Goal: Task Accomplishment & Management: Manage account settings

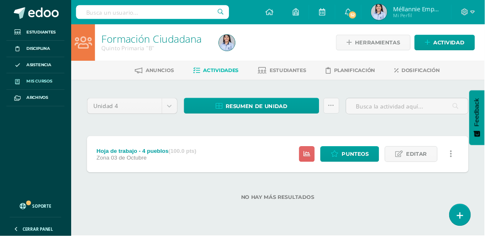
click at [49, 83] on span "Mis cursos" at bounding box center [41, 84] width 27 height 7
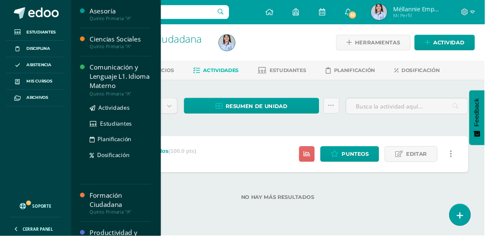
click at [125, 71] on div "Comunicación y Lenguaje L1. Idioma Materno" at bounding box center [125, 79] width 64 height 29
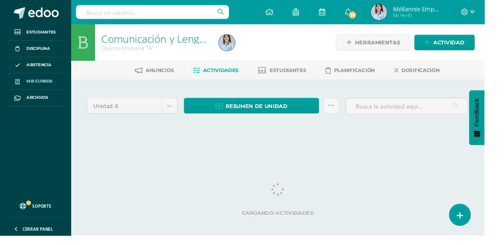
click at [49, 83] on span "Mis cursos" at bounding box center [41, 84] width 27 height 7
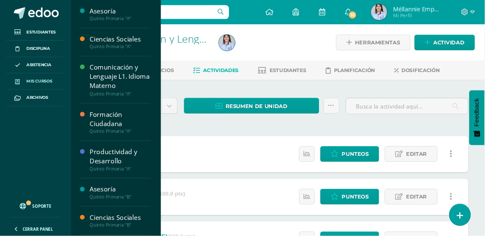
scroll to position [85, 0]
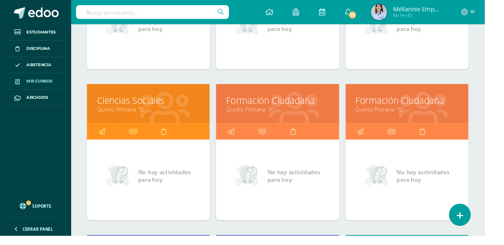
scroll to position [229, 0]
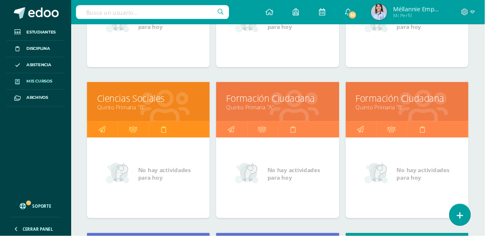
click at [138, 100] on link "Ciencias Sociales" at bounding box center [154, 102] width 107 height 13
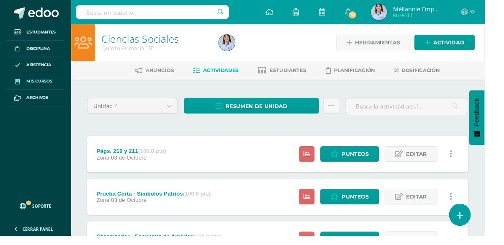
click at [52, 85] on span "Mis cursos" at bounding box center [41, 84] width 27 height 7
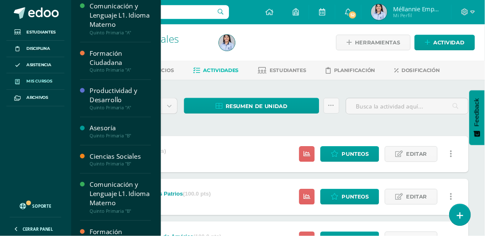
scroll to position [85, 0]
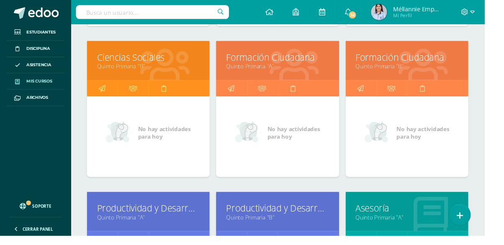
click at [425, 67] on link "Quinto Primaria "B"" at bounding box center [423, 69] width 107 height 8
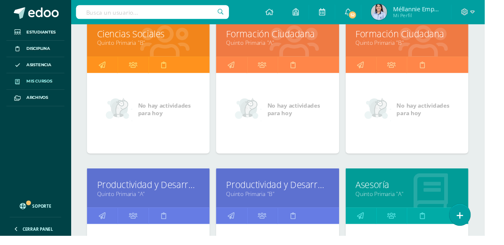
scroll to position [314, 0]
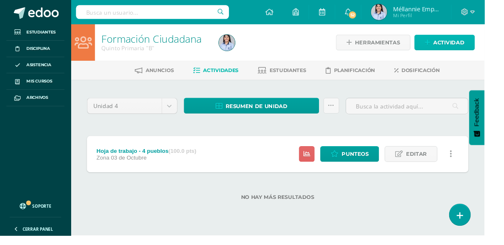
click at [471, 49] on span "Actividad" at bounding box center [467, 43] width 32 height 15
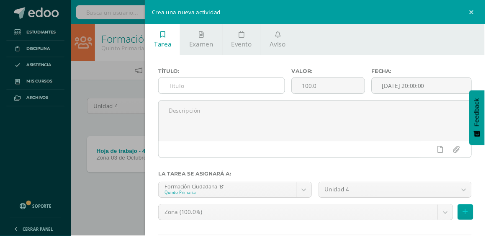
click at [271, 95] on input "text" at bounding box center [230, 89] width 131 height 16
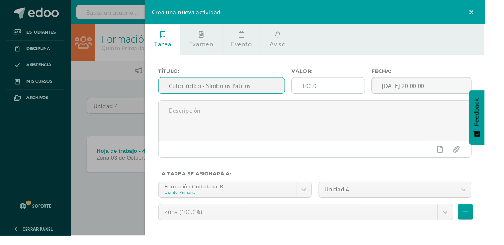
type input "Cubo lúdico - Símbolos Patrios"
click at [379, 89] on input "100.0" at bounding box center [342, 89] width 76 height 16
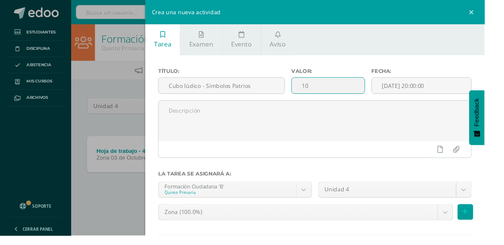
type input "1"
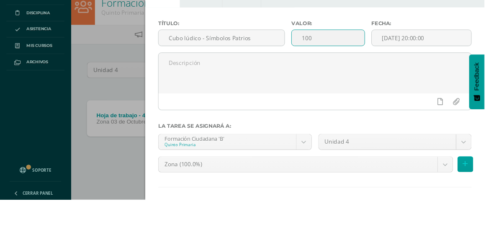
type input "100"
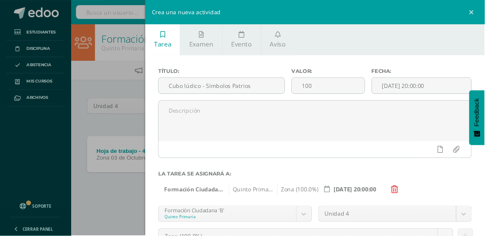
scroll to position [37, 0]
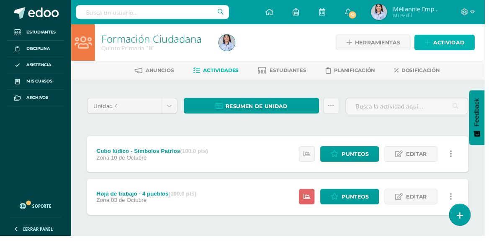
click at [473, 47] on span "Actividad" at bounding box center [467, 43] width 32 height 15
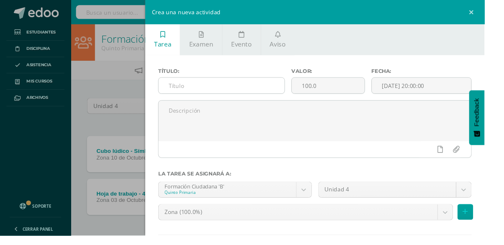
click at [270, 92] on input "text" at bounding box center [230, 89] width 131 height 16
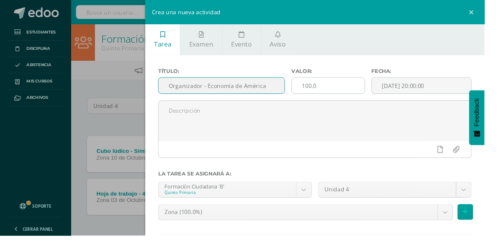
type input "Organizador - Economía de América"
click at [378, 87] on input "100.0" at bounding box center [342, 89] width 76 height 16
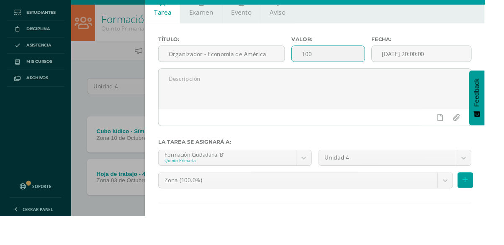
scroll to position [24, 0]
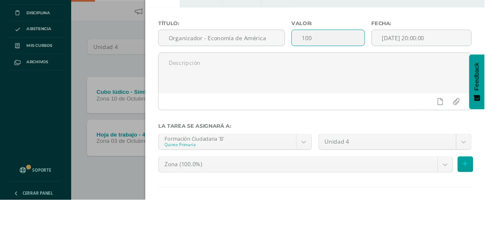
type input "100"
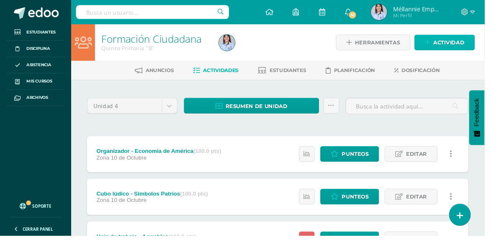
click at [466, 39] on span "Actividad" at bounding box center [467, 43] width 32 height 15
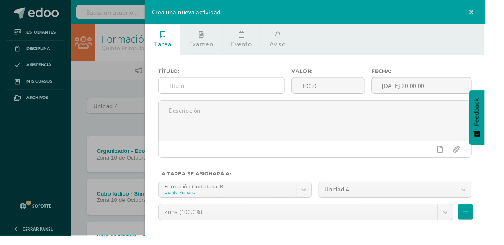
click at [274, 91] on input "text" at bounding box center [230, 89] width 131 height 16
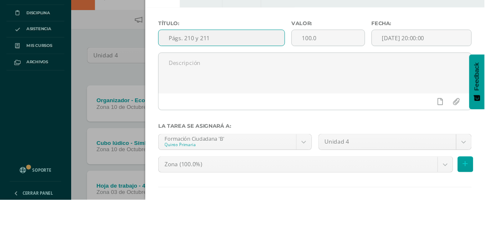
scroll to position [69, 0]
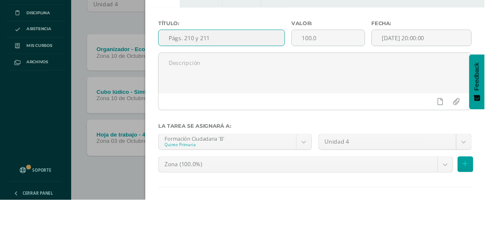
type input "Págs. 210 y 211"
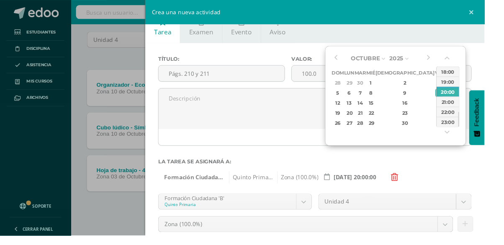
scroll to position [37, 0]
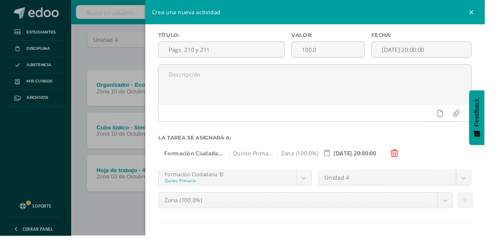
click at [491, 163] on div "Formación Ciudadana 'B' Quinto Primaria Zona (100.0%) 2025-10-10 20:00:00" at bounding box center [328, 158] width 326 height 13
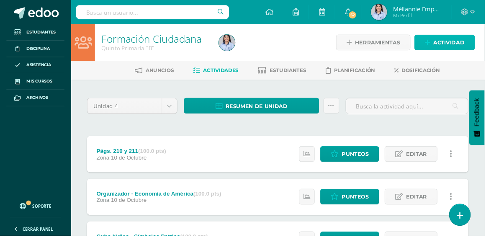
click at [466, 48] on span "Actividad" at bounding box center [467, 43] width 32 height 15
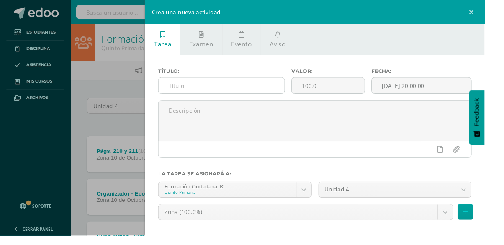
click at [248, 87] on input "text" at bounding box center [230, 89] width 131 height 16
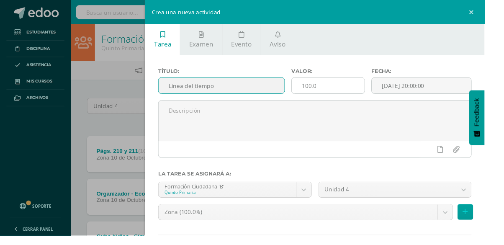
type input "Línea del tiempo"
click at [368, 87] on input "100.0" at bounding box center [342, 89] width 76 height 16
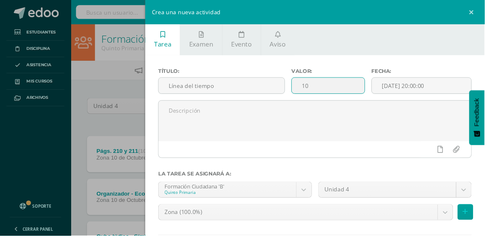
type input "1"
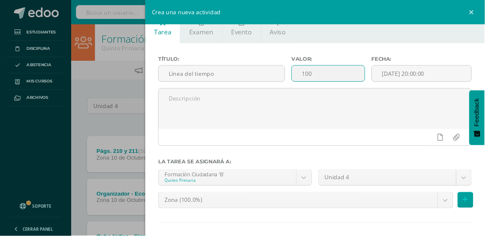
type input "100"
click at [452, 162] on div at bounding box center [327, 161] width 326 height 7
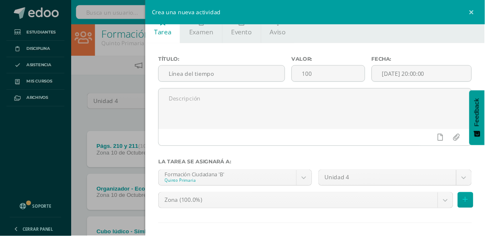
scroll to position [71, 0]
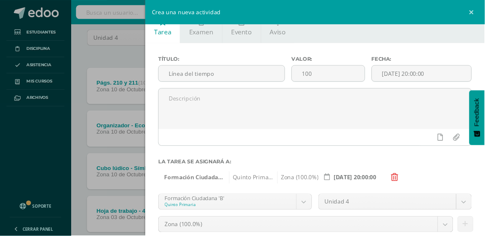
scroll to position [92, 0]
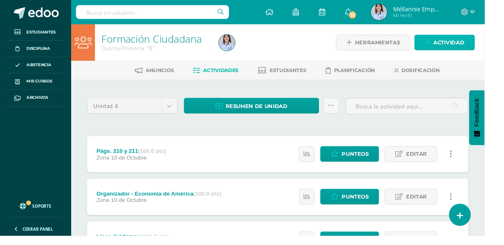
click at [462, 47] on span "Actividad" at bounding box center [467, 43] width 32 height 15
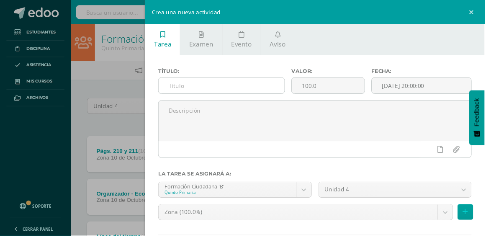
click at [272, 87] on input "text" at bounding box center [230, 89] width 131 height 16
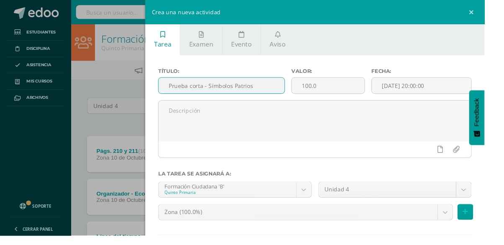
scroll to position [13, 0]
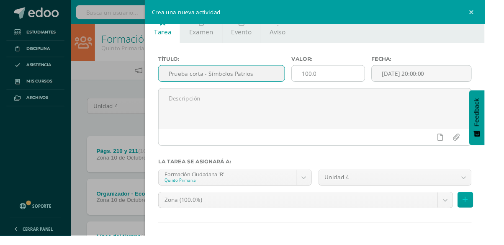
type input "Prueba corta - Símbolos Patrios"
click at [373, 79] on input "100.0" at bounding box center [342, 76] width 76 height 16
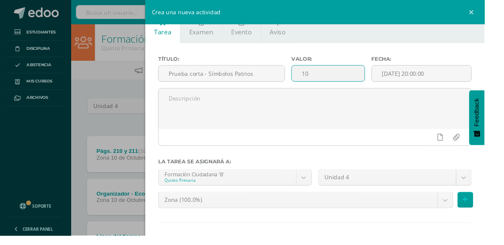
type input "1"
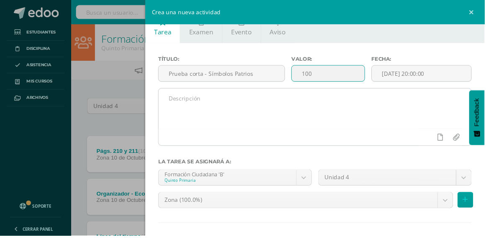
type input "100"
click at [438, 123] on textarea at bounding box center [327, 113] width 325 height 42
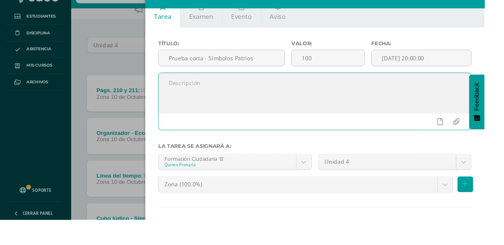
scroll to position [48, 0]
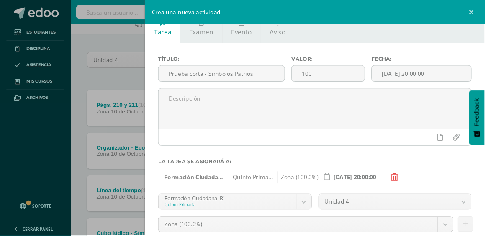
scroll to position [37, 0]
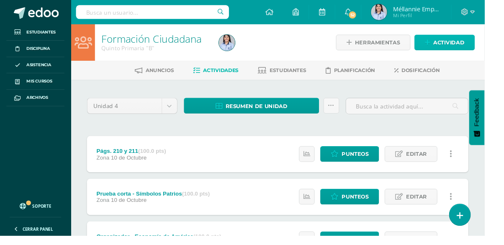
click at [461, 43] on span "Actividad" at bounding box center [467, 43] width 32 height 15
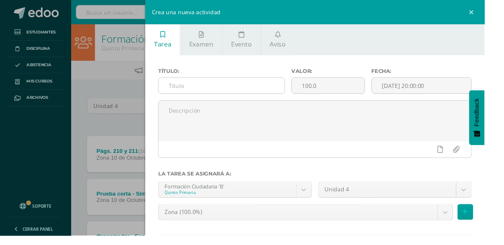
click at [277, 90] on input "text" at bounding box center [230, 89] width 131 height 16
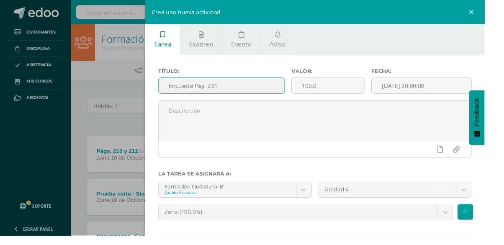
scroll to position [13, 0]
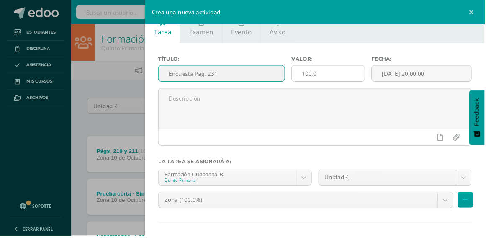
type input "Encuesta Pág. 231"
click at [369, 74] on input "100.0" at bounding box center [342, 76] width 76 height 16
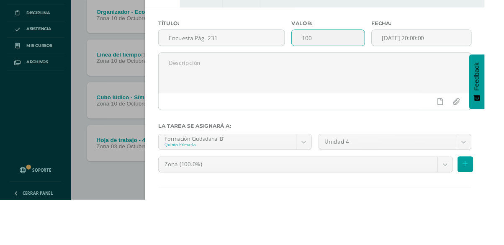
scroll to position [202, 0]
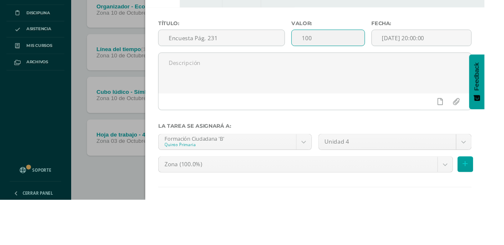
type input "100"
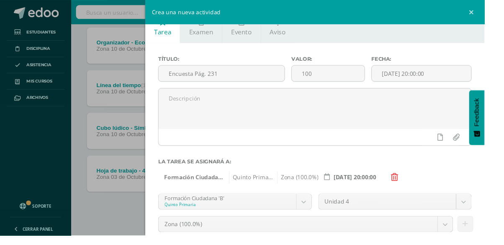
click at [442, 193] on div "Título: Encuesta Pág. 231 Valor: 100 Fecha: 2025-10-10 20:00:00 La tarea se asi…" at bounding box center [327, 177] width 353 height 265
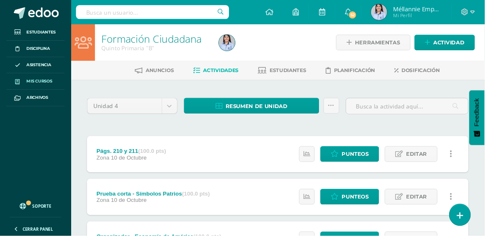
click at [49, 87] on span "Mis cursos" at bounding box center [41, 84] width 27 height 7
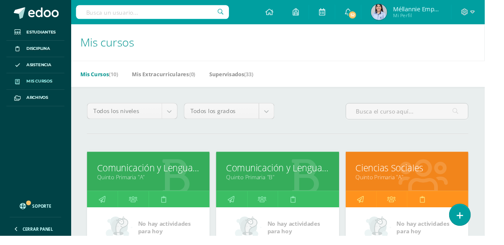
click at [291, 181] on link "Comunicación y Lenguaje L1. Idioma Materno" at bounding box center [288, 174] width 107 height 13
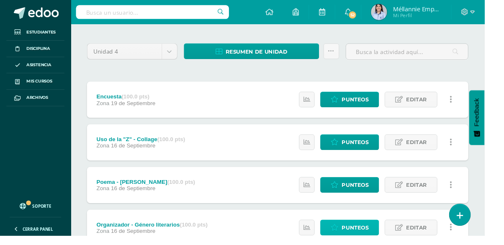
click at [374, 235] on span "Punteos" at bounding box center [369, 236] width 28 height 15
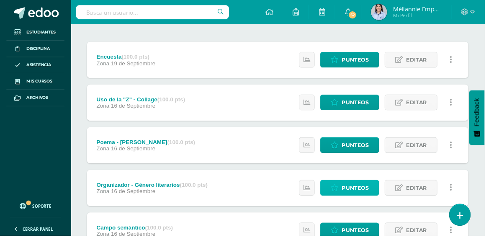
scroll to position [98, 0]
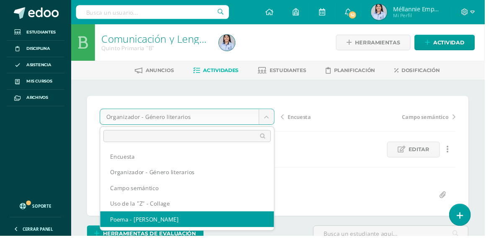
select select "/dashboard/teacher/grade-activity/129057/"
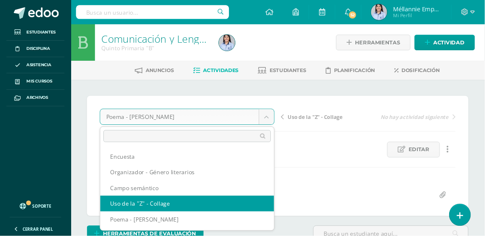
select select "/dashboard/teacher/grade-activity/129058/"
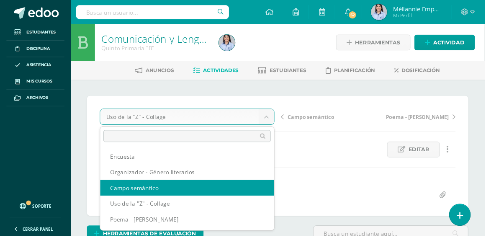
select select "/dashboard/teacher/grade-activity/129059/"
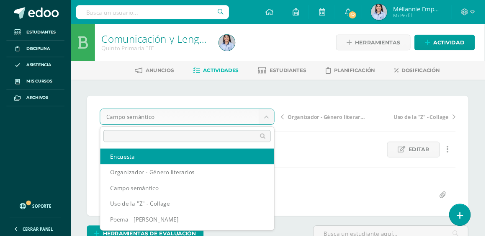
select select "/dashboard/teacher/grade-activity/129183/"
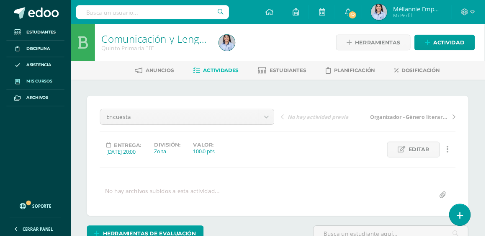
click at [50, 83] on span "Mis cursos" at bounding box center [41, 84] width 27 height 7
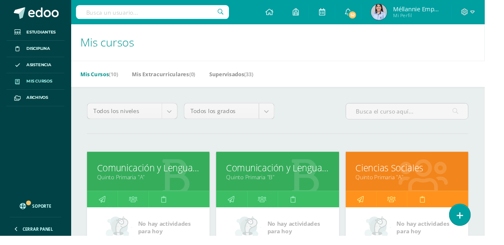
click at [162, 172] on link "Comunicación y Lenguaje L1. Idioma Materno" at bounding box center [154, 174] width 107 height 13
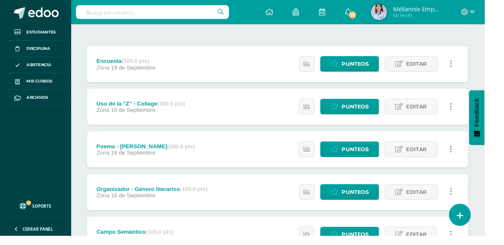
scroll to position [95, 0]
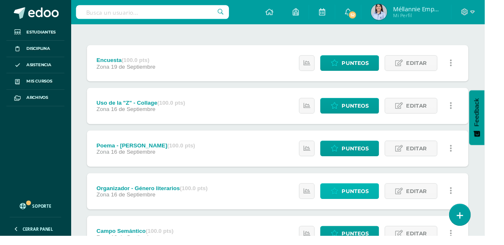
click at [378, 202] on span "Punteos" at bounding box center [369, 198] width 28 height 15
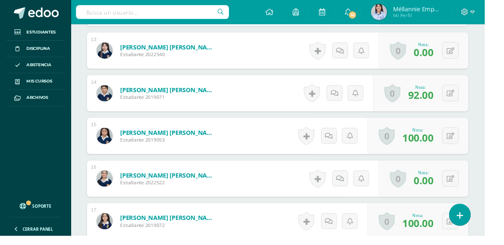
scroll to position [792, 0]
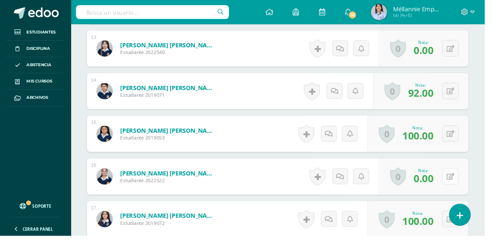
click at [472, 180] on icon at bounding box center [469, 183] width 8 height 7
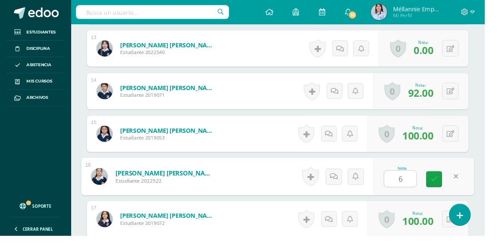
type input "60"
click at [459, 185] on link at bounding box center [451, 186] width 17 height 17
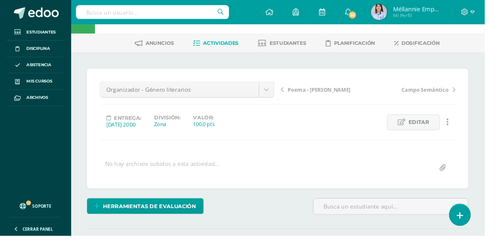
scroll to position [0, 0]
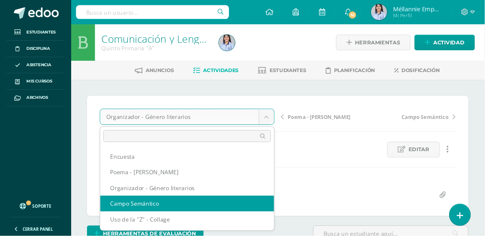
select select "/dashboard/teacher/grade-activity/129055/"
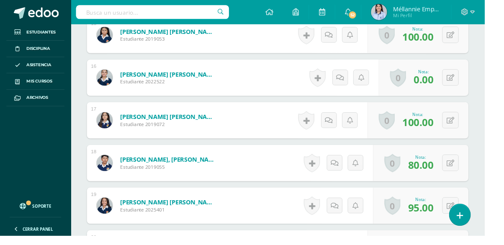
scroll to position [889, 0]
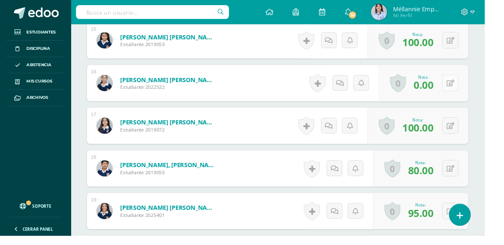
click at [472, 90] on button at bounding box center [468, 85] width 17 height 17
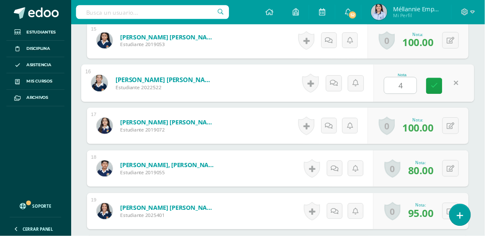
type input "45"
click at [453, 87] on icon at bounding box center [452, 88] width 8 height 7
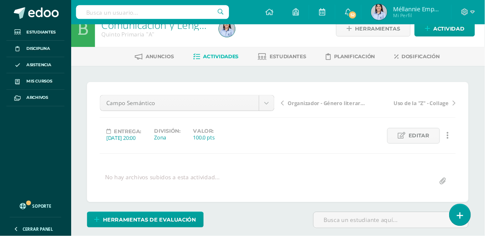
scroll to position [0, 0]
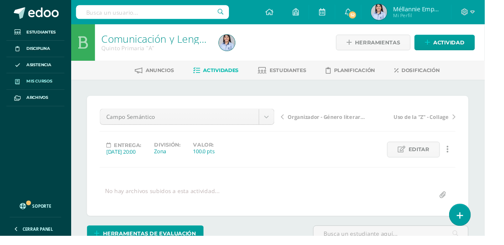
click at [65, 83] on link "Mis cursos" at bounding box center [37, 84] width 60 height 17
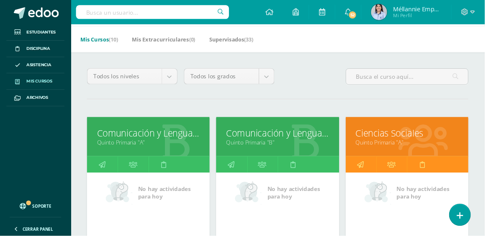
scroll to position [36, 0]
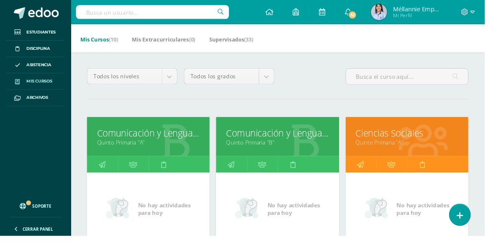
click at [406, 140] on link "Ciencias Sociales" at bounding box center [423, 138] width 107 height 13
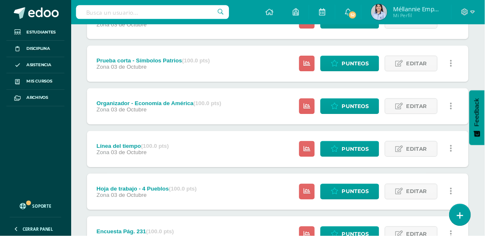
scroll to position [150, 0]
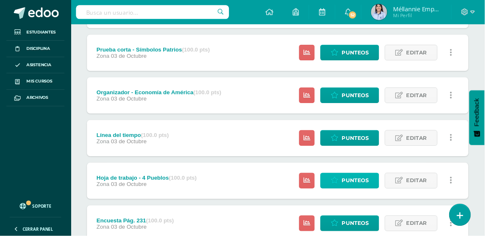
click at [364, 187] on span "Punteos" at bounding box center [369, 187] width 28 height 15
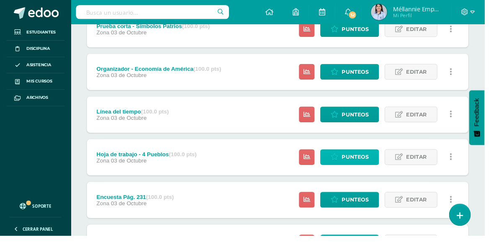
scroll to position [192, 0]
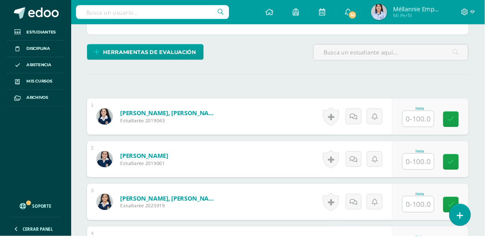
scroll to position [190, 0]
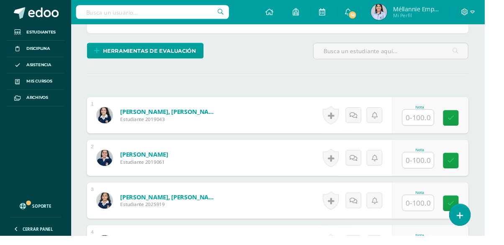
click at [446, 118] on input "text" at bounding box center [435, 122] width 33 height 16
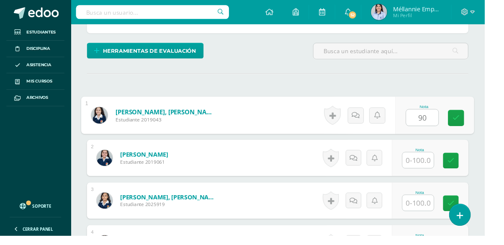
type input "90"
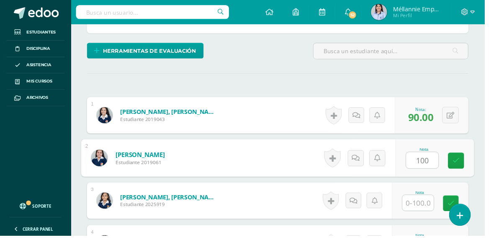
type input "100"
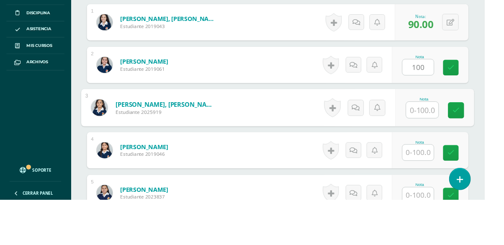
scroll to position [255, 0]
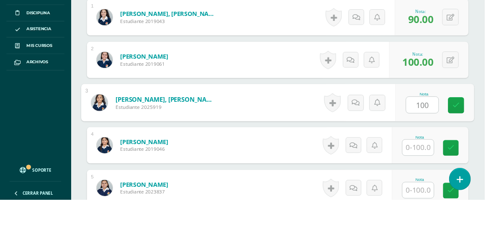
type input "100"
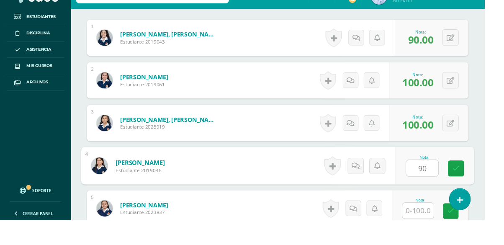
type input "90"
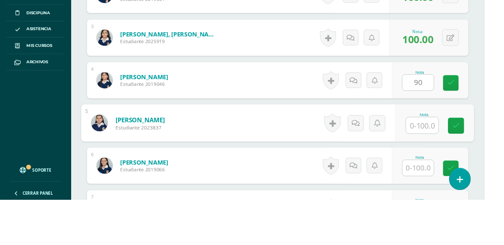
scroll to position [343, 0]
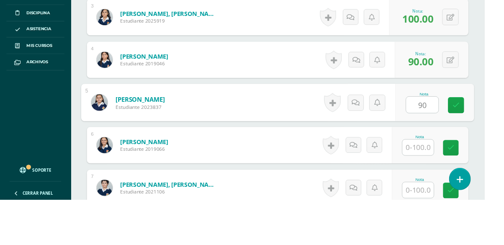
type input "90"
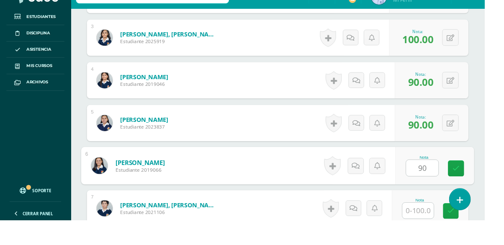
type input "90"
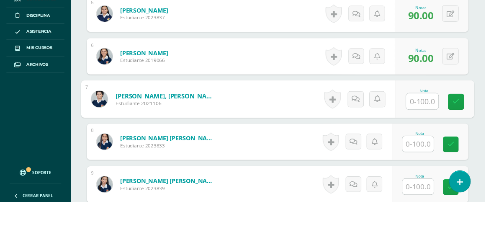
scroll to position [438, 0]
type input "90"
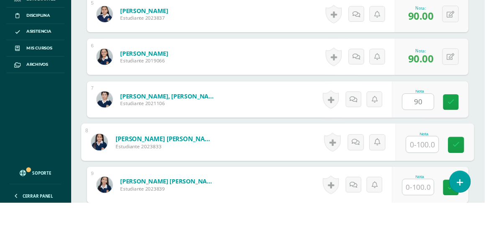
scroll to position [439, 0]
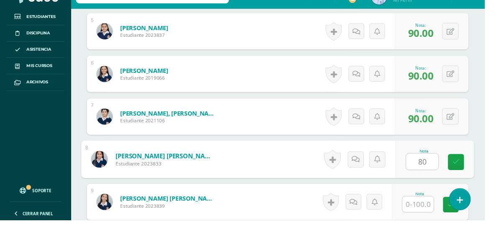
type input "80"
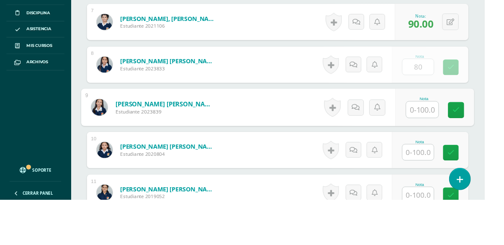
scroll to position [521, 0]
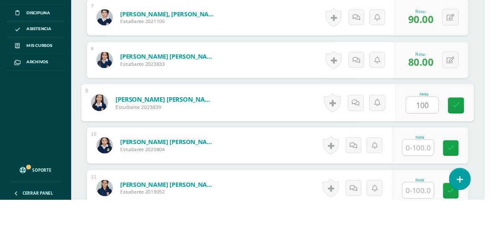
type input "100"
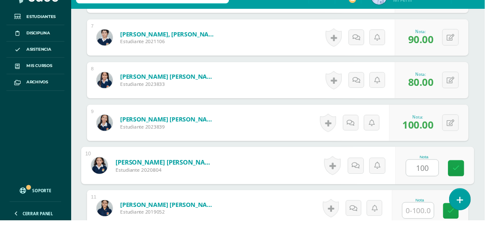
type input "100"
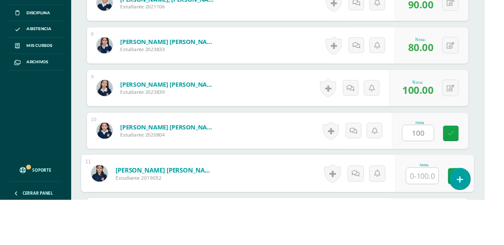
scroll to position [610, 0]
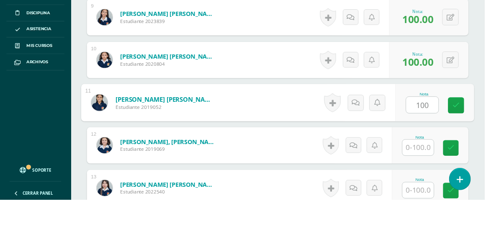
type input "100"
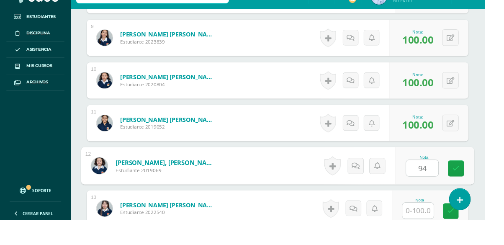
type input "94"
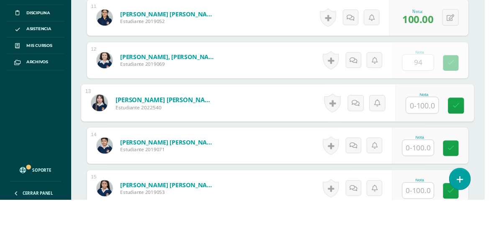
scroll to position [698, 0]
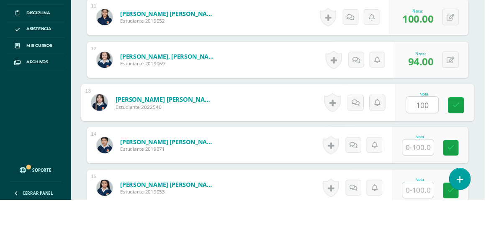
type input "100"
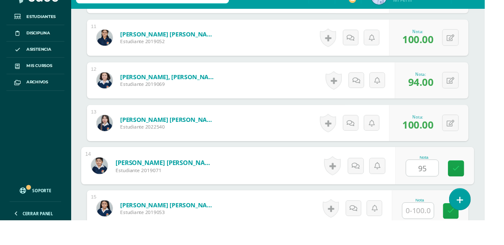
type input "95"
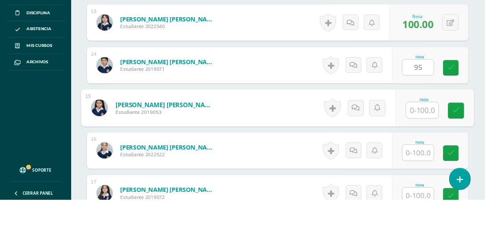
scroll to position [787, 0]
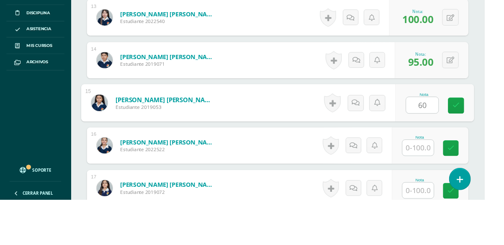
type input "60"
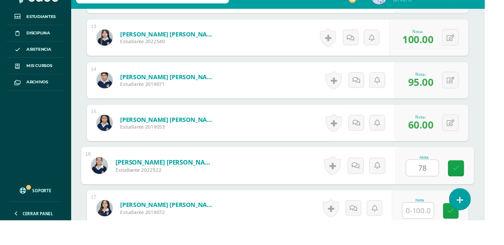
type input "78"
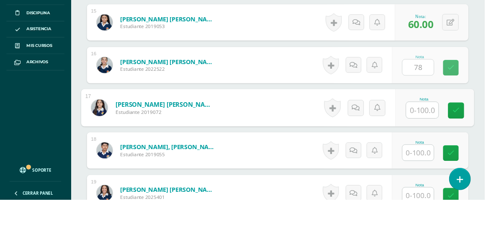
scroll to position [876, 0]
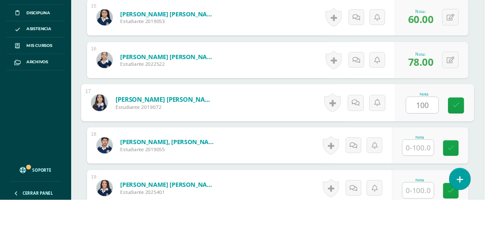
type input "100"
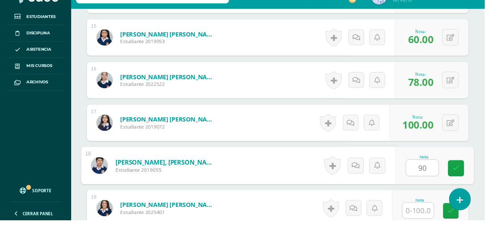
type input "90"
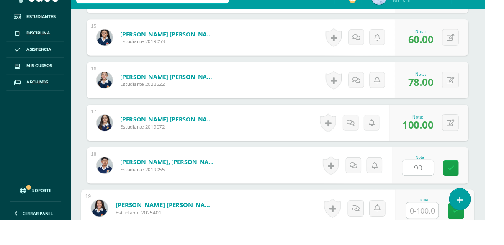
scroll to position [965, 0]
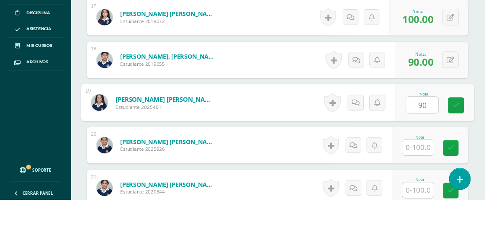
type input "90"
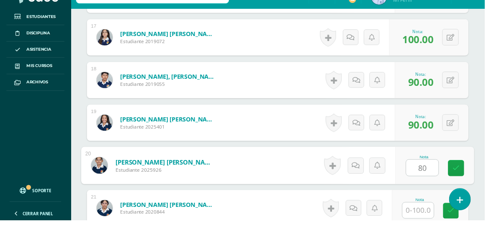
type input "80"
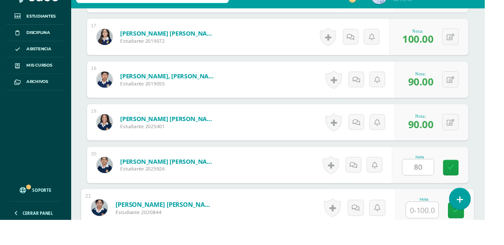
scroll to position [1053, 0]
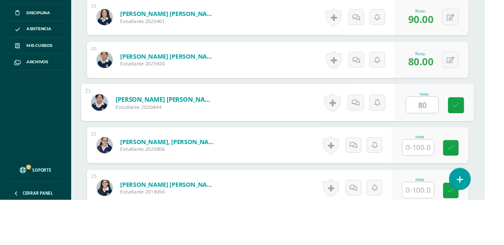
type input "80"
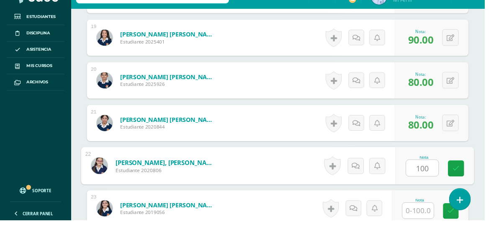
type input "100"
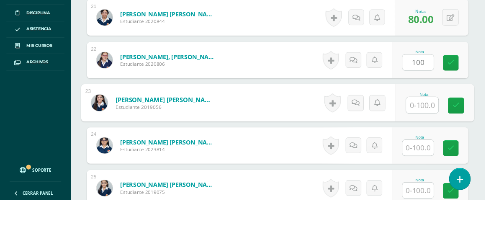
scroll to position [1142, 0]
type input "100"
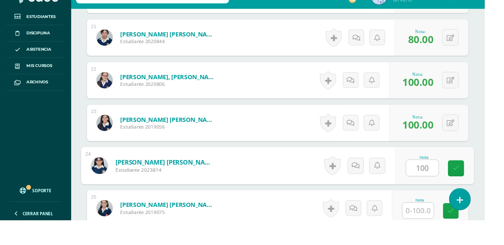
type input "100"
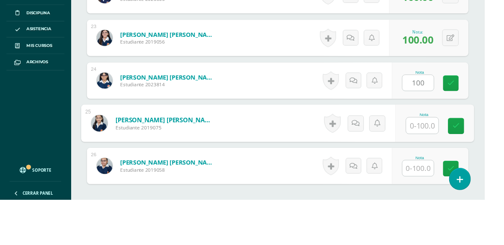
scroll to position [1231, 0]
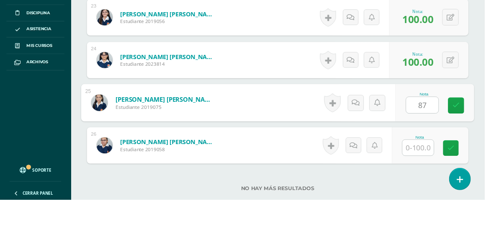
type input "87"
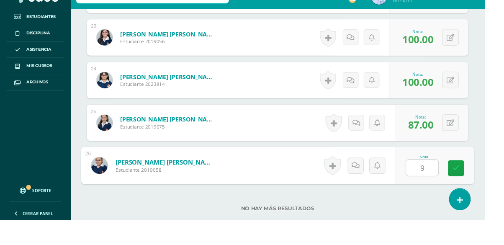
type input "90"
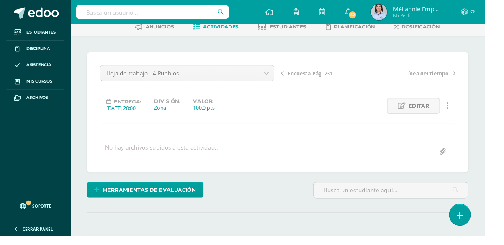
scroll to position [0, 0]
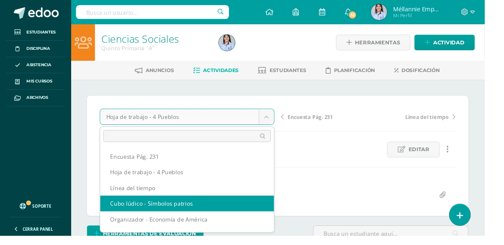
select select "/dashboard/teacher/grade-activity/129844/"
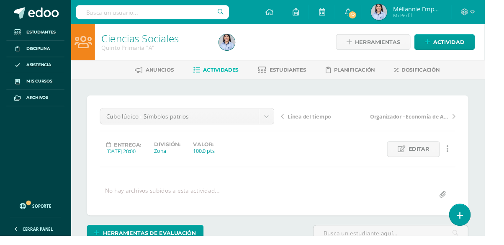
scroll to position [1, 0]
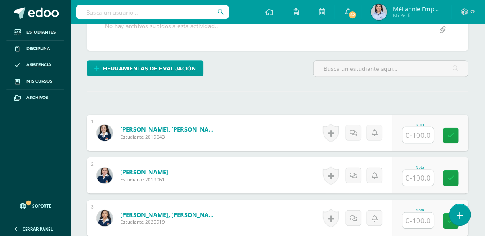
scroll to position [171, 0]
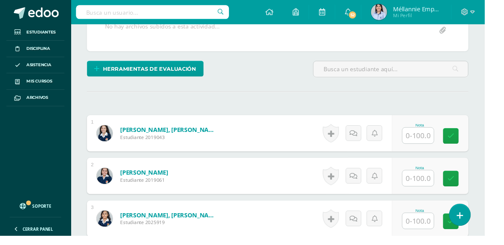
click at [437, 140] on input "text" at bounding box center [435, 141] width 33 height 16
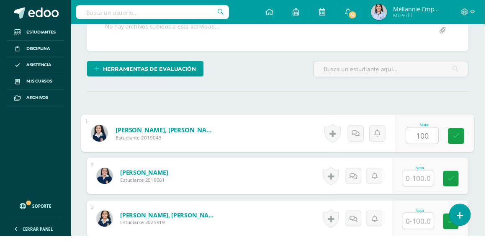
type input "100"
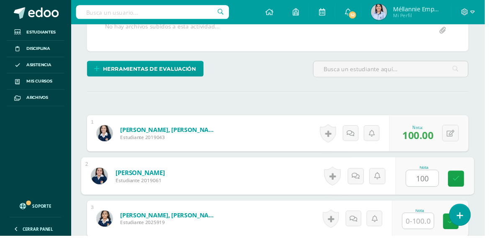
type input "100"
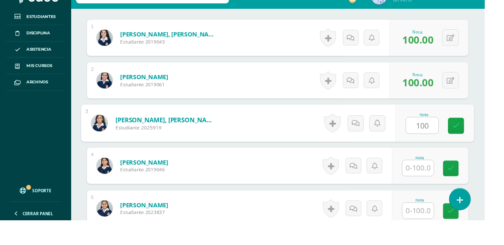
type input "100"
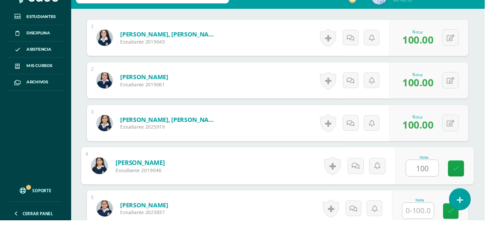
type input "100"
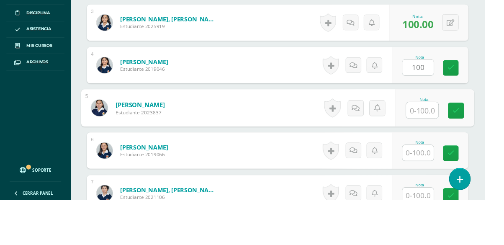
scroll to position [343, 0]
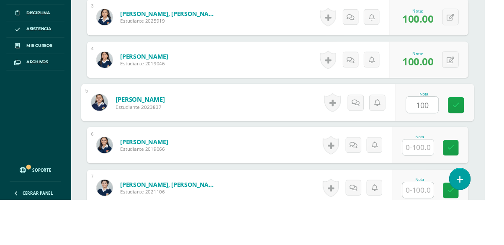
type input "100"
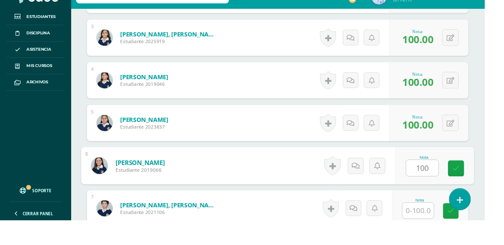
type input "100"
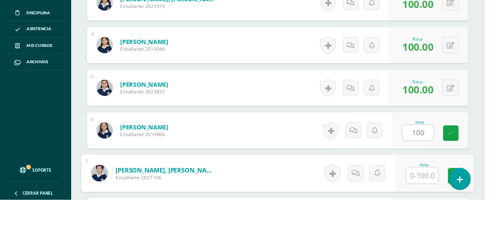
scroll to position [432, 0]
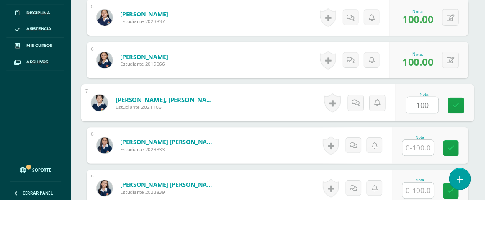
type input "100"
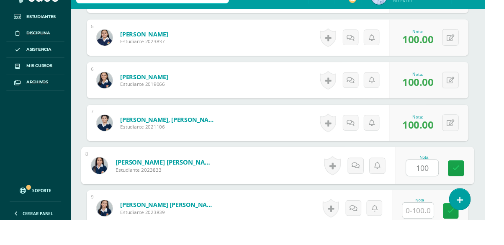
type input "100"
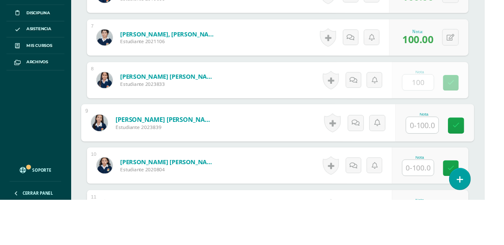
scroll to position [521, 0]
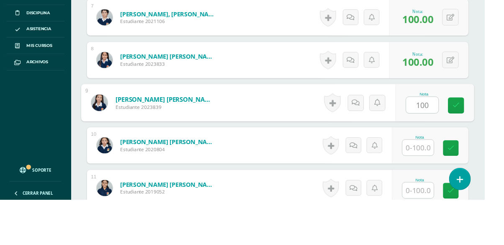
type input "100"
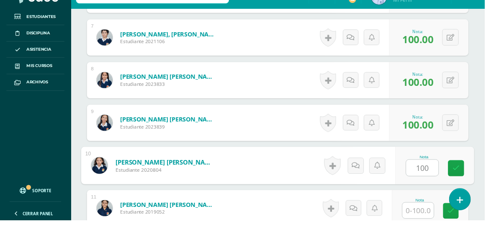
type input "100"
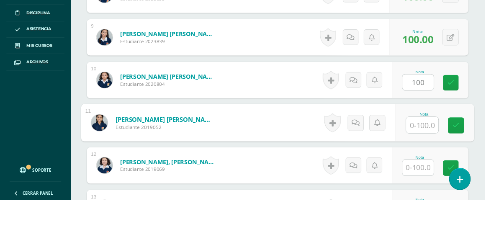
scroll to position [610, 0]
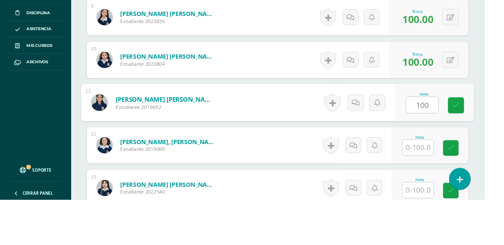
type input "100"
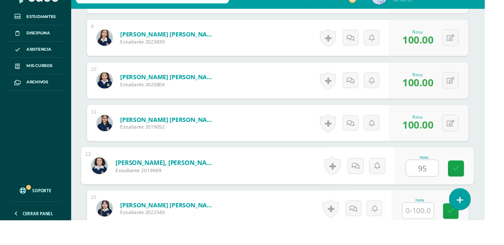
type input "95"
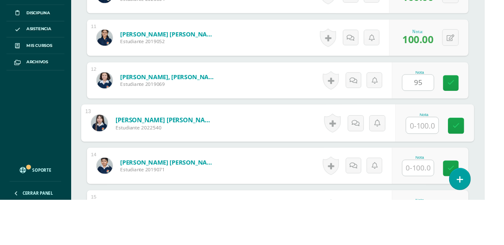
scroll to position [698, 0]
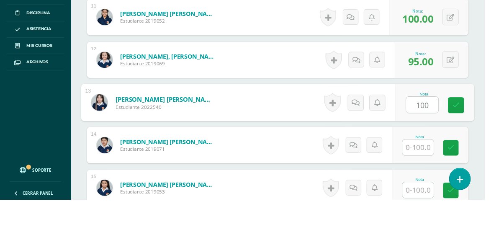
type input "100"
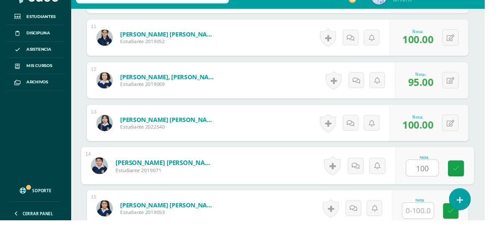
type input "100"
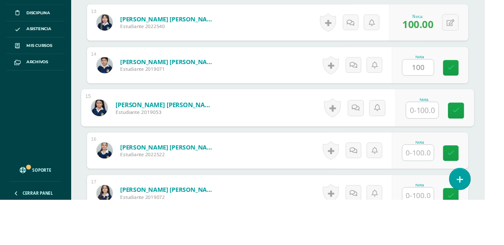
scroll to position [787, 0]
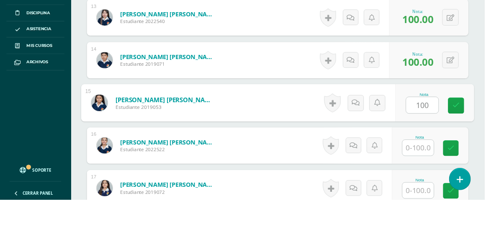
type input "100"
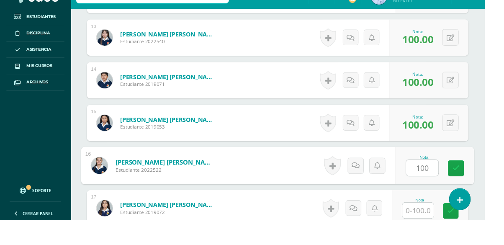
type input "100"
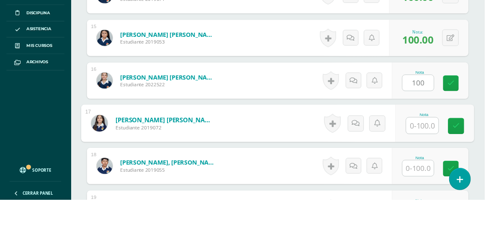
scroll to position [876, 0]
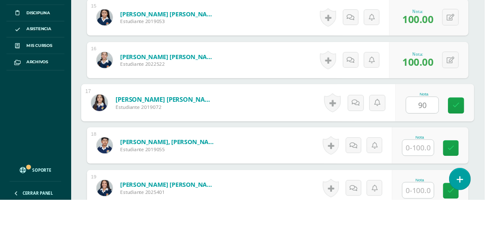
type input "90"
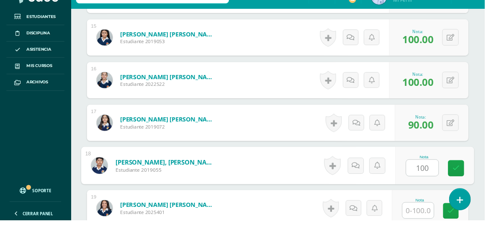
type input "100"
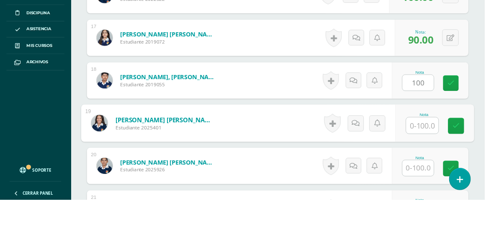
scroll to position [965, 0]
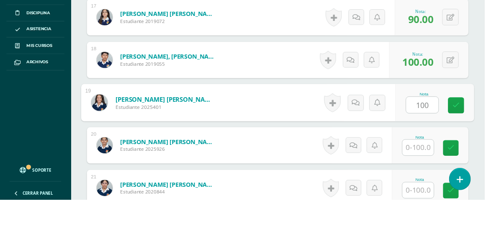
type input "100"
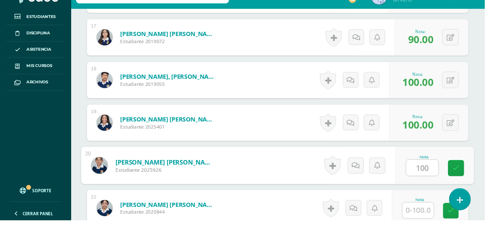
type input "100"
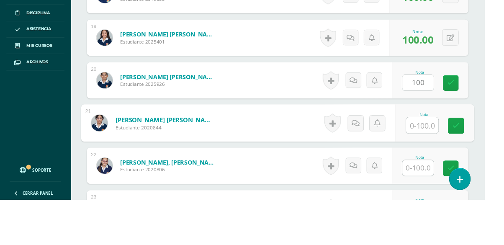
scroll to position [1053, 0]
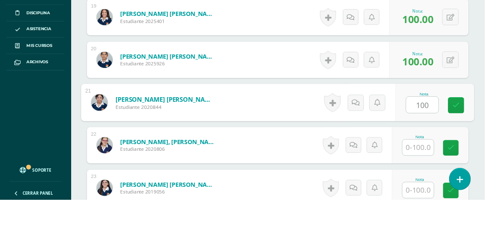
type input "100"
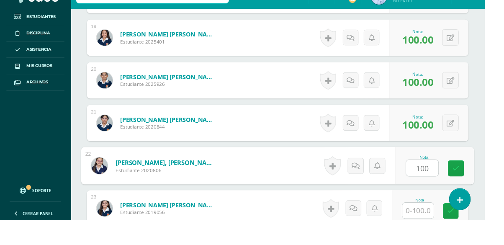
type input "100"
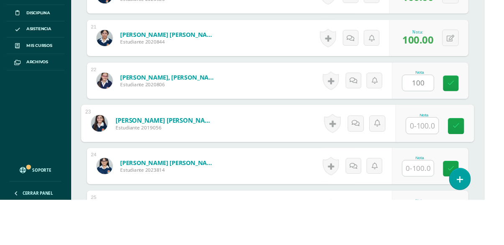
scroll to position [1142, 0]
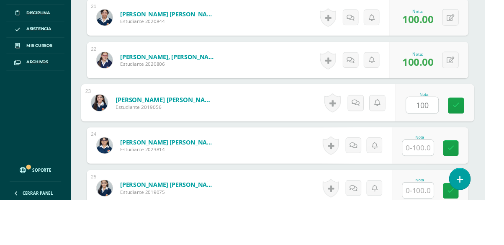
type input "100"
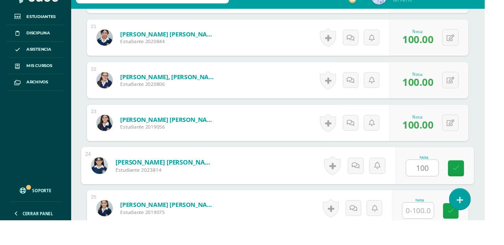
type input "100"
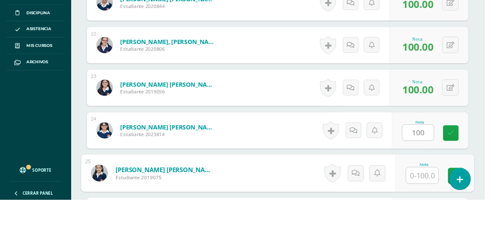
scroll to position [1231, 0]
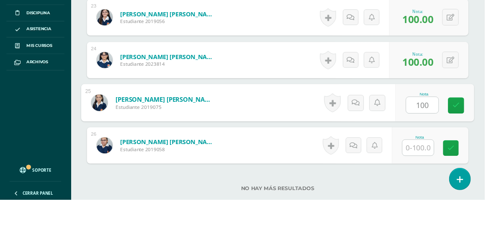
type input "100"
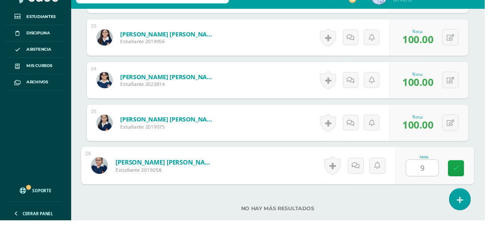
type input "90"
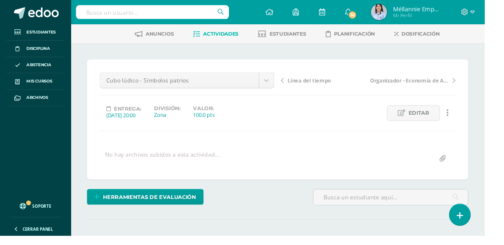
scroll to position [0, 0]
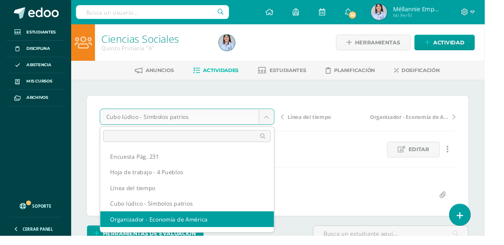
select select "/dashboard/teacher/grade-activity/129845/"
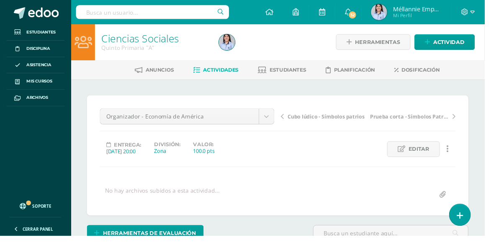
scroll to position [1, 0]
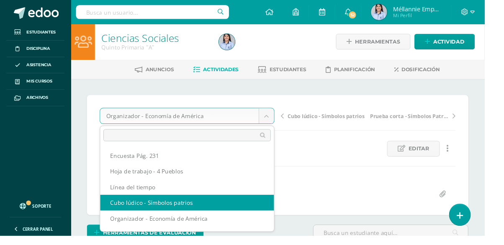
scroll to position [30, 0]
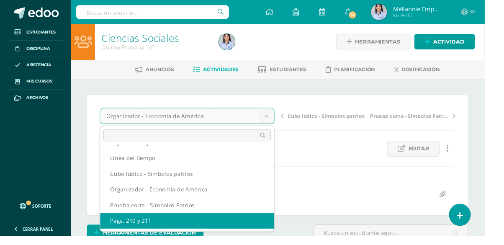
select select "/dashboard/teacher/grade-activity/129846/"
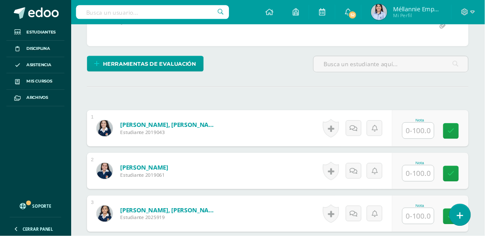
scroll to position [178, 0]
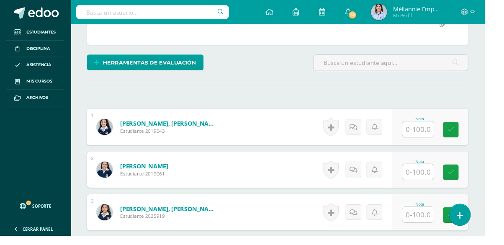
click at [434, 131] on input "text" at bounding box center [435, 134] width 33 height 16
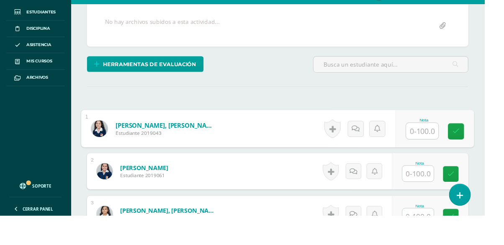
scroll to position [172, 0]
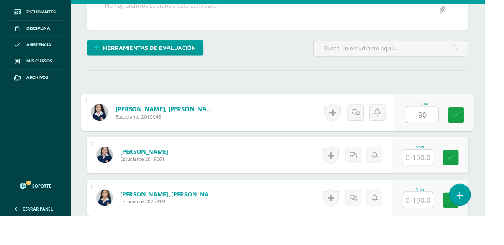
type input "90"
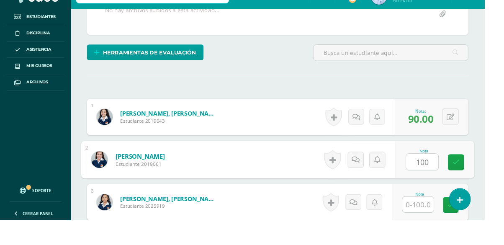
type input "100"
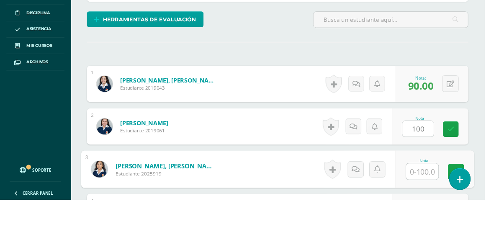
scroll to position [255, 0]
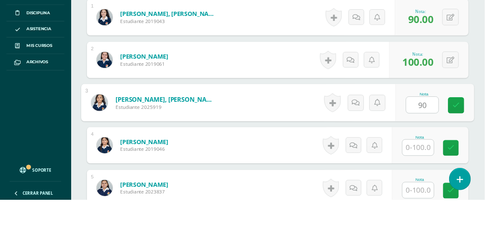
type input "90"
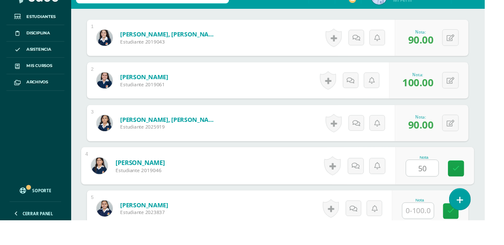
type input "50"
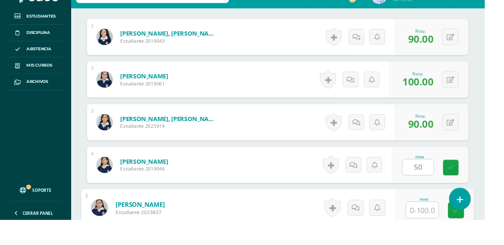
scroll to position [343, 0]
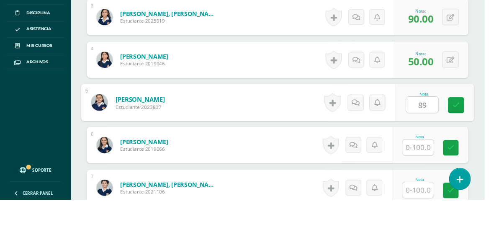
type input "89"
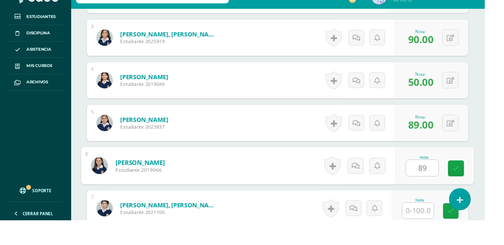
type input "89"
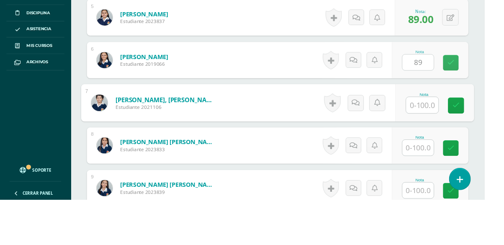
scroll to position [432, 0]
type input "90"
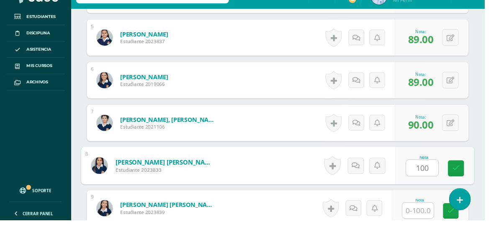
type input "100"
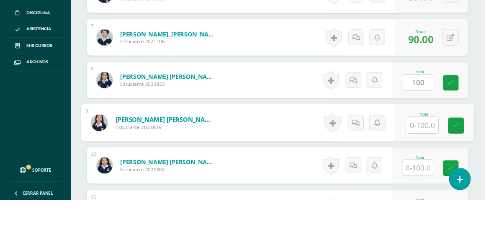
scroll to position [521, 0]
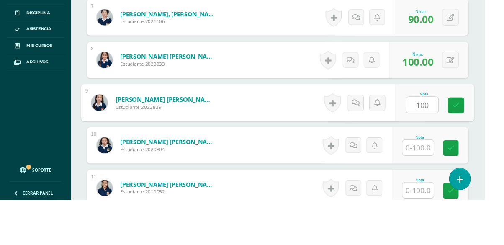
type input "100"
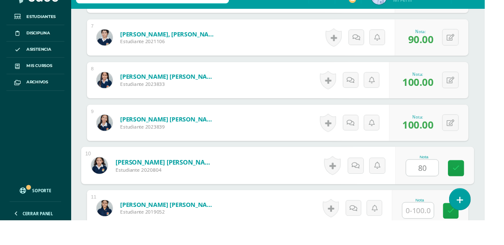
type input "80"
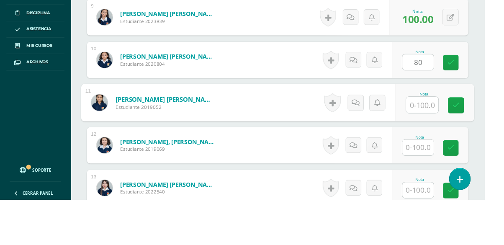
scroll to position [610, 0]
type input "90"
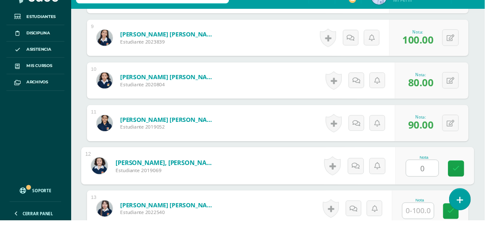
type input "0"
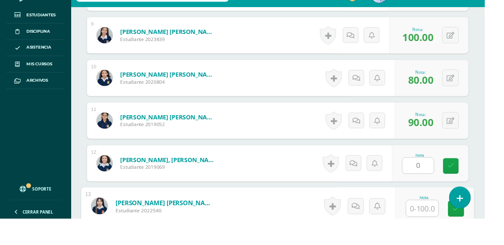
scroll to position [698, 0]
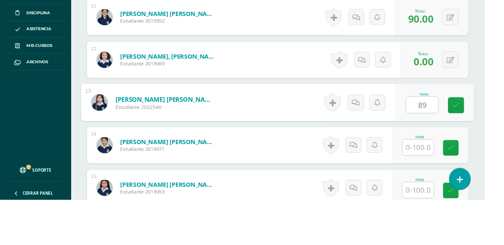
type input "89"
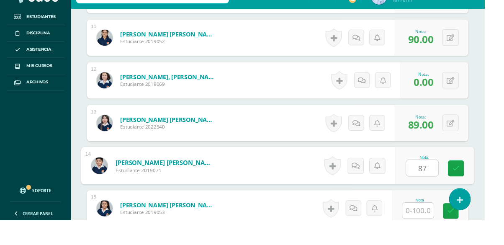
type input "87"
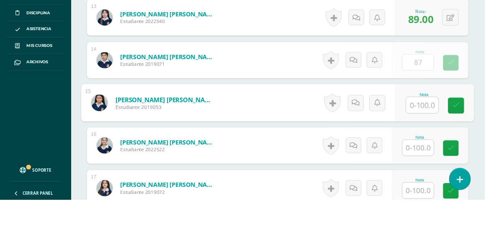
scroll to position [787, 0]
type input "100"
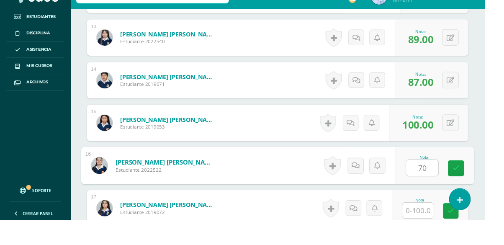
type input "70"
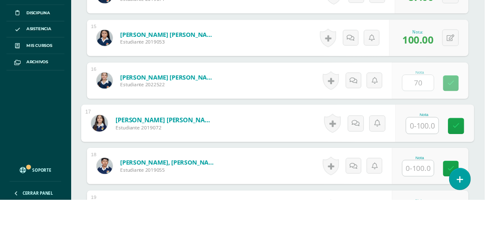
scroll to position [876, 0]
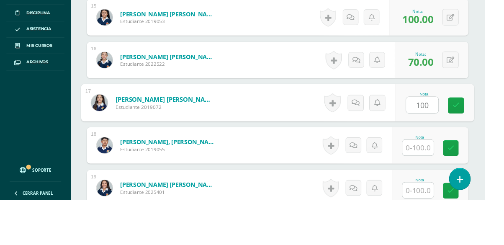
type input "100"
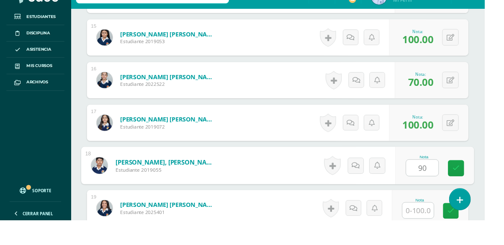
type input "90"
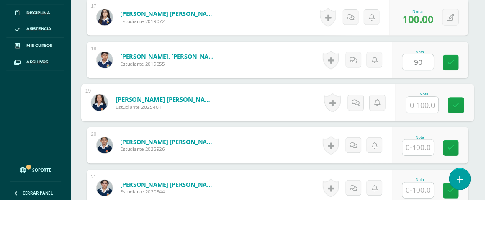
scroll to position [965, 0]
type input "94"
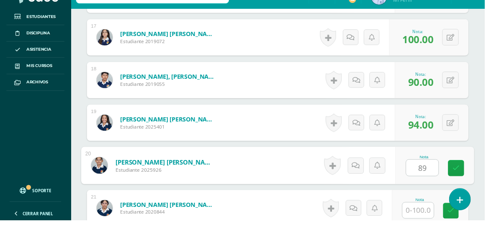
type input "89"
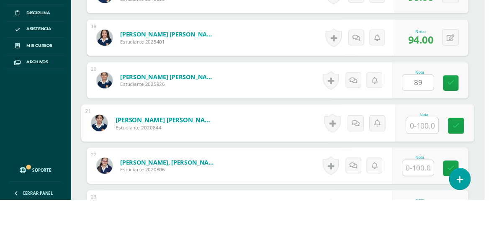
scroll to position [1053, 0]
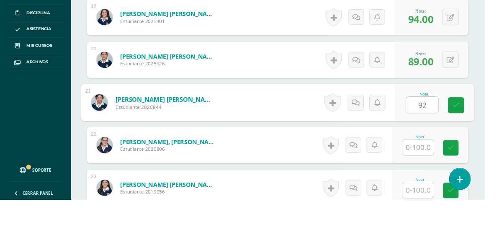
type input "92"
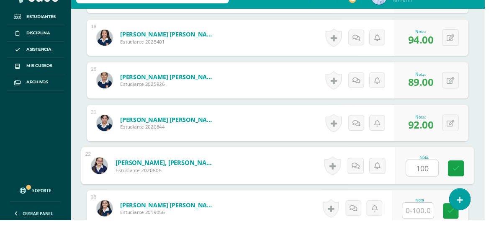
type input "100"
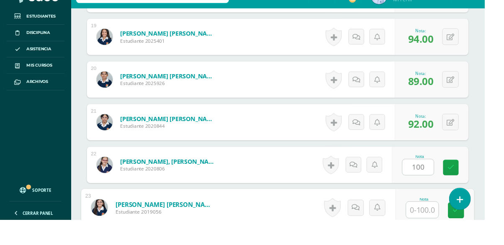
scroll to position [1142, 0]
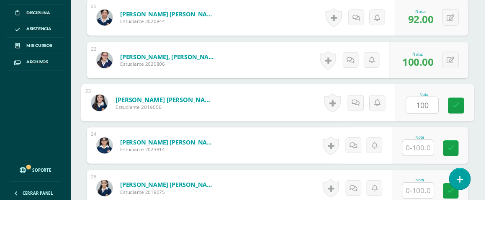
type input "100"
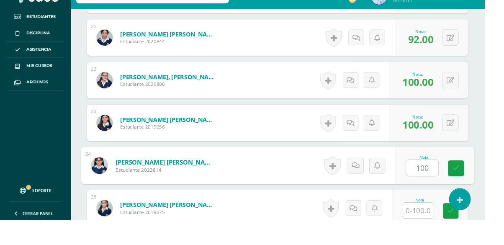
type input "100"
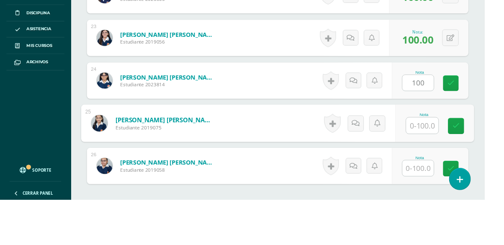
scroll to position [1231, 0]
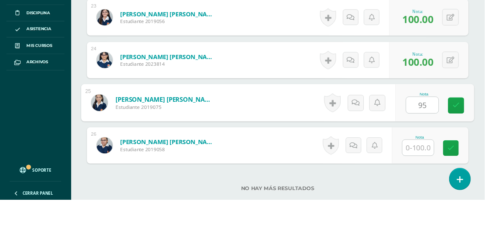
type input "95"
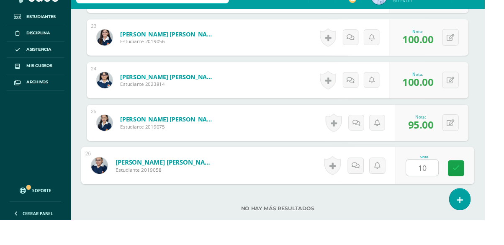
type input "100"
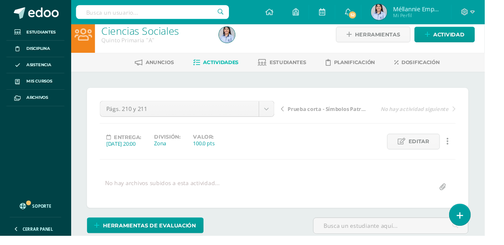
scroll to position [0, 0]
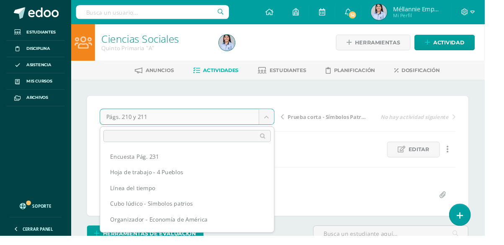
scroll to position [27, 0]
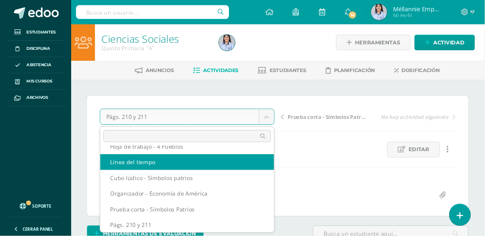
select select "/dashboard/teacher/grade-activity/129847/"
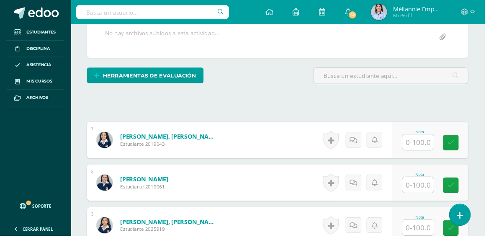
scroll to position [167, 0]
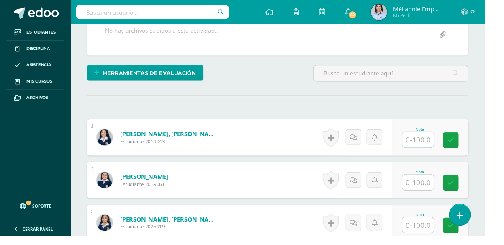
click at [445, 142] on input "text" at bounding box center [435, 145] width 33 height 16
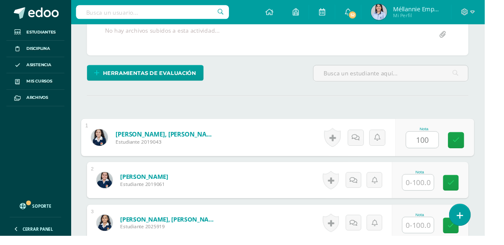
type input "100"
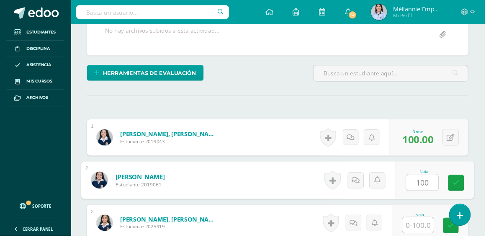
type input "100"
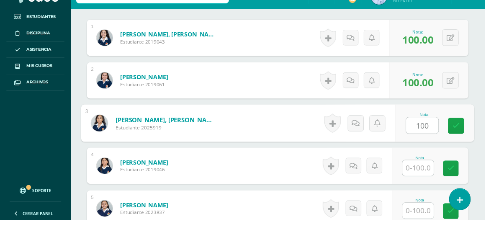
type input "100"
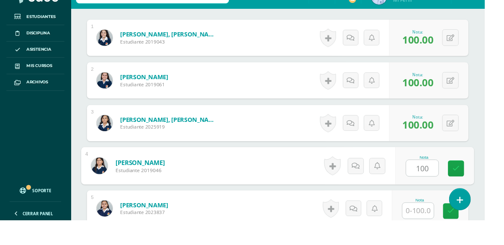
type input "100"
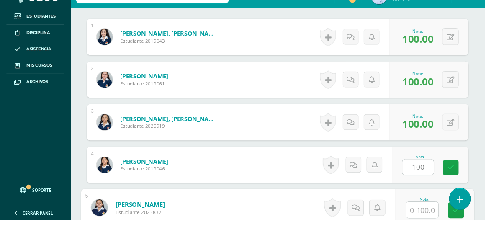
scroll to position [343, 0]
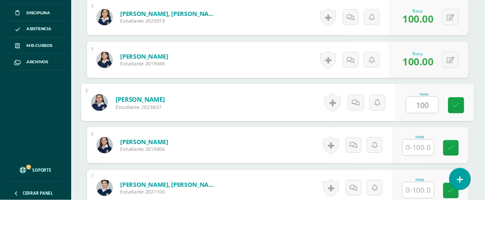
type input "100"
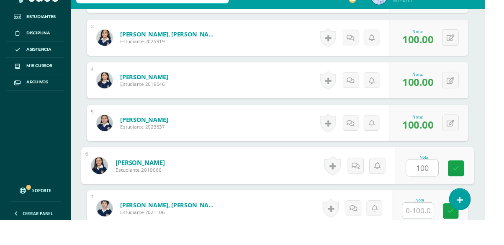
type input "100"
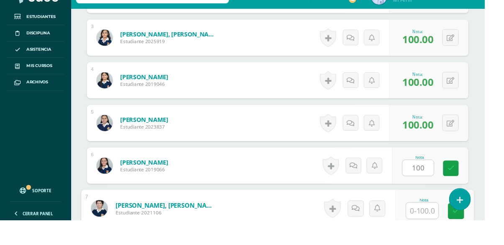
scroll to position [432, 0]
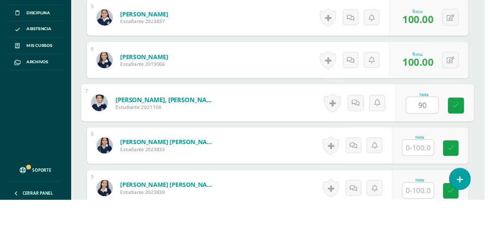
type input "90"
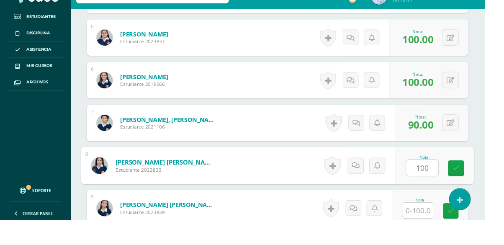
type input "100"
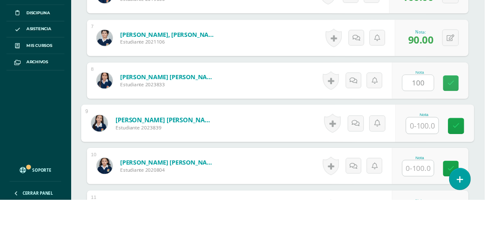
scroll to position [521, 0]
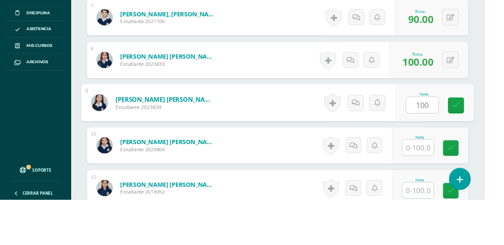
type input "100"
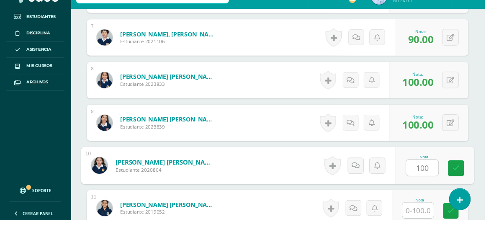
type input "100"
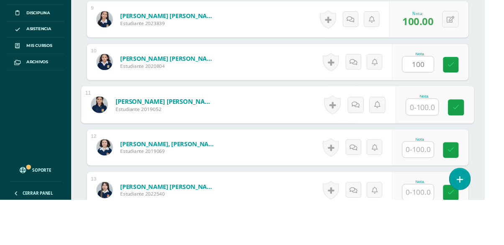
scroll to position [610, 0]
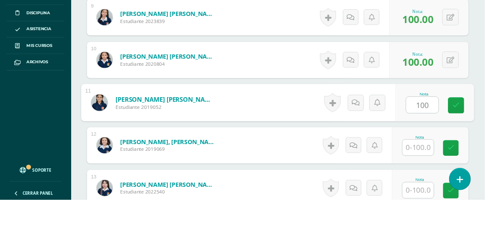
type input "100"
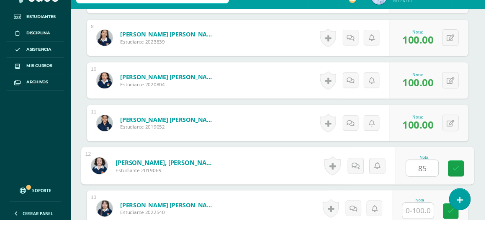
type input "85"
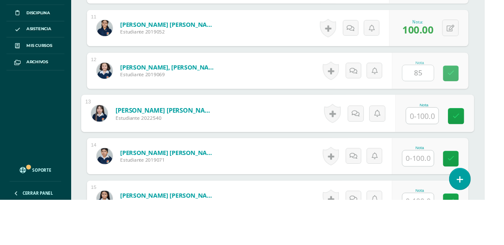
scroll to position [698, 0]
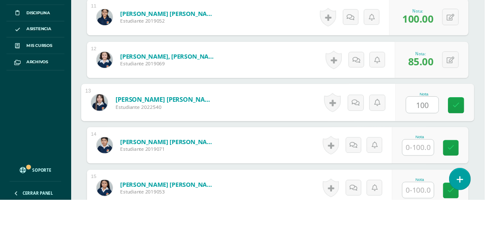
type input "100"
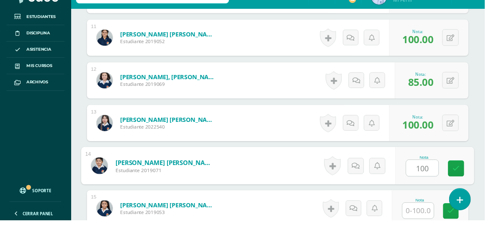
type input "100"
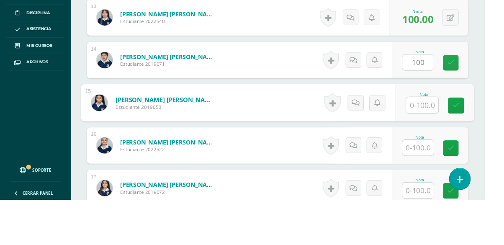
scroll to position [787, 0]
type input "92"
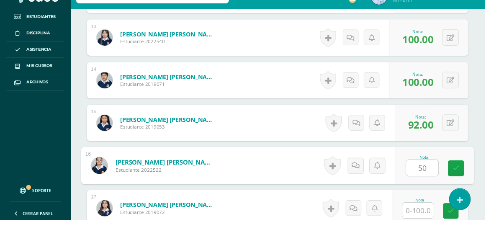
type input "50"
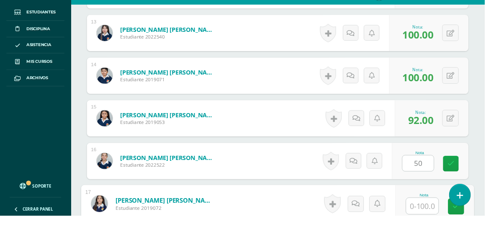
scroll to position [876, 0]
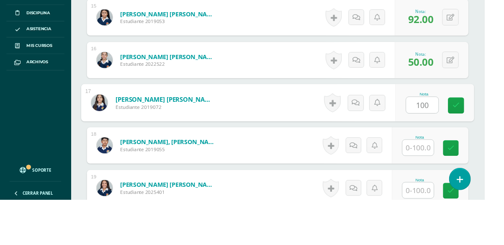
type input "100"
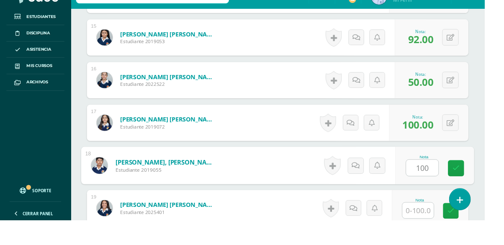
type input "100"
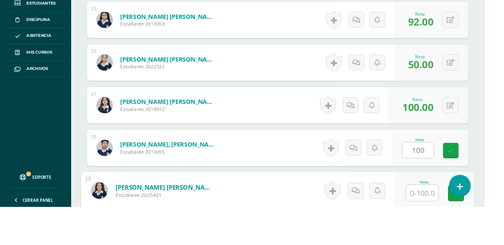
scroll to position [965, 0]
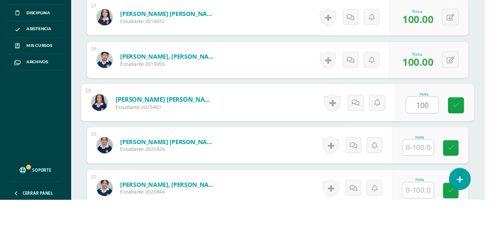
type input "100"
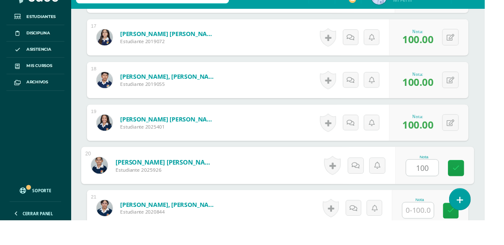
type input "100"
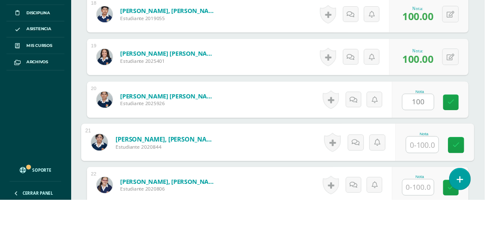
scroll to position [1053, 0]
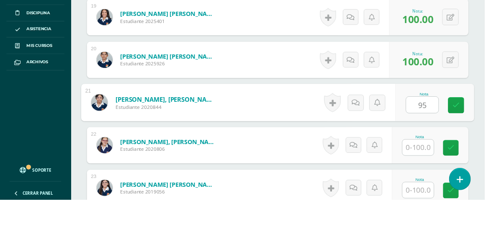
type input "95"
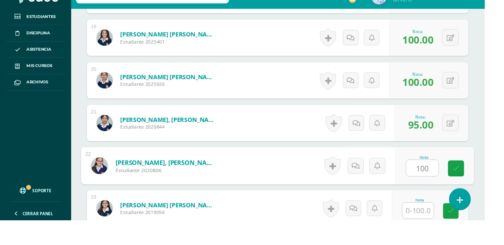
type input "100"
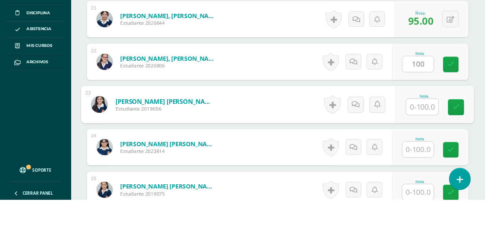
scroll to position [1142, 0]
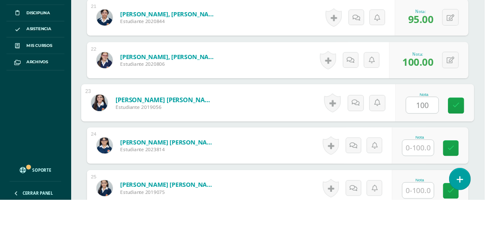
type input "100"
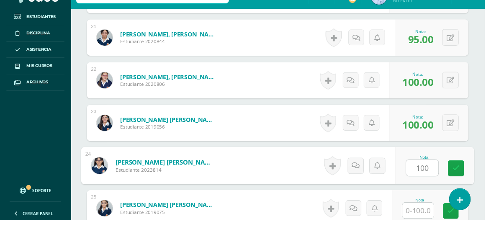
type input "100"
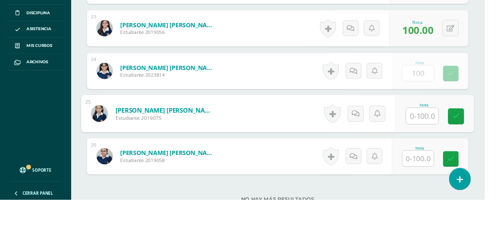
scroll to position [1231, 0]
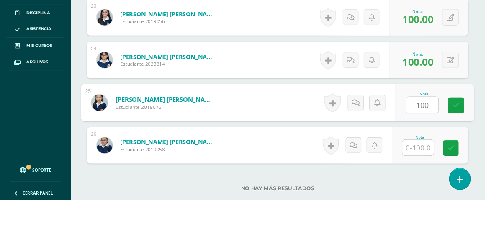
type input "100"
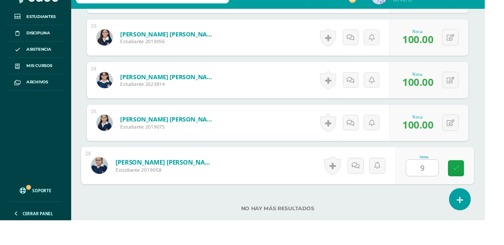
type input "90"
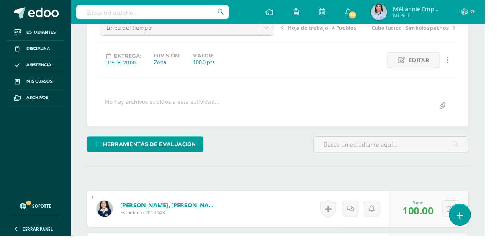
scroll to position [0, 0]
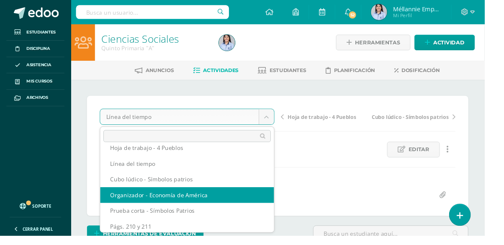
scroll to position [30, 0]
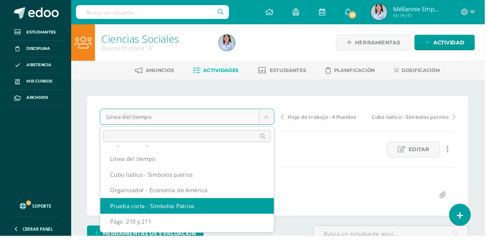
select select "/dashboard/teacher/grade-activity/129848/"
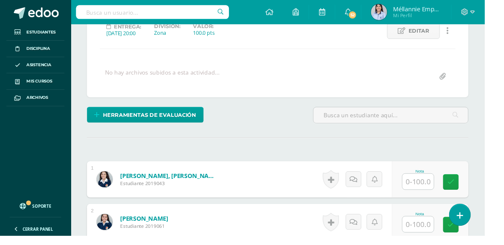
scroll to position [124, 0]
click at [435, 188] on input "text" at bounding box center [435, 188] width 33 height 16
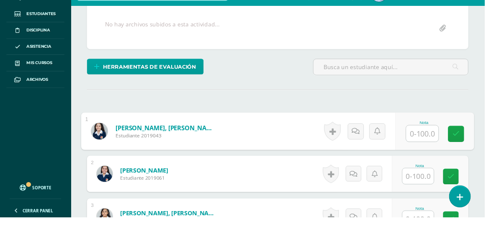
scroll to position [154, 0]
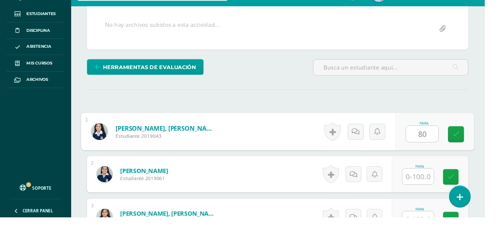
type input "80"
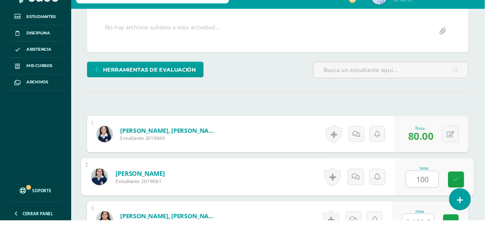
type input "100"
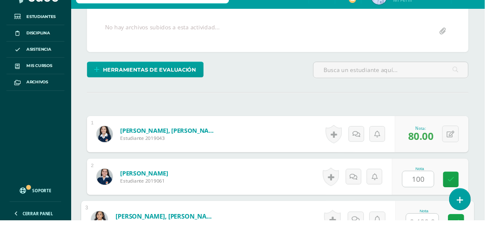
scroll to position [255, 0]
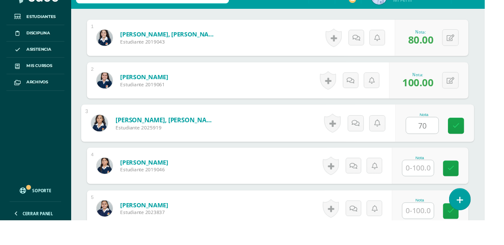
type input "70"
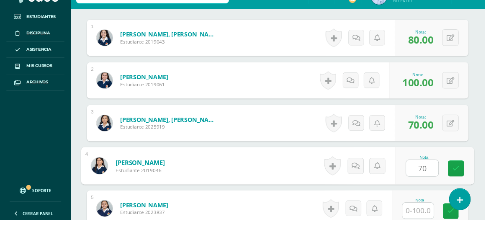
type input "70"
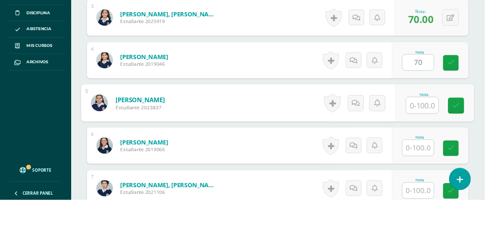
scroll to position [343, 0]
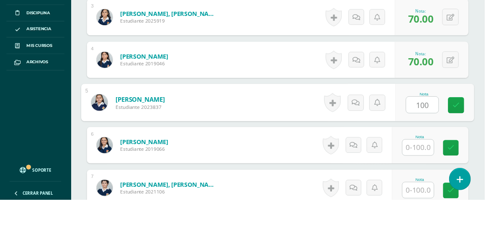
type input "100"
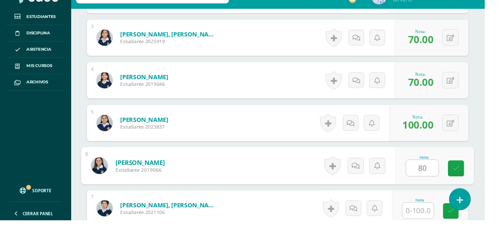
type input "80"
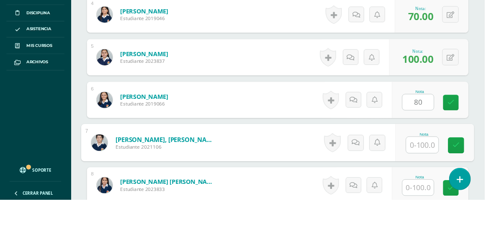
scroll to position [432, 0]
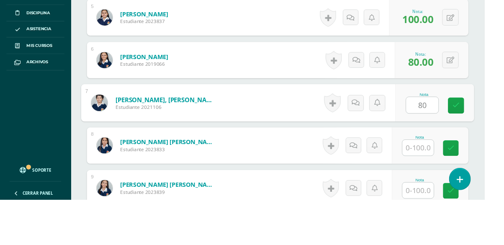
type input "80"
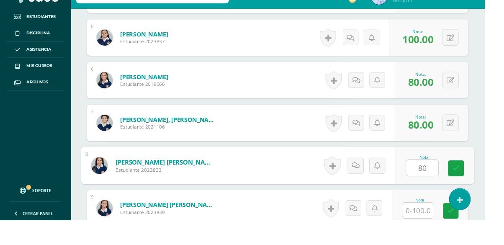
type input "80"
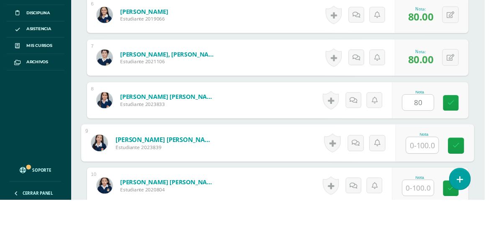
scroll to position [521, 0]
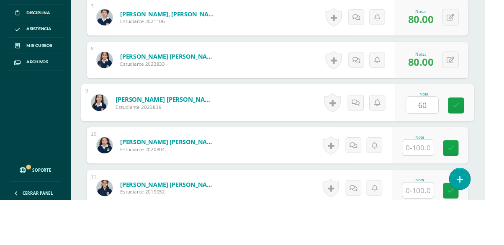
type input "60"
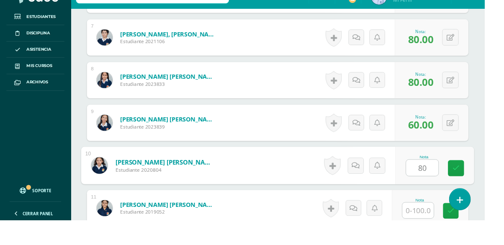
type input "80"
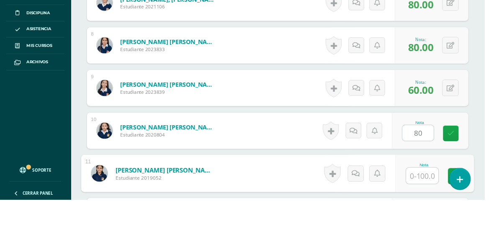
scroll to position [610, 0]
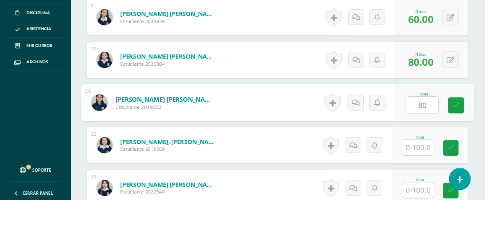
type input "80"
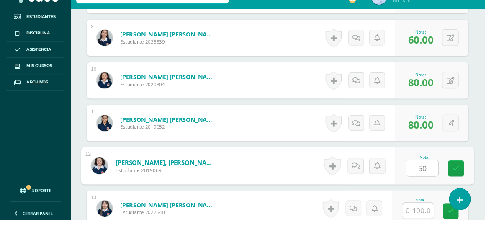
type input "50"
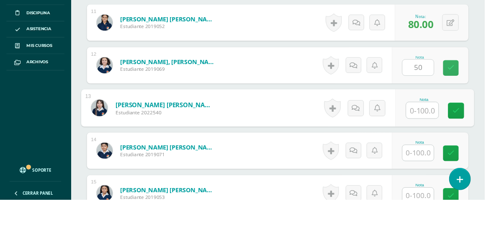
scroll to position [698, 0]
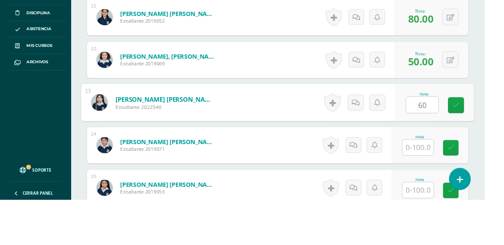
type input "60"
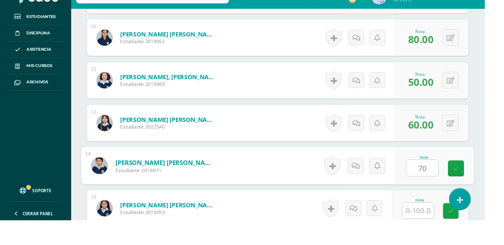
type input "70"
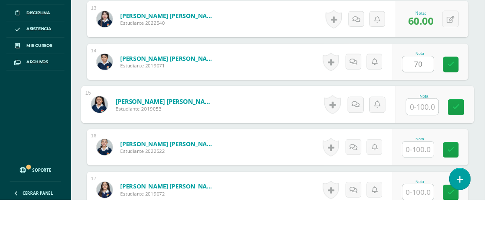
scroll to position [787, 0]
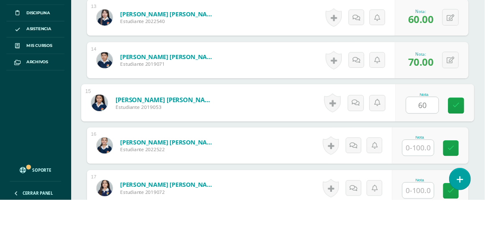
type input "60"
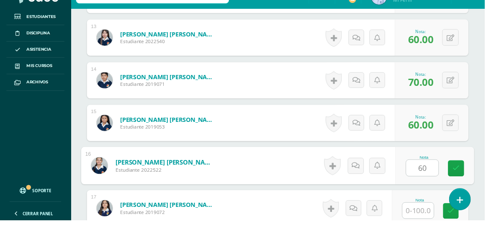
type input "60"
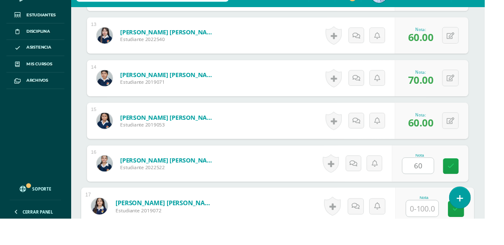
scroll to position [876, 0]
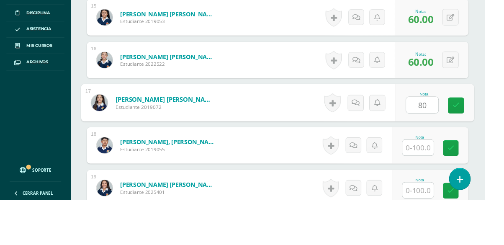
type input "80"
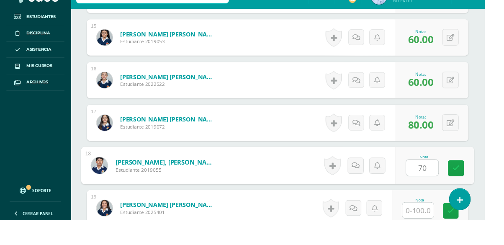
type input "70"
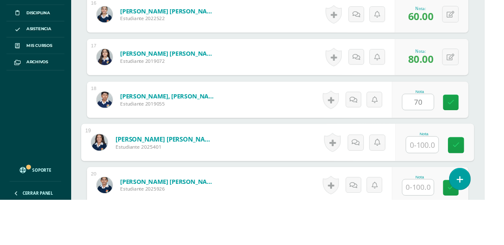
scroll to position [964, 0]
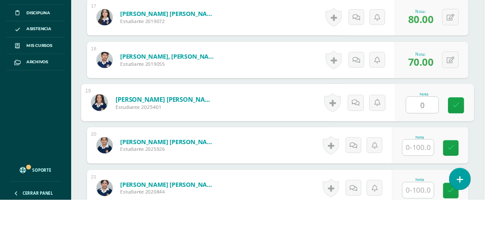
type input "0"
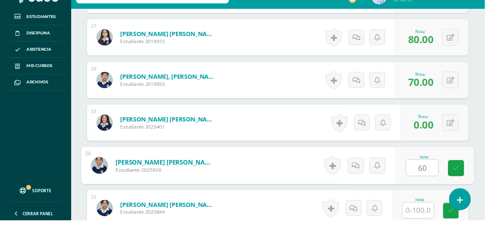
type input "60"
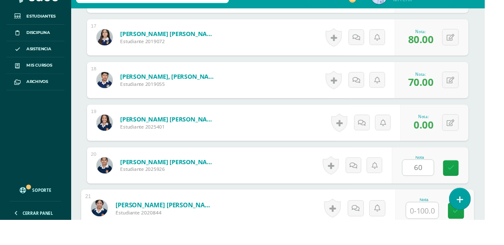
scroll to position [1053, 0]
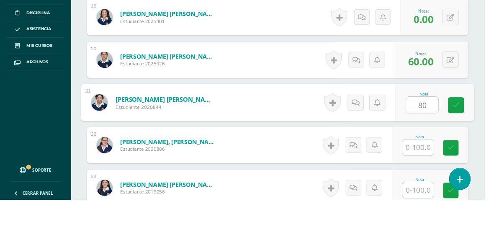
type input "80"
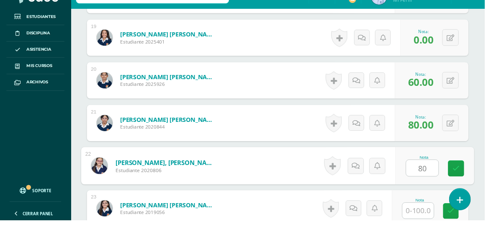
type input "80"
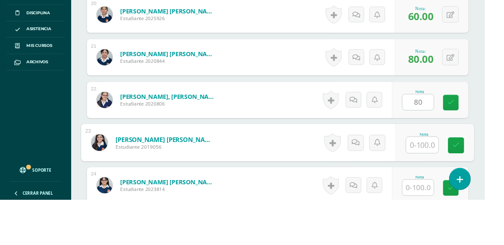
scroll to position [1142, 0]
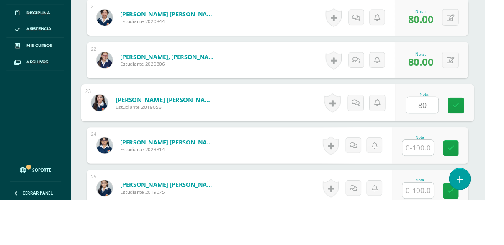
type input "80"
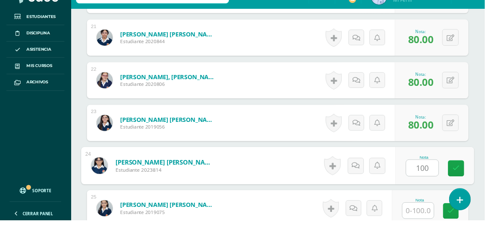
type input "100"
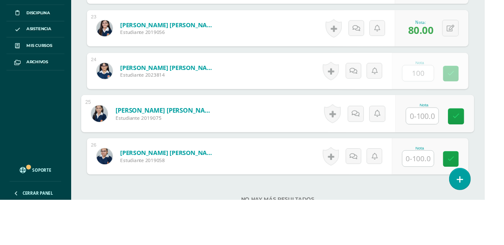
scroll to position [1231, 0]
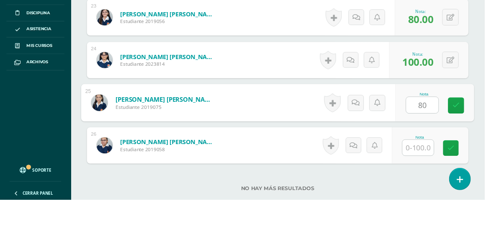
type input "80"
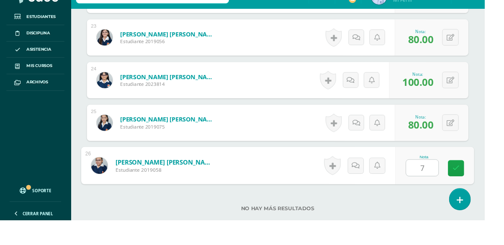
type input "70"
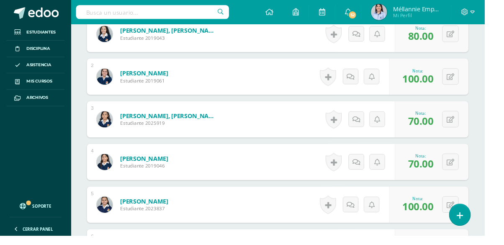
scroll to position [0, 0]
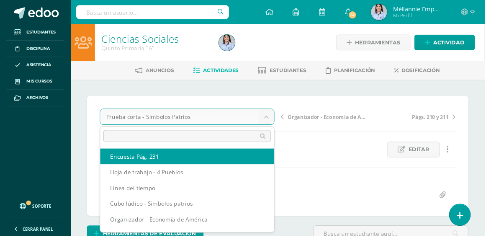
select select "/dashboard/teacher/grade-activity/129849/"
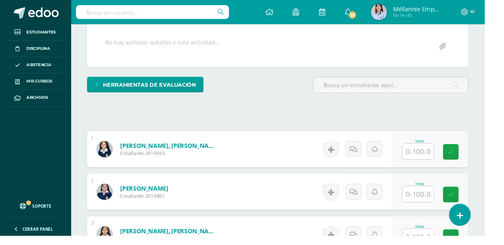
scroll to position [162, 0]
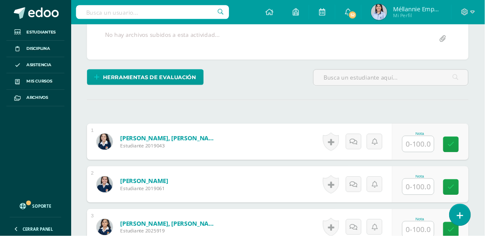
click at [443, 146] on input "text" at bounding box center [435, 150] width 33 height 16
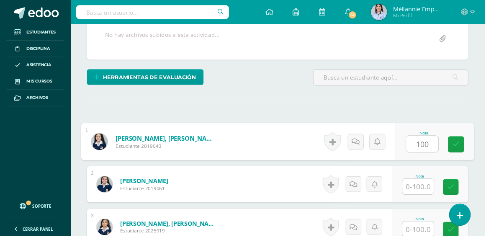
type input "100"
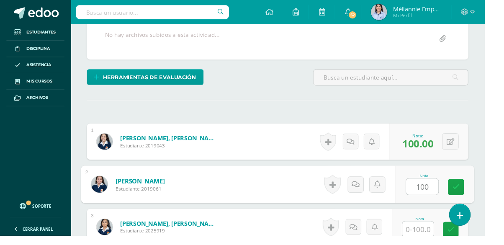
type input "100"
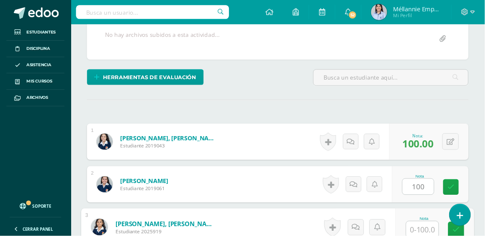
scroll to position [255, 0]
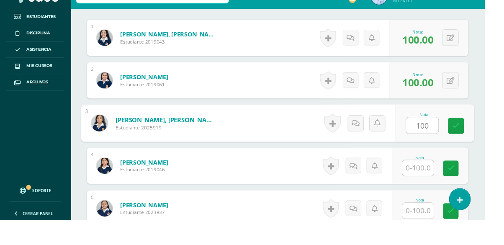
type input "100"
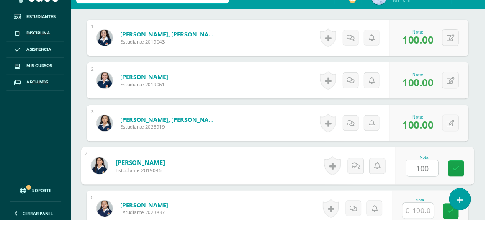
type input "100"
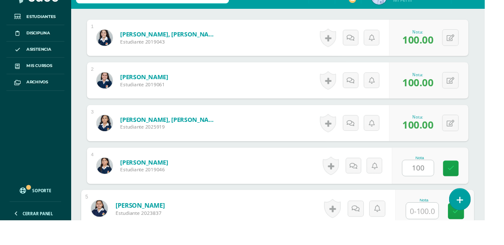
scroll to position [343, 0]
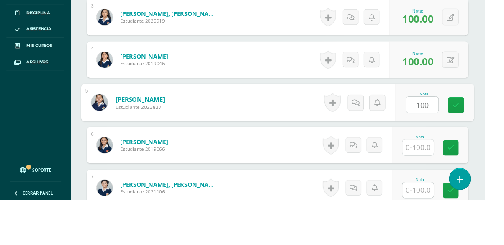
type input "100"
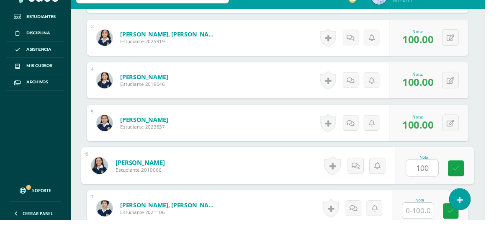
type input "100"
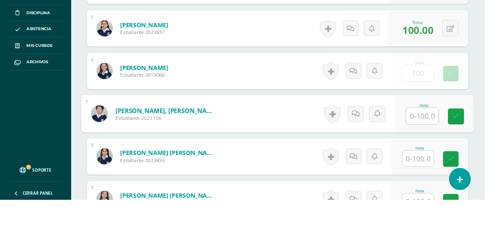
scroll to position [432, 0]
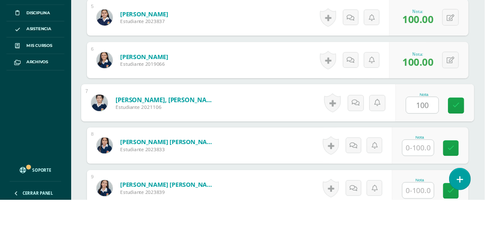
type input "100"
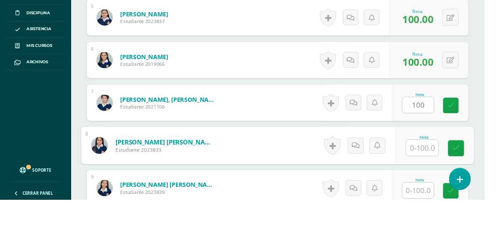
scroll to position [432, 0]
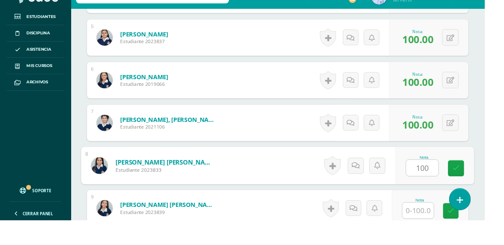
type input "100"
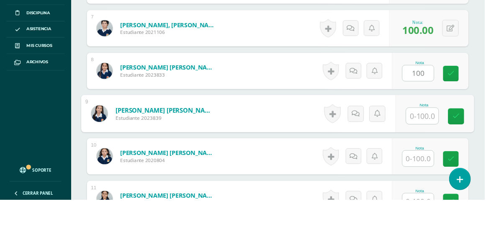
scroll to position [521, 0]
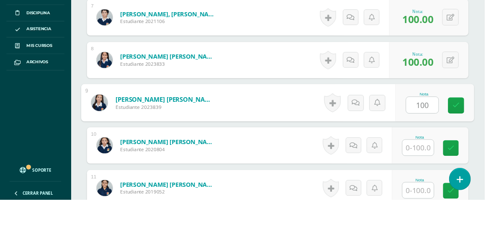
type input "100"
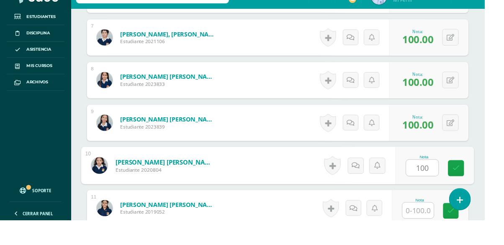
type input "100"
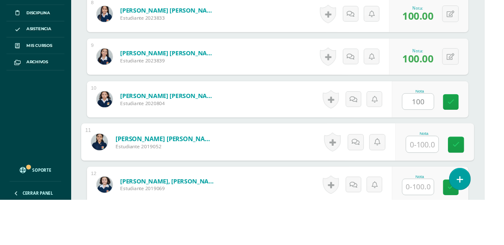
scroll to position [610, 0]
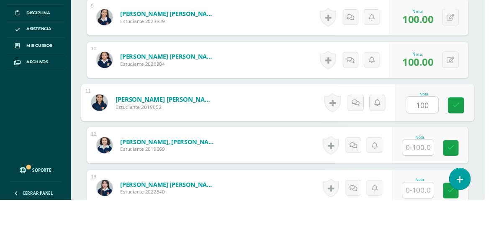
type input "100"
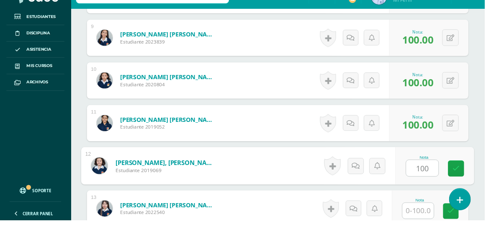
type input "100"
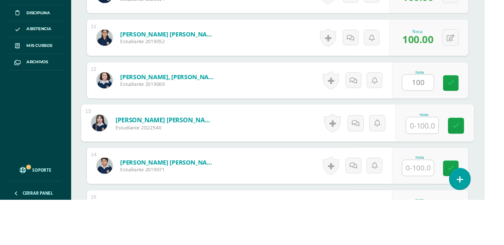
scroll to position [698, 0]
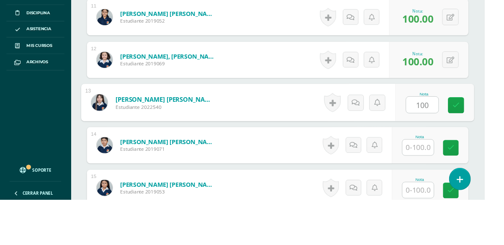
type input "100"
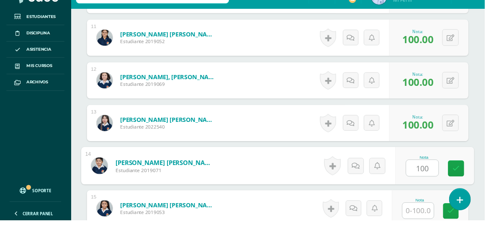
type input "100"
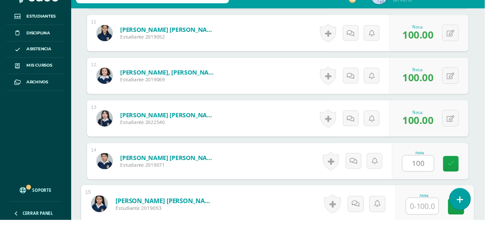
scroll to position [787, 0]
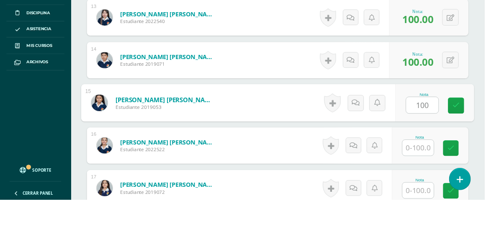
type input "100"
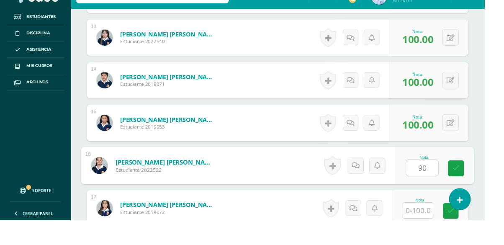
type input "90"
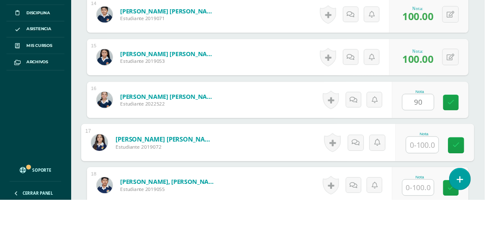
scroll to position [876, 0]
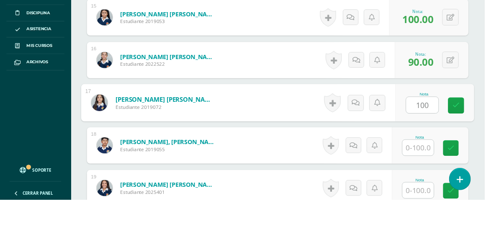
type input "100"
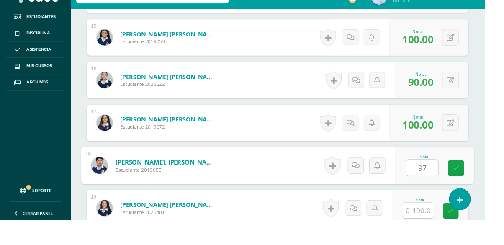
type input "97"
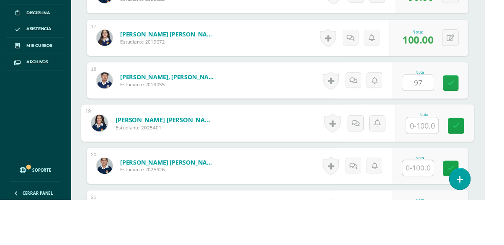
scroll to position [964, 0]
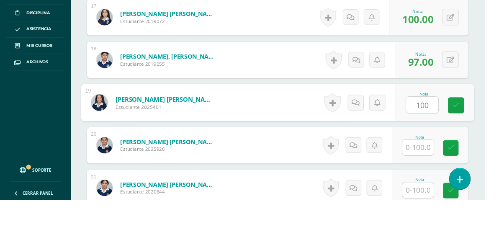
type input "100"
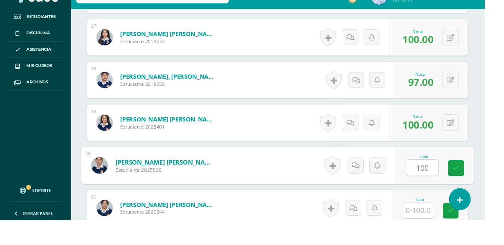
type input "100"
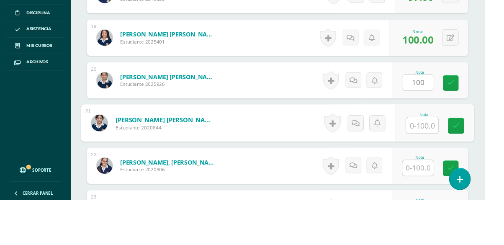
scroll to position [1053, 0]
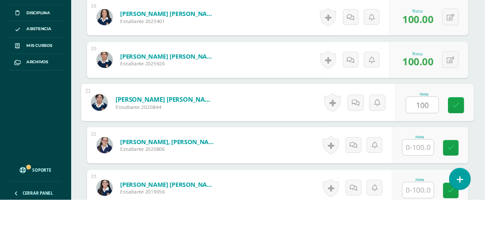
type input "100"
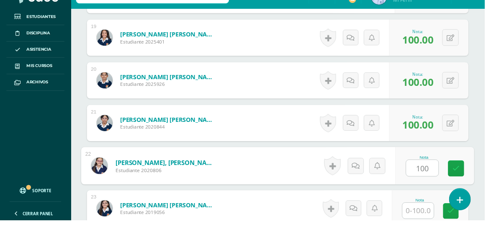
type input "100"
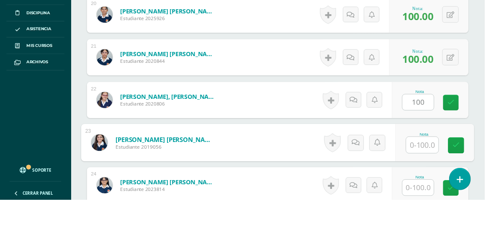
scroll to position [1142, 0]
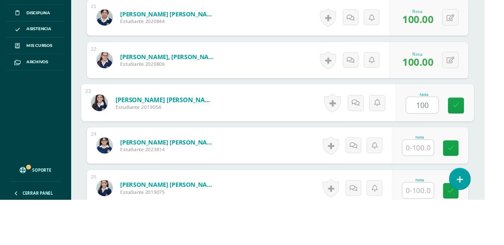
type input "100"
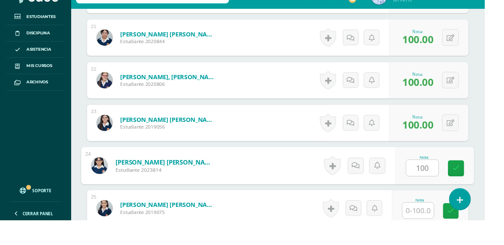
type input "100"
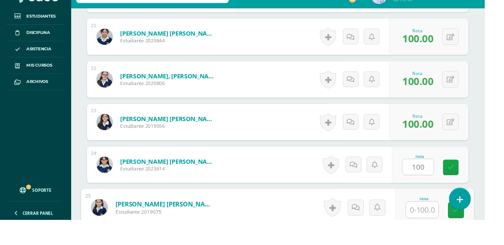
scroll to position [1231, 0]
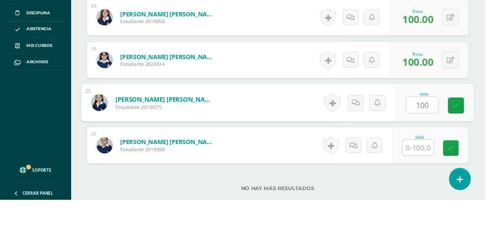
type input "100"
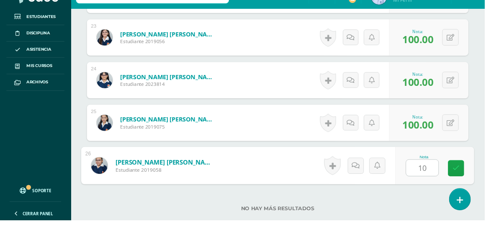
type input "100"
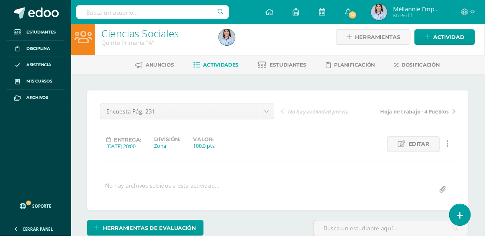
scroll to position [0, 0]
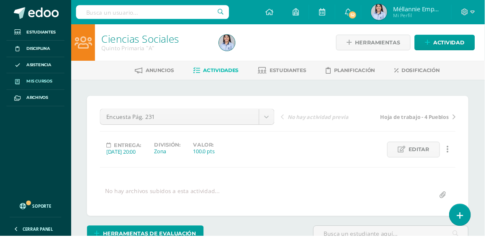
click at [42, 83] on span "Mis cursos" at bounding box center [41, 84] width 27 height 7
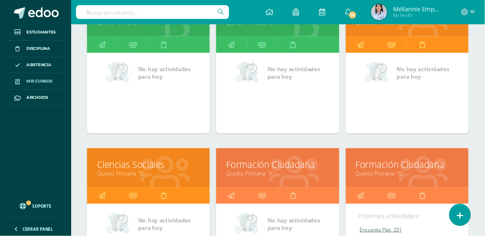
scroll to position [161, 0]
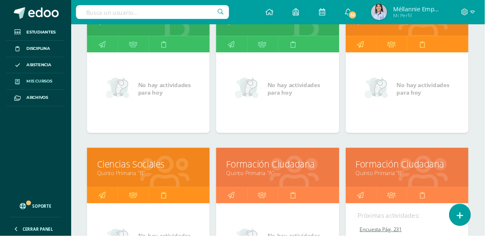
click at [273, 178] on link "Quinto Primaria "A"" at bounding box center [288, 180] width 107 height 8
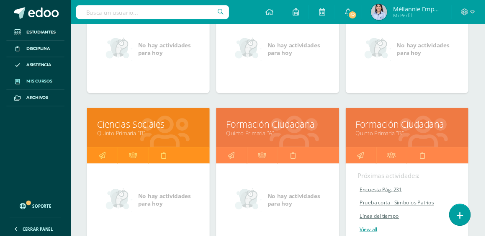
scroll to position [203, 0]
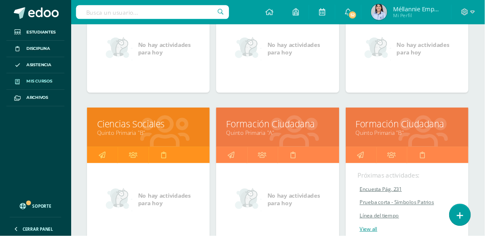
click at [313, 125] on link "Formación Ciudadana" at bounding box center [288, 128] width 107 height 13
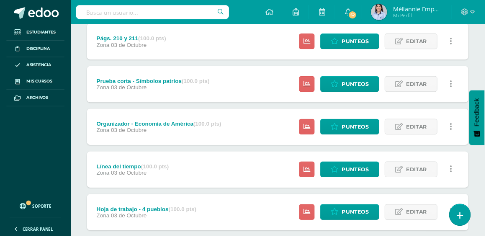
scroll to position [118, 0]
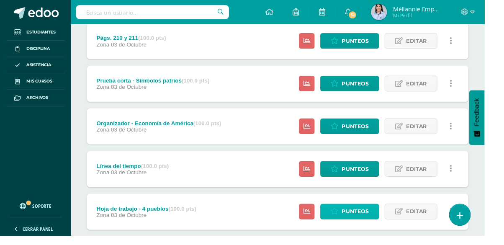
click at [368, 219] on span "Punteos" at bounding box center [369, 219] width 28 height 15
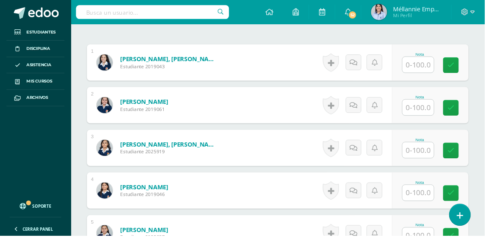
scroll to position [238, 0]
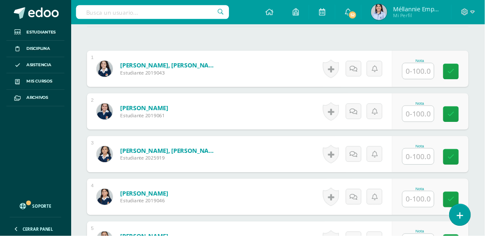
click at [445, 69] on input "text" at bounding box center [435, 74] width 33 height 16
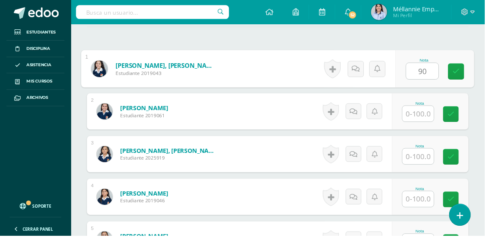
type input "90"
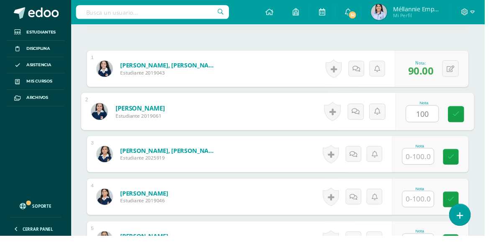
type input "100"
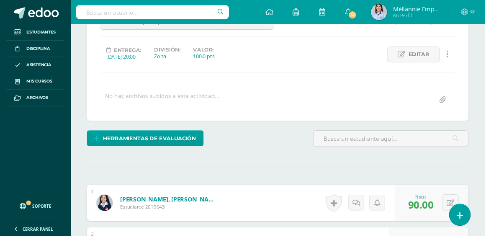
scroll to position [0, 0]
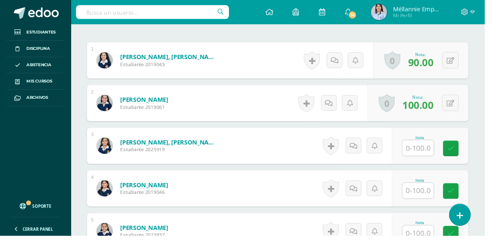
scroll to position [248, 0]
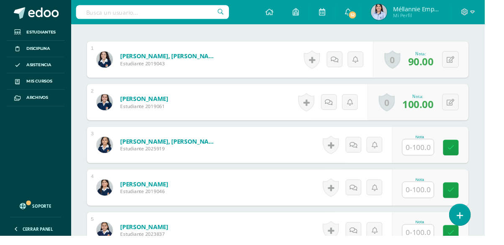
click at [440, 155] on input "text" at bounding box center [435, 153] width 33 height 16
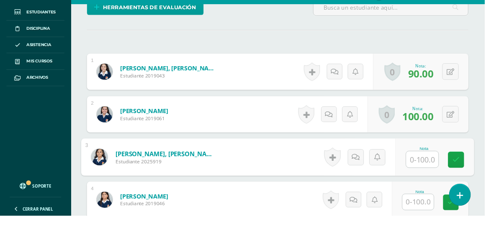
scroll to position [215, 0]
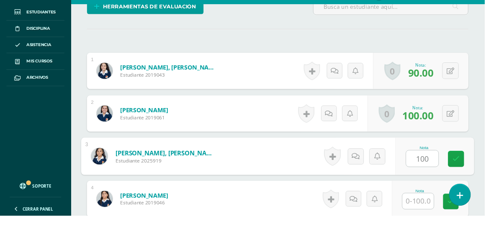
type input "100"
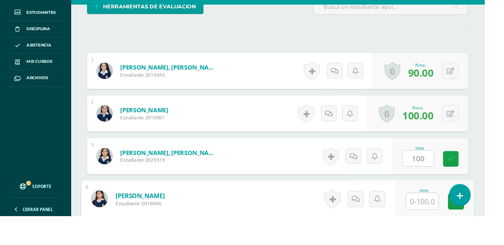
scroll to position [299, 0]
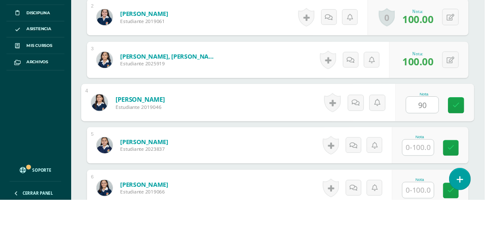
type input "90"
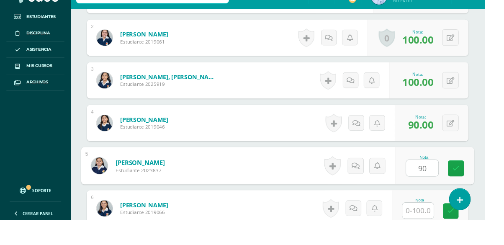
type input "90"
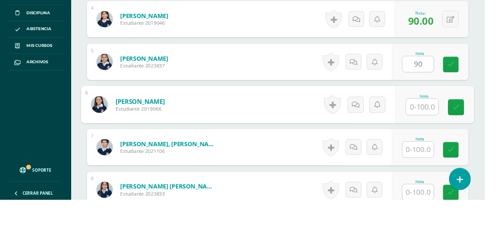
scroll to position [388, 0]
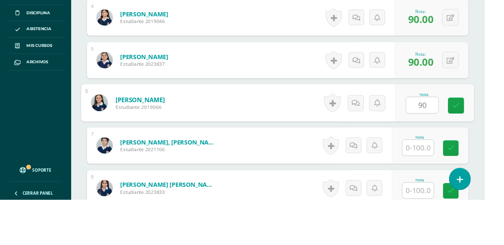
type input "90"
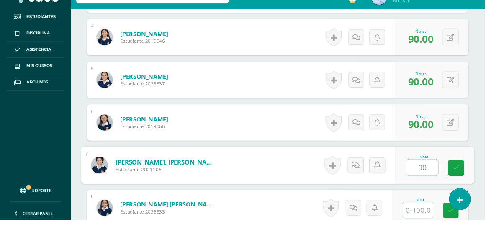
type input "90"
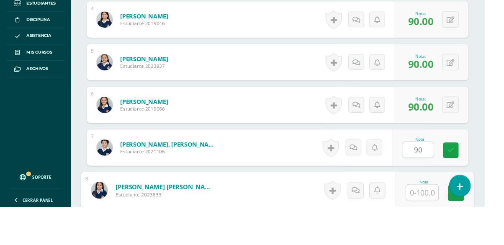
scroll to position [476, 0]
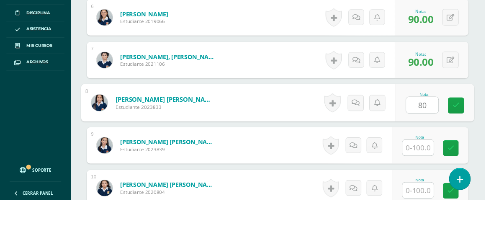
type input "80"
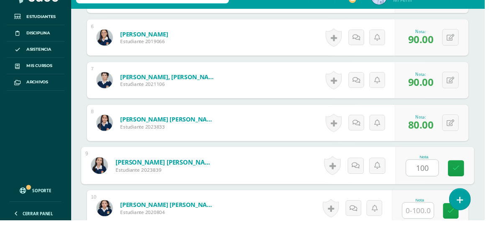
type input "100"
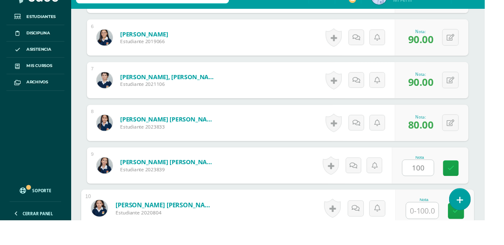
scroll to position [565, 0]
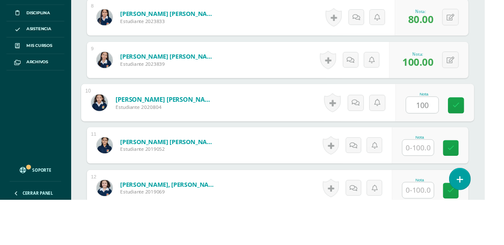
type input "100"
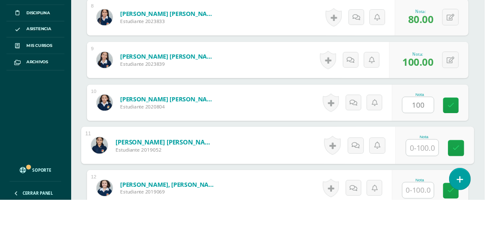
scroll to position [566, 0]
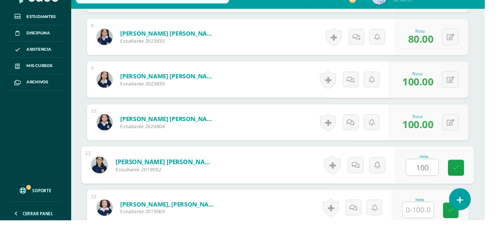
type input "100"
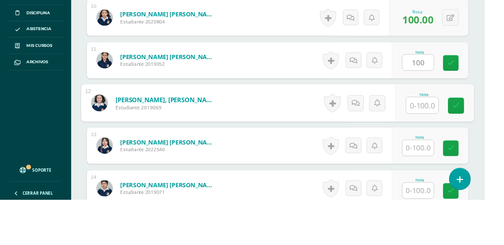
scroll to position [654, 0]
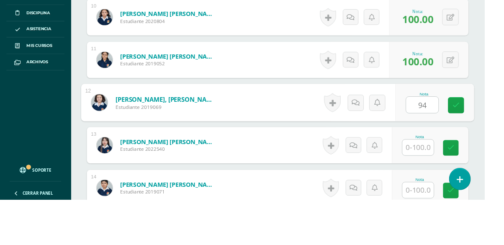
type input "94"
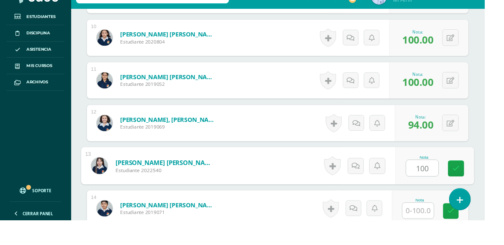
type input "100"
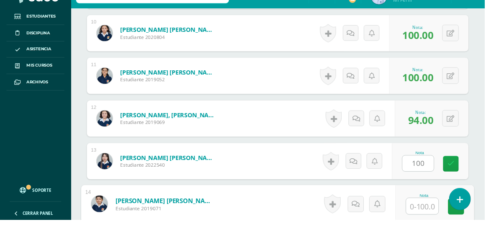
scroll to position [743, 0]
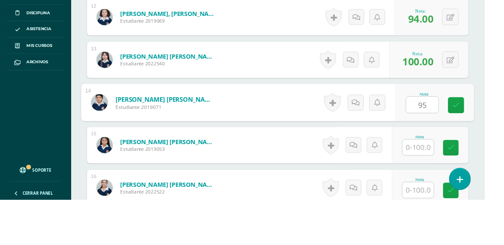
type input "95"
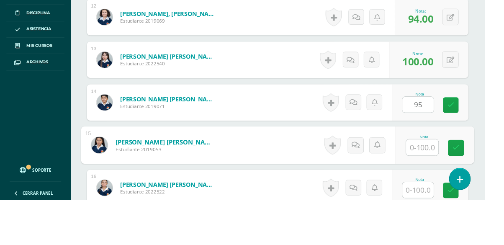
scroll to position [743, 0]
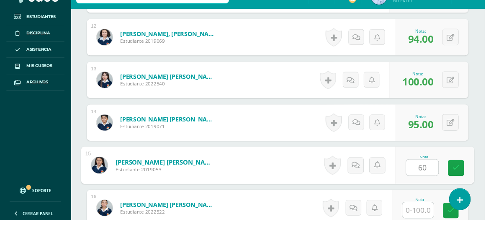
type input "60"
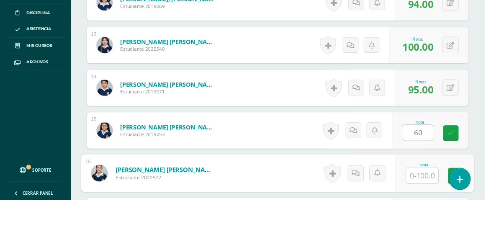
scroll to position [831, 0]
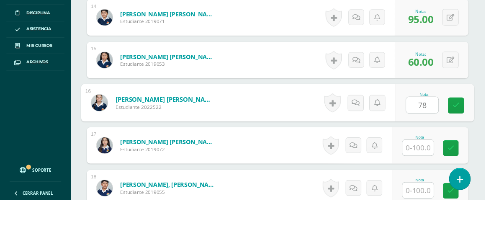
type input "78"
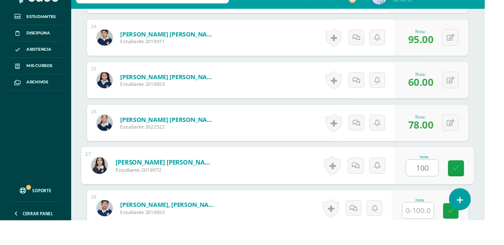
type input "100"
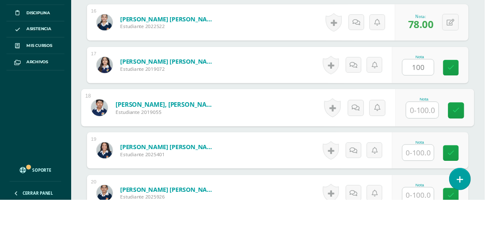
scroll to position [920, 0]
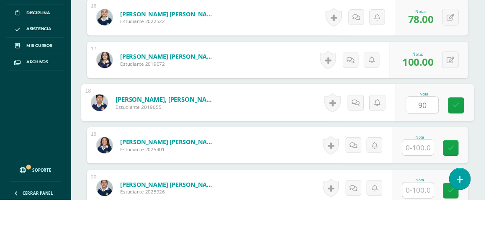
type input "90"
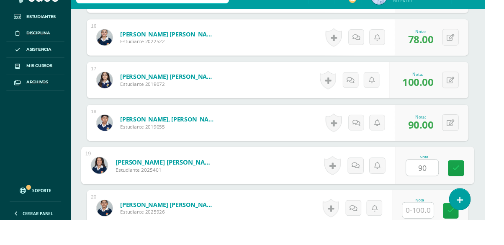
type input "90"
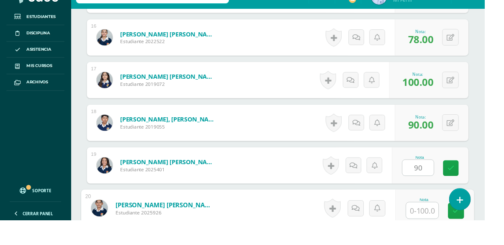
scroll to position [1009, 0]
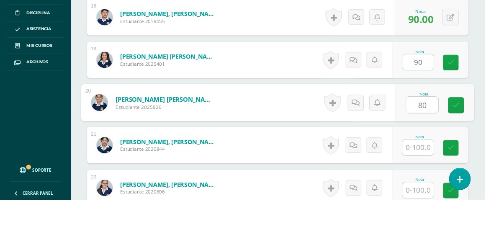
type input "80"
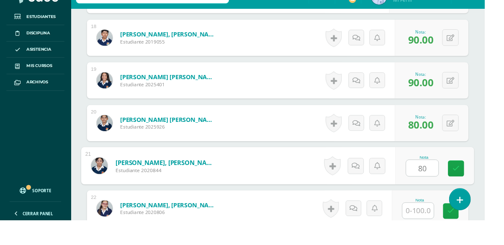
type input "80"
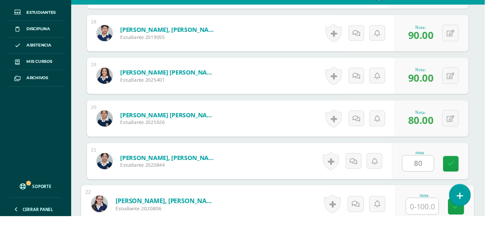
scroll to position [1098, 0]
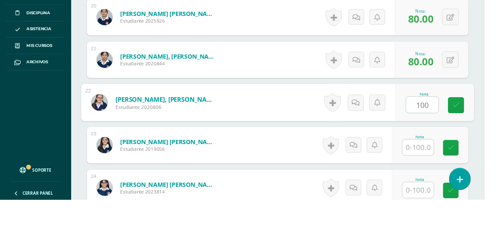
type input "100"
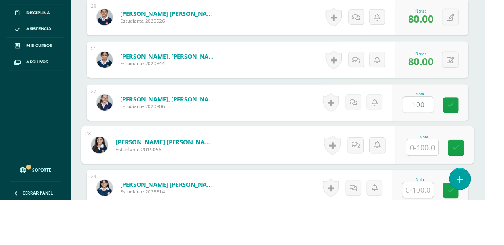
scroll to position [1098, 0]
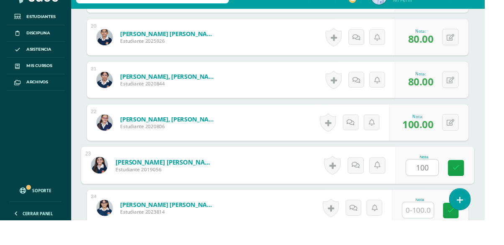
type input "100"
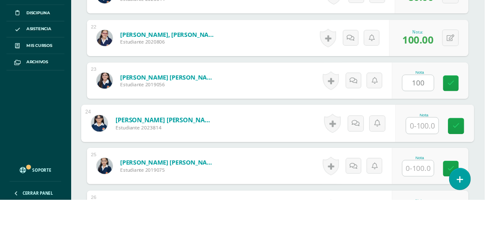
scroll to position [1186, 0]
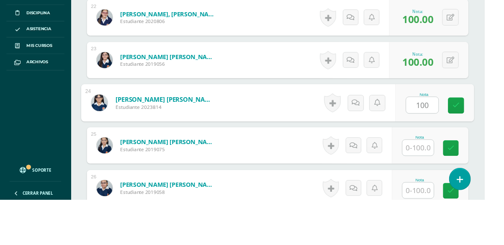
type input "100"
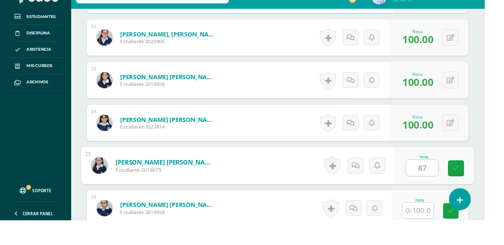
type input "87"
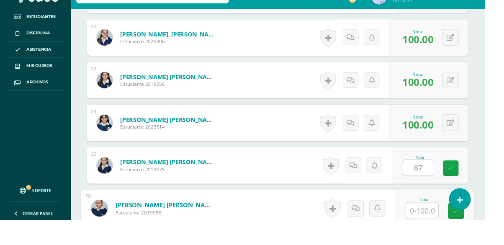
scroll to position [1259, 0]
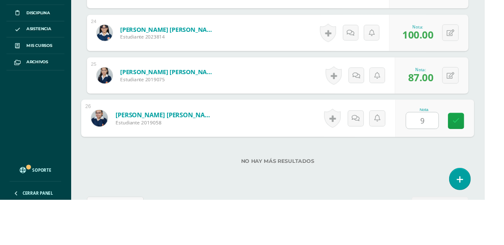
type input "90"
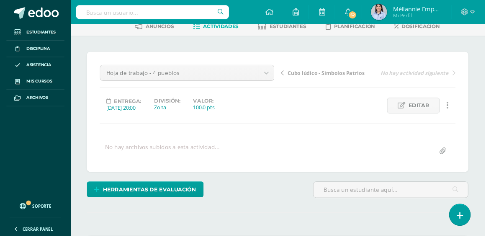
scroll to position [0, 0]
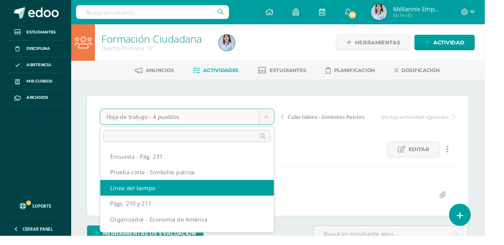
scroll to position [30, 0]
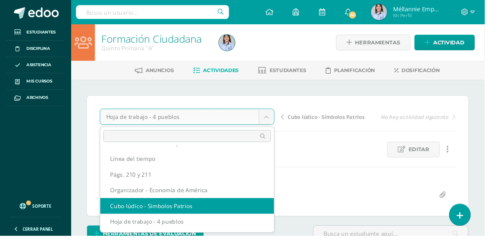
select select "/dashboard/teacher/grade-activity/129851/"
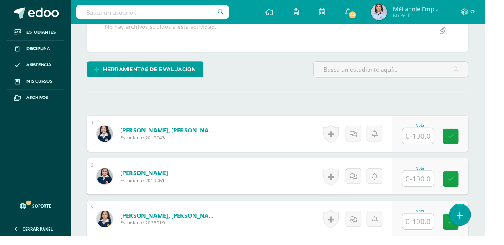
scroll to position [169, 0]
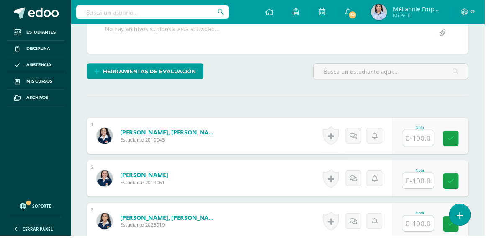
click at [435, 139] on input "text" at bounding box center [435, 143] width 33 height 16
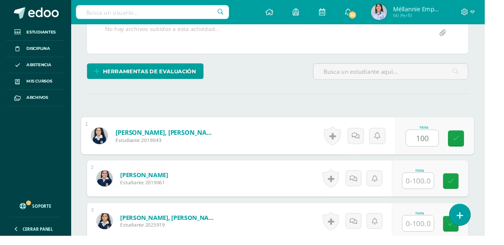
type input "100"
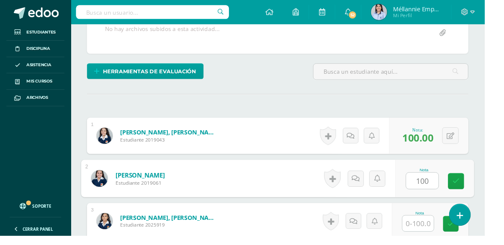
type input "100"
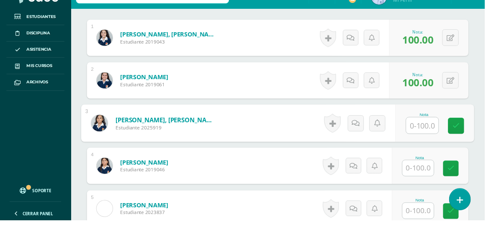
type input "º"
type input "100"
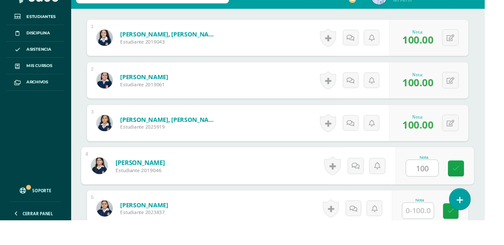
type input "100"
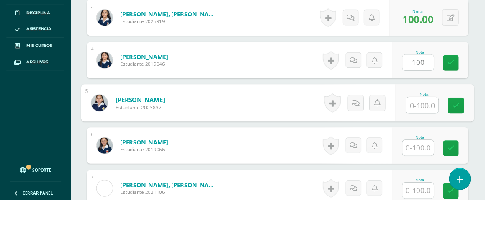
scroll to position [343, 0]
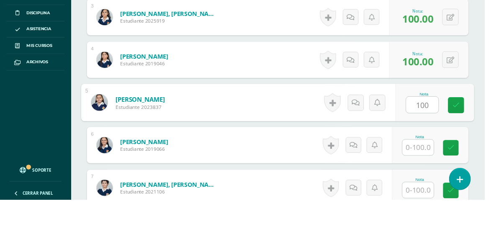
type input "100"
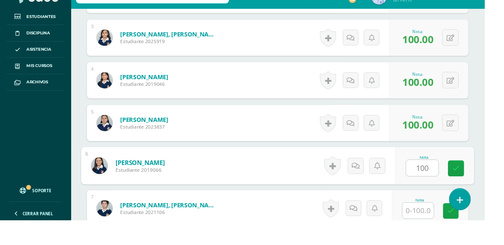
type input "100"
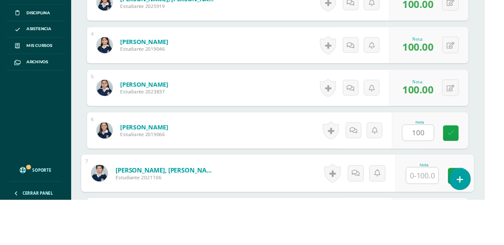
scroll to position [432, 0]
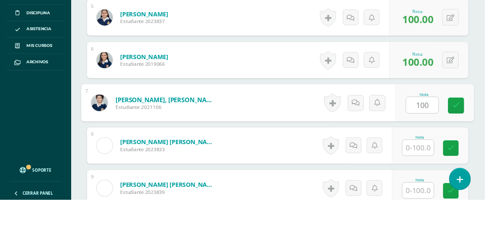
type input "100"
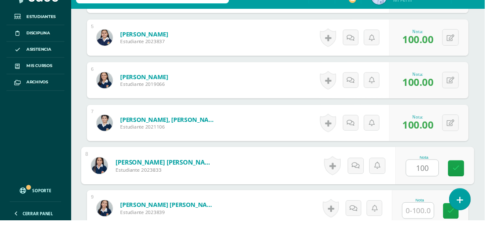
type input "100"
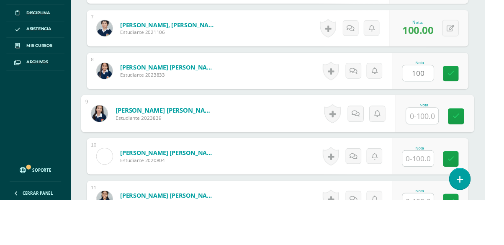
scroll to position [521, 0]
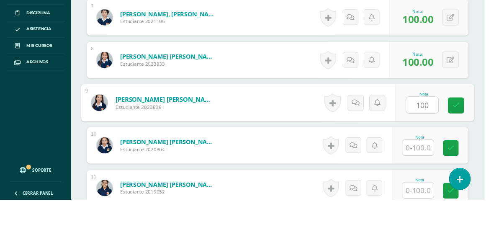
type input "100"
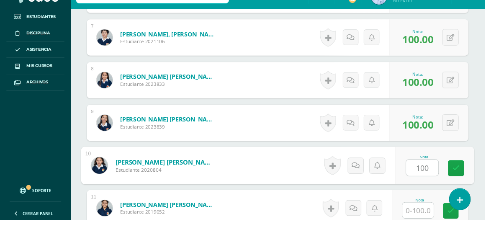
type input "100"
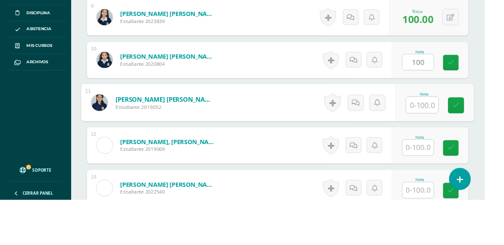
scroll to position [610, 0]
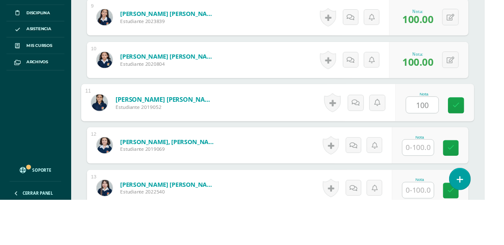
type input "100"
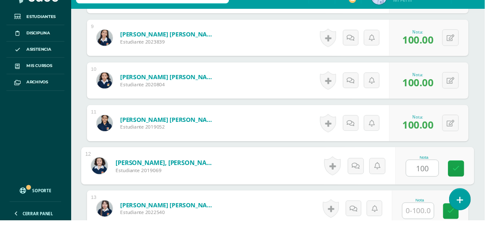
type input "100"
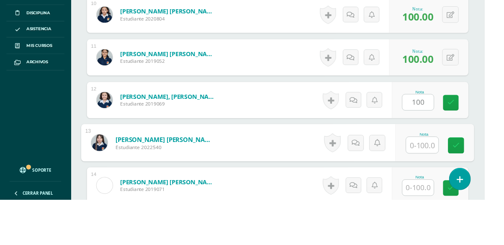
scroll to position [698, 0]
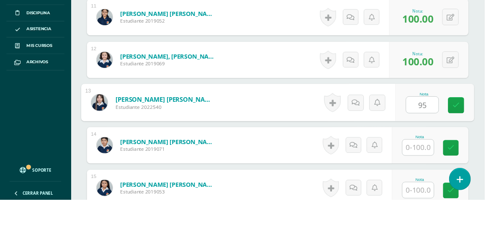
type input "9"
click at [453, 98] on div "Nota: 100.00" at bounding box center [434, 99] width 39 height 18
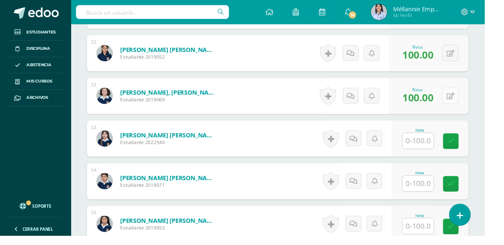
click at [471, 102] on icon at bounding box center [469, 99] width 8 height 7
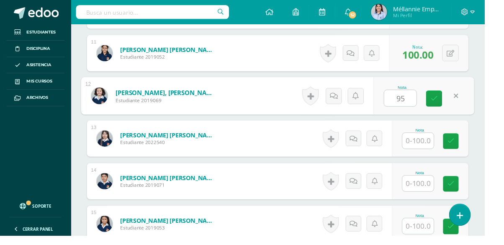
type input "95"
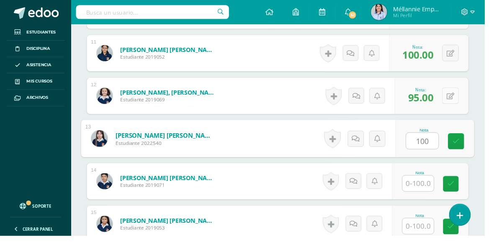
type input "100"
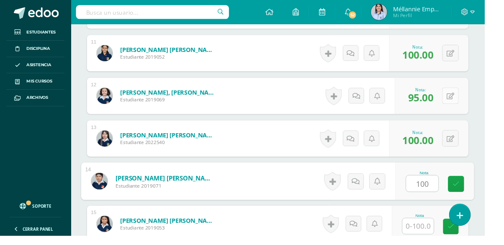
type input "100"
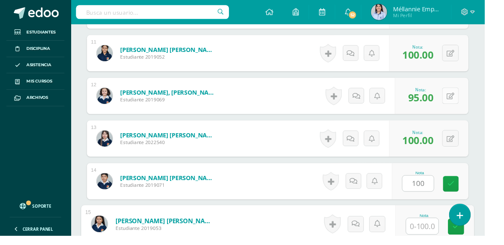
scroll to position [787, 0]
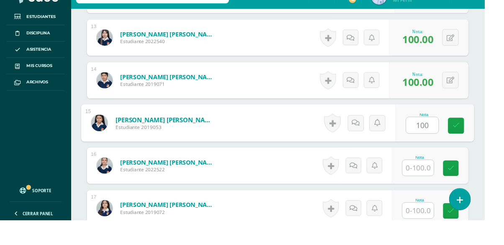
type input "100"
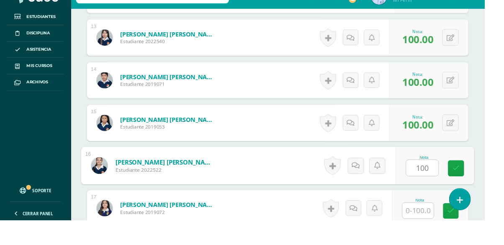
type input "100"
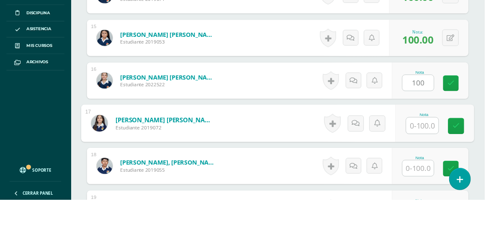
scroll to position [876, 0]
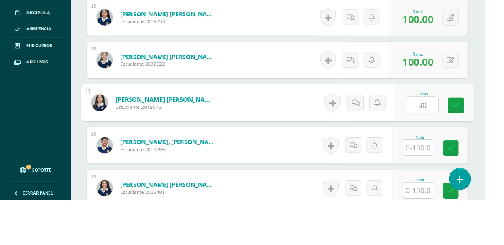
type input "90"
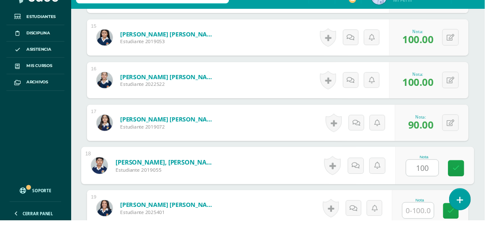
type input "100"
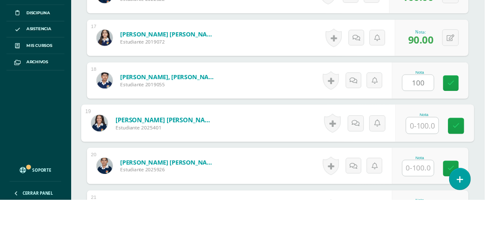
scroll to position [964, 0]
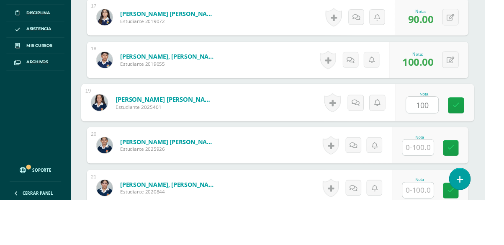
type input "100"
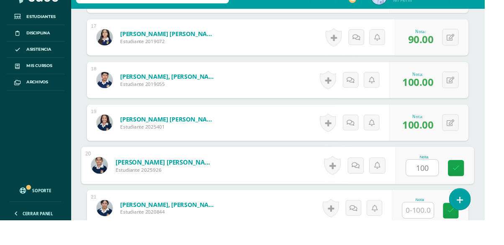
type input "100"
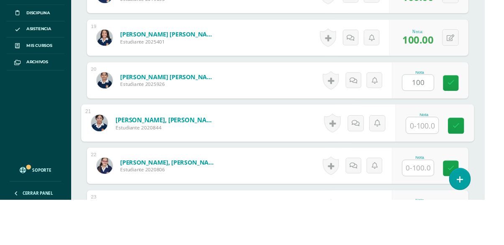
scroll to position [1053, 0]
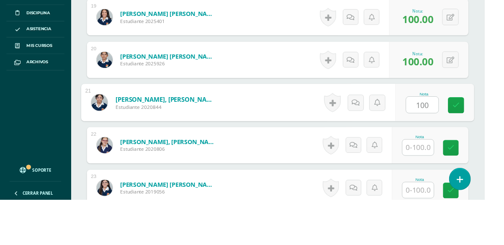
type input "100"
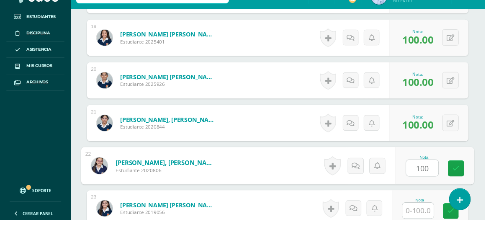
type input "100"
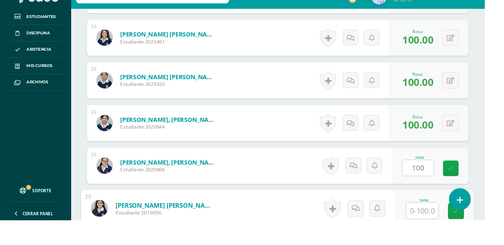
scroll to position [1142, 0]
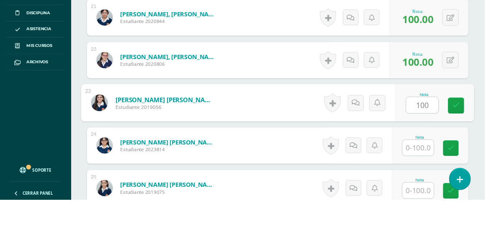
type input "100"
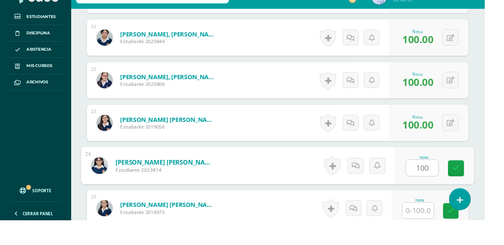
type input "100"
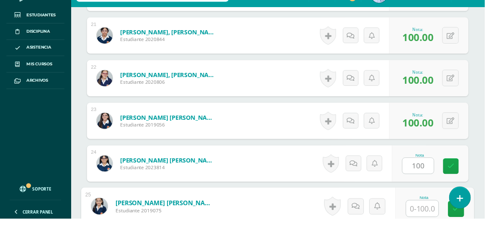
scroll to position [1231, 0]
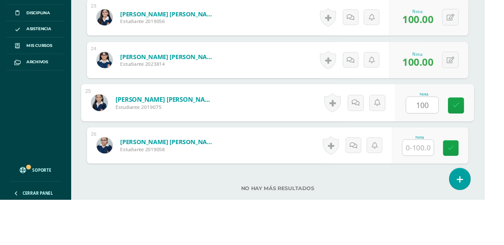
type input "100"
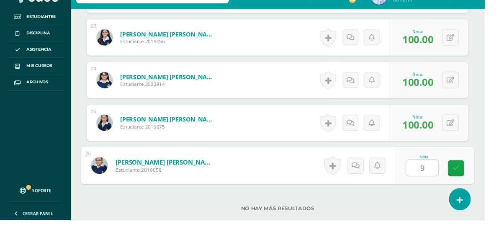
type input "90"
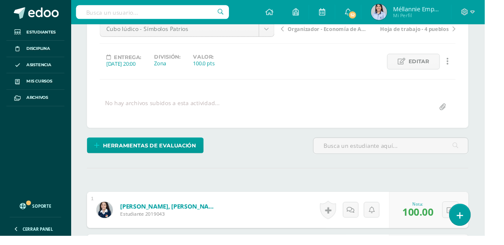
scroll to position [0, 0]
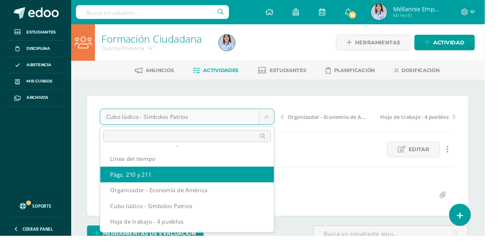
scroll to position [30, 0]
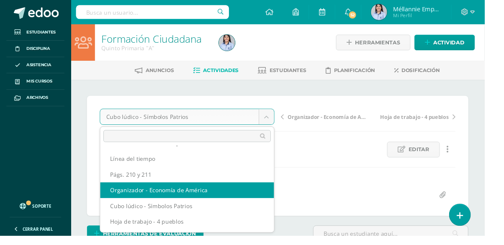
select select "/dashboard/teacher/grade-activity/129852/"
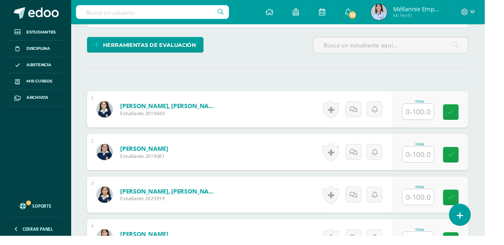
scroll to position [200, 0]
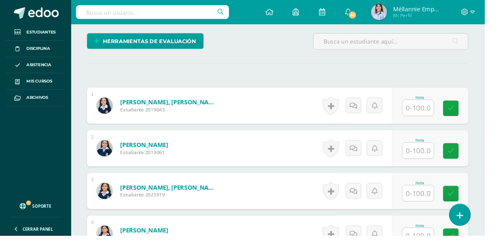
click at [437, 110] on input "text" at bounding box center [435, 112] width 33 height 16
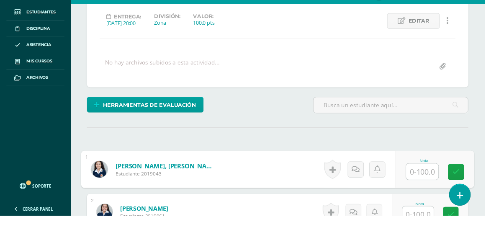
scroll to position [183, 0]
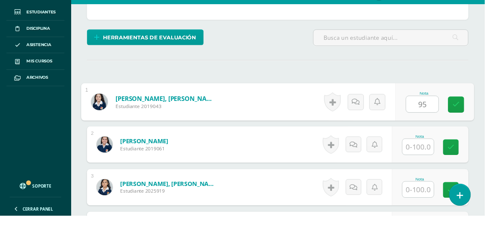
type input "95"
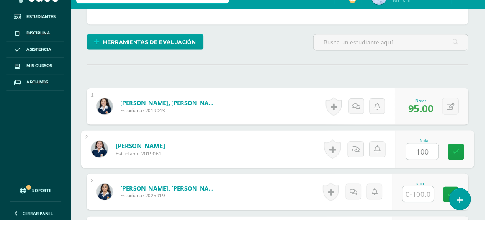
type input "100"
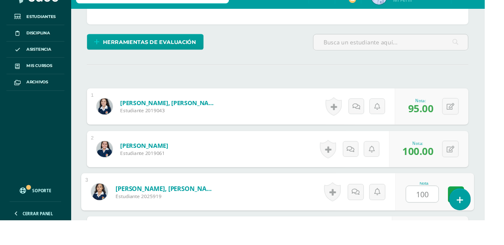
type input "100"
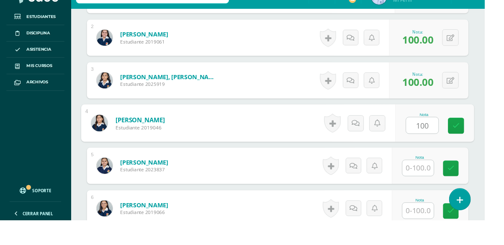
type input "100"
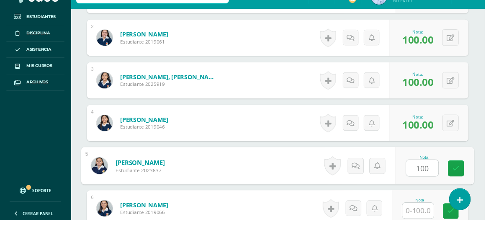
type input "100"
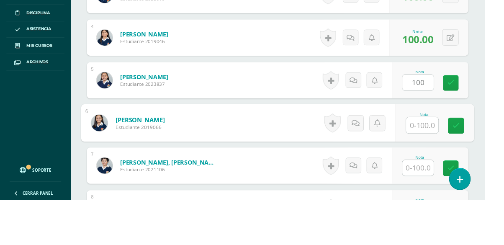
scroll to position [388, 0]
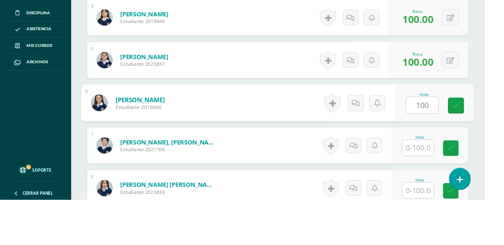
type input "100"
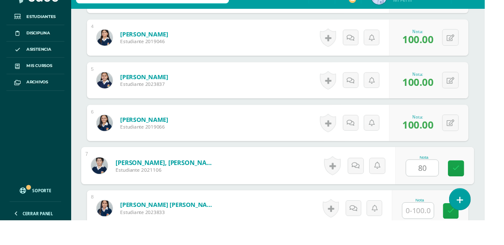
type input "80"
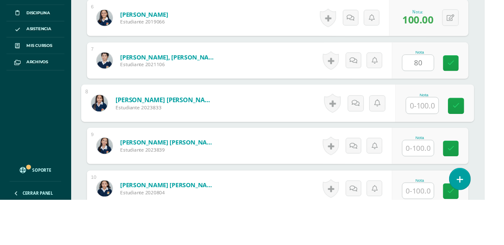
scroll to position [476, 0]
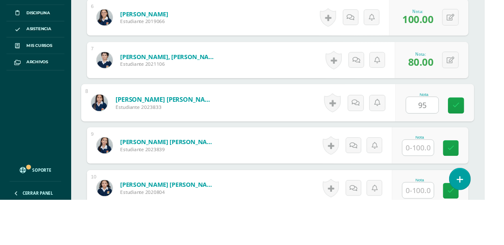
type input "95"
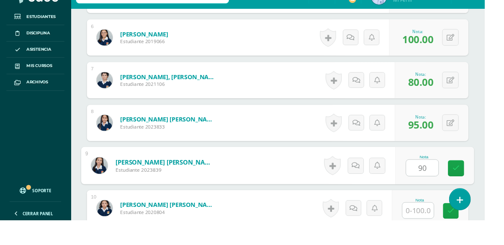
type input "90"
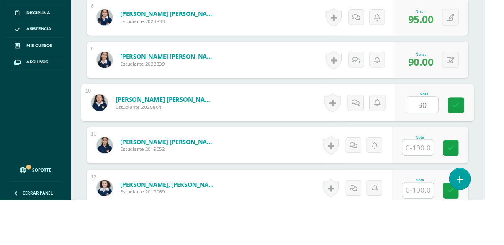
type input "90"
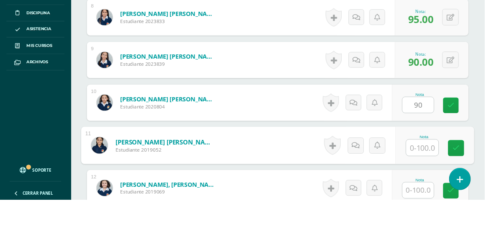
scroll to position [566, 0]
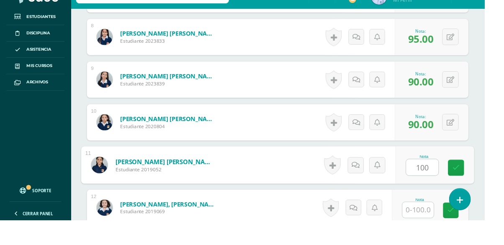
type input "100"
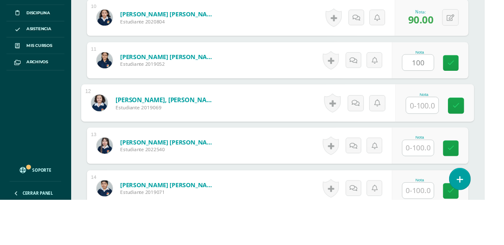
scroll to position [654, 0]
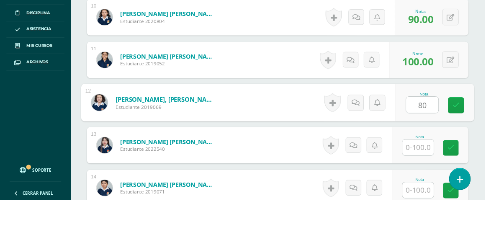
type input "80"
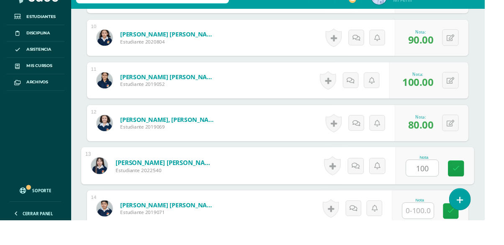
type input "100"
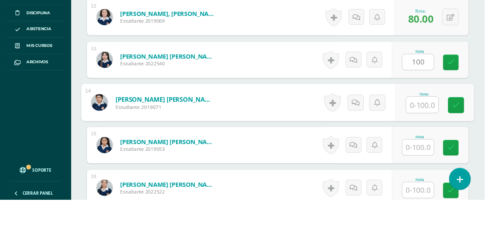
scroll to position [743, 0]
type input "75"
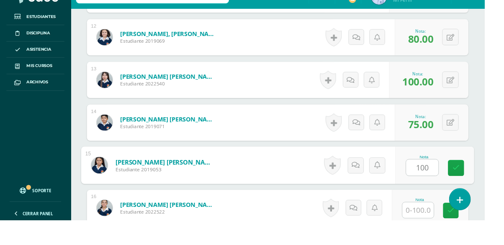
type input "100"
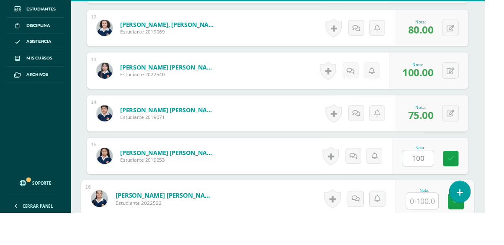
scroll to position [831, 0]
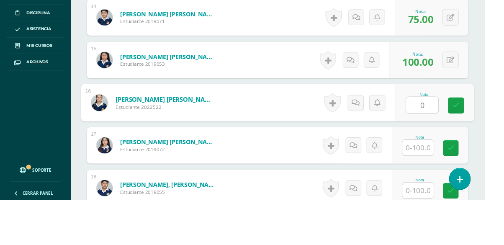
type input "0"
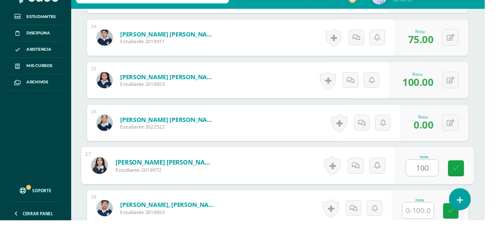
type input "100"
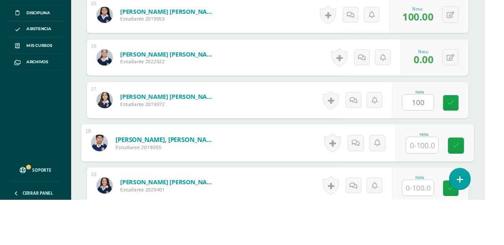
scroll to position [920, 0]
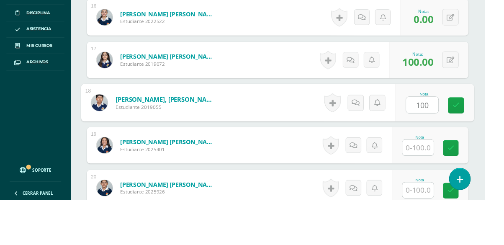
type input "100"
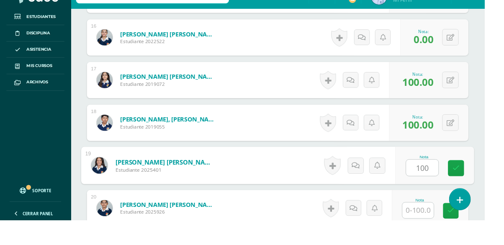
type input "100"
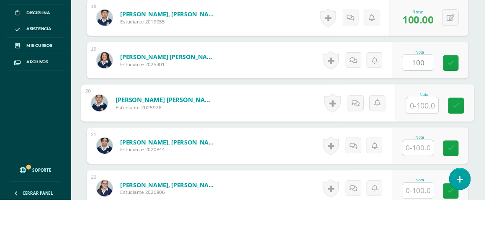
scroll to position [1009, 0]
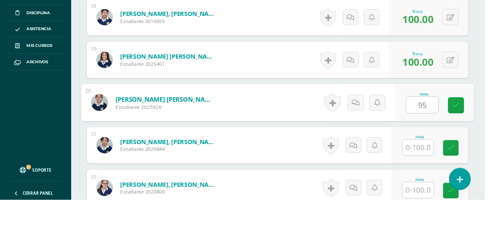
type input "95"
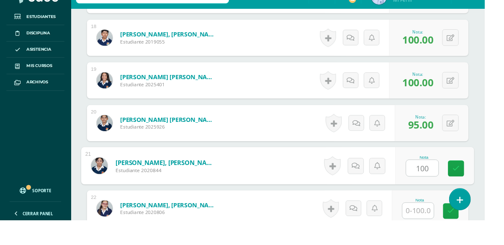
type input "100"
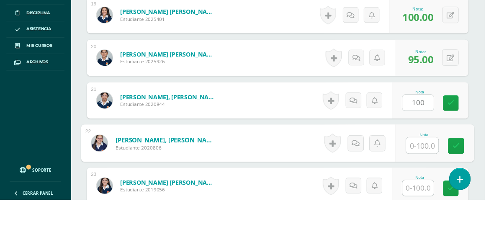
scroll to position [1098, 0]
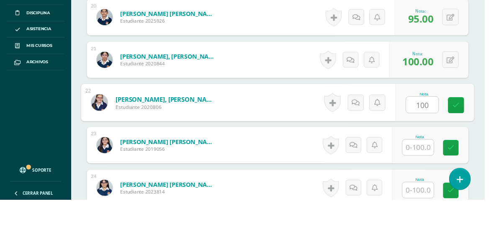
type input "100"
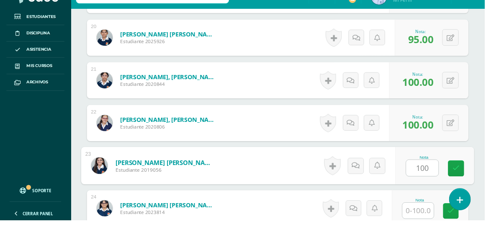
type input "100"
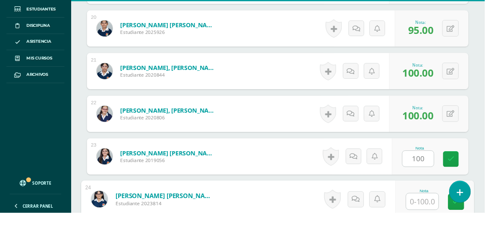
scroll to position [1186, 0]
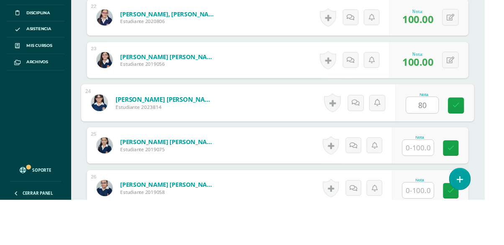
type input "80"
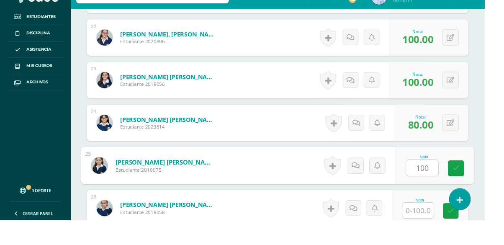
type input "100"
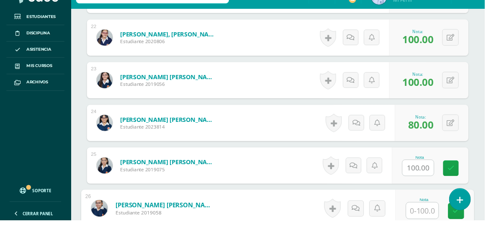
scroll to position [1275, 0]
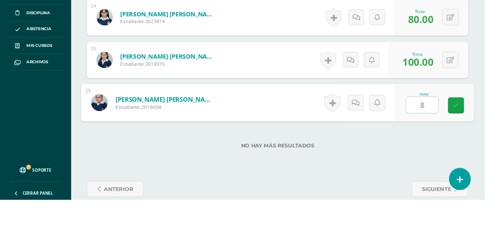
type input "80"
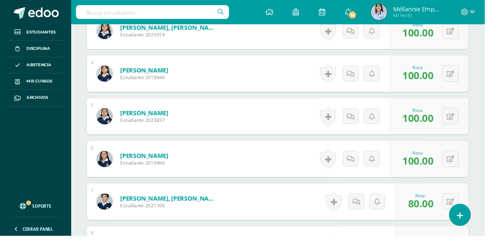
scroll to position [0, 0]
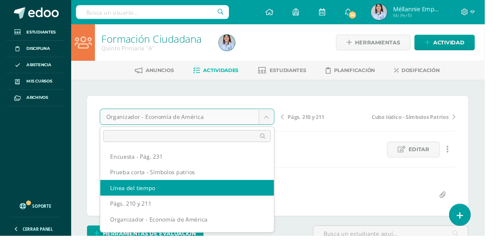
scroll to position [30, 0]
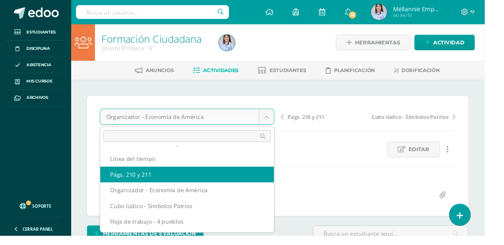
select select "/dashboard/teacher/grade-activity/129853/"
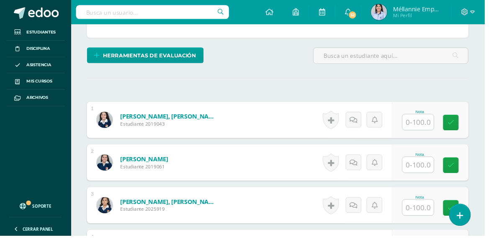
scroll to position [193, 0]
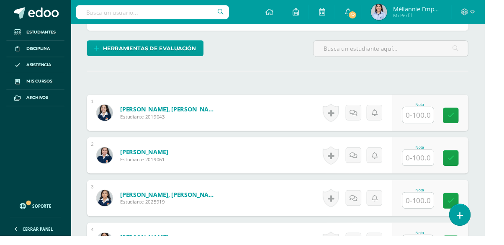
click at [432, 116] on input "text" at bounding box center [435, 119] width 33 height 16
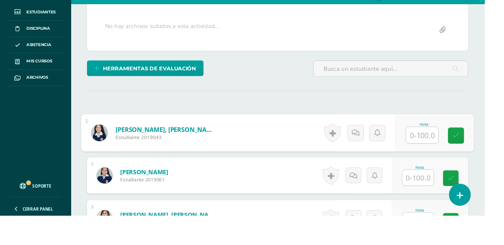
scroll to position [151, 0]
type input "90"
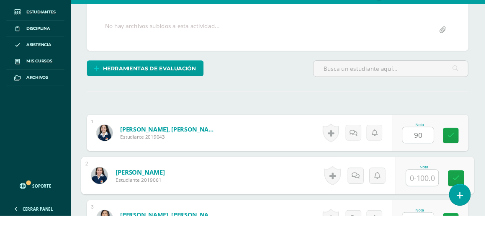
scroll to position [151, 0]
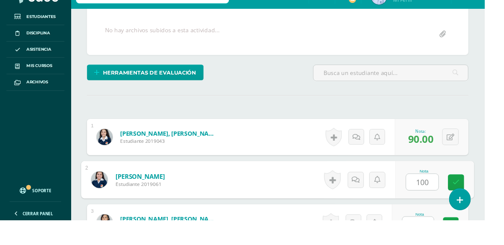
type input "100"
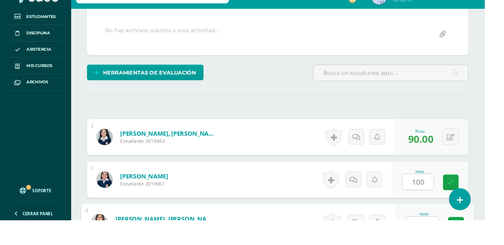
scroll to position [255, 0]
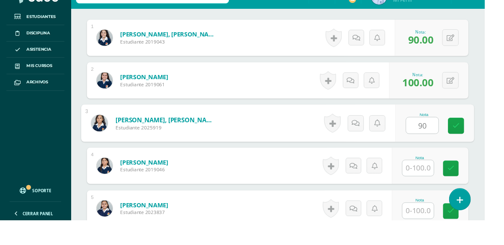
type input "90"
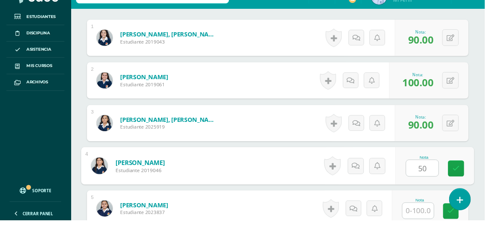
type input "50"
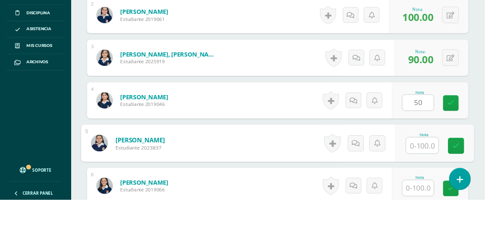
scroll to position [343, 0]
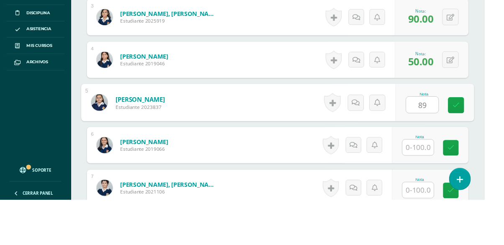
type input "89"
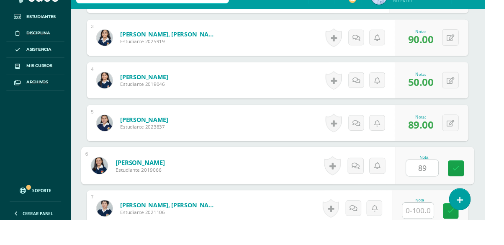
type input "89"
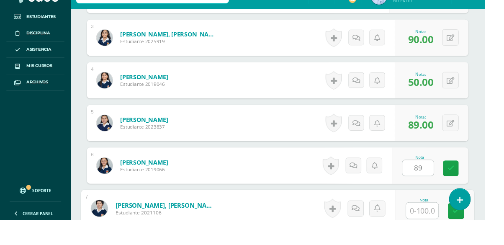
scroll to position [432, 0]
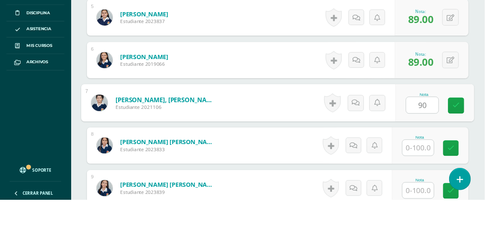
type input "90"
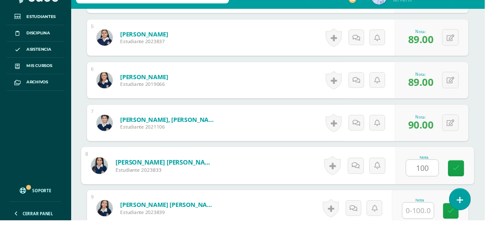
type input "100"
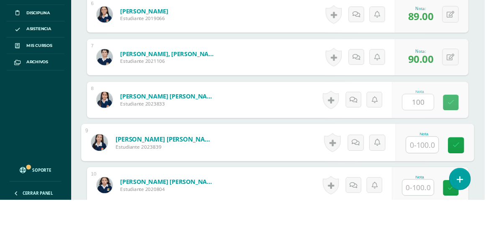
scroll to position [521, 0]
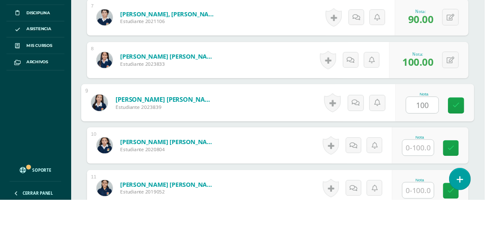
type input "100"
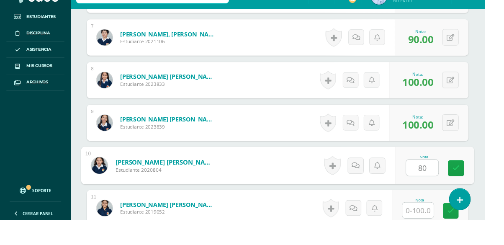
type input "80"
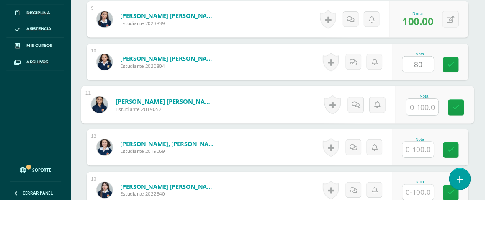
scroll to position [610, 0]
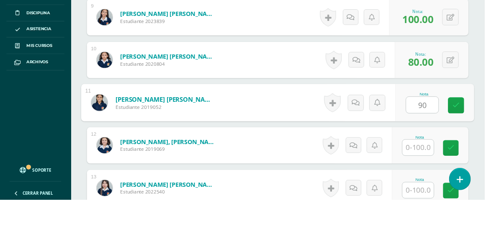
type input "90"
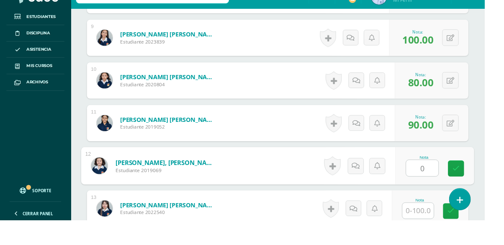
type input "0"
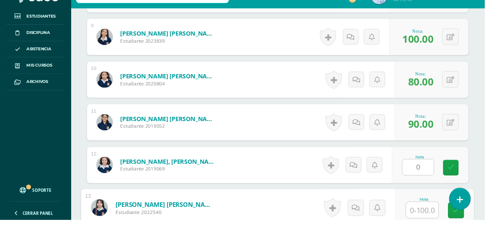
scroll to position [698, 0]
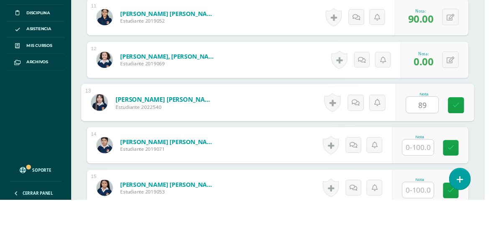
type input "89"
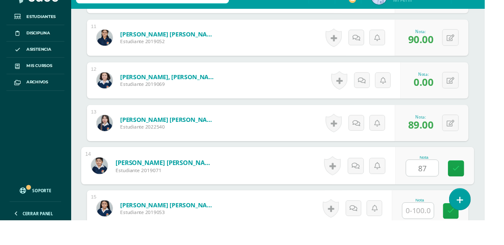
type input "87"
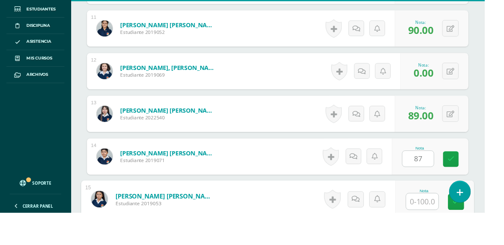
scroll to position [787, 0]
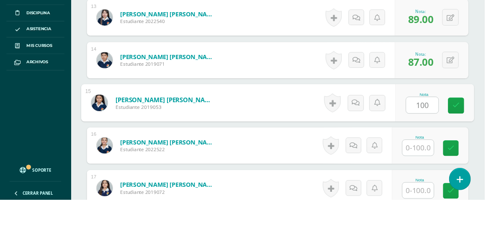
type input "100"
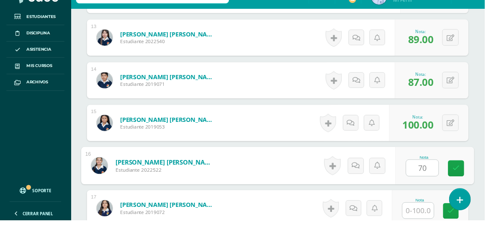
type input "70"
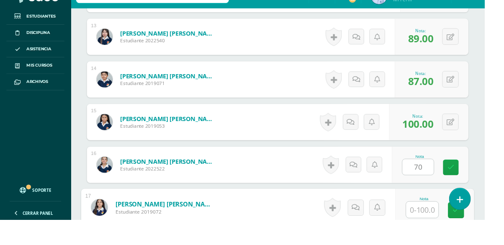
scroll to position [876, 0]
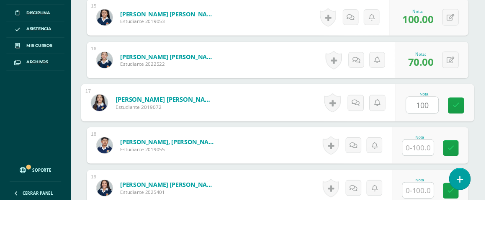
type input "100"
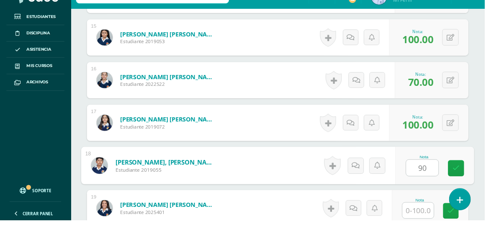
type input "90"
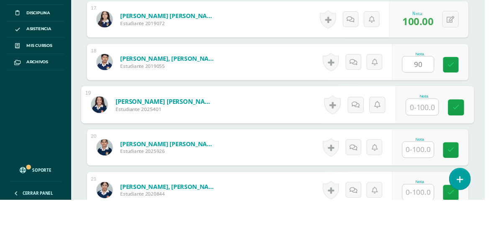
scroll to position [965, 0]
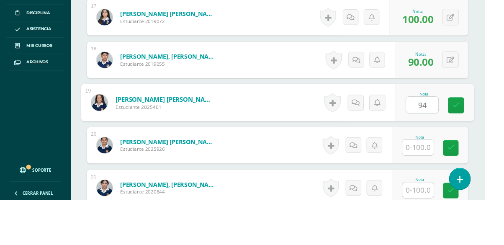
type input "94"
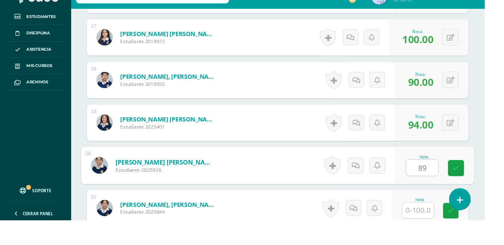
type input "89"
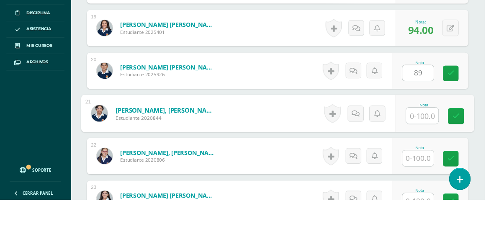
scroll to position [1053, 0]
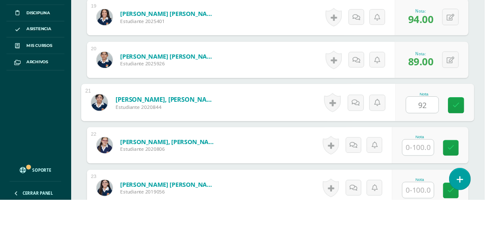
type input "92"
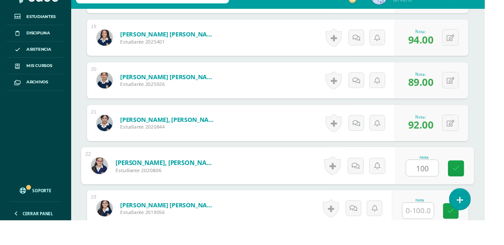
type input "100"
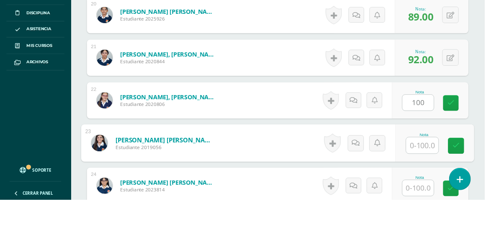
scroll to position [1142, 0]
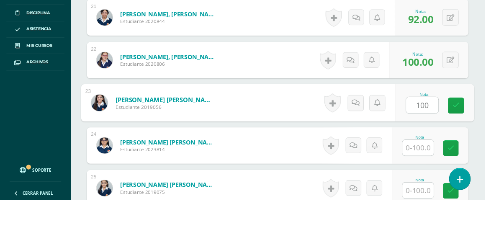
type input "100"
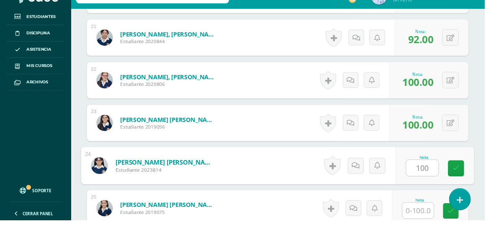
type input "100"
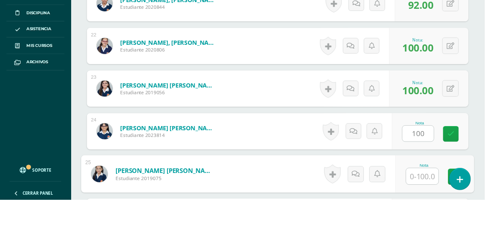
scroll to position [1231, 0]
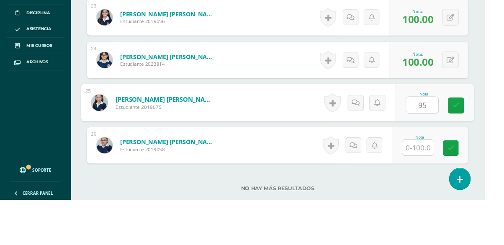
type input "95"
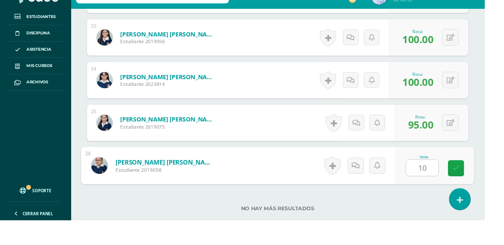
type input "100"
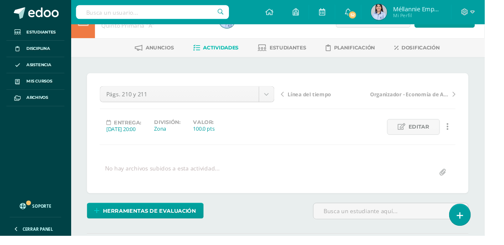
scroll to position [0, 0]
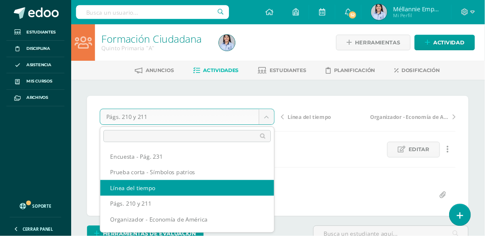
select select "/dashboard/teacher/grade-activity/129854/"
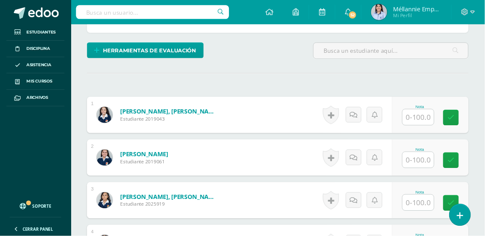
scroll to position [201, 0]
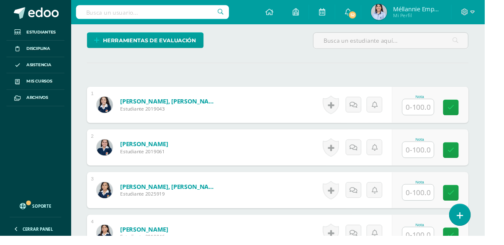
click at [435, 114] on input "text" at bounding box center [435, 111] width 33 height 16
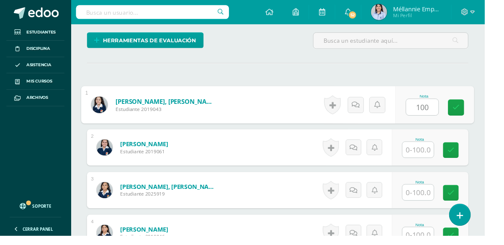
type input "100"
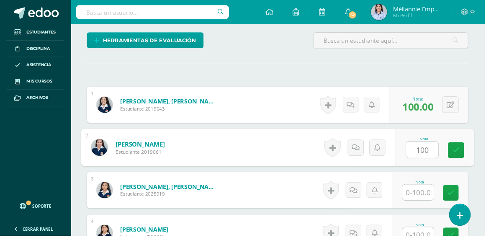
type input "100"
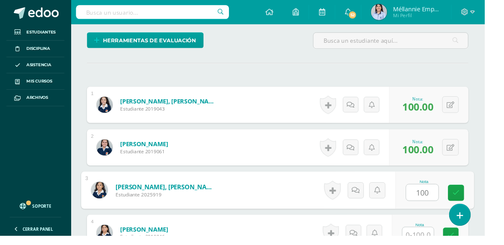
type input "100"
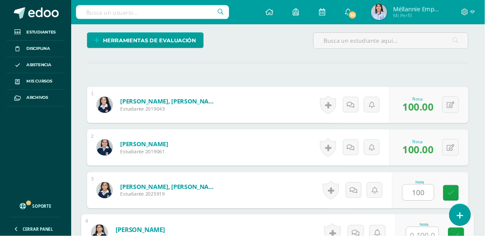
scroll to position [299, 0]
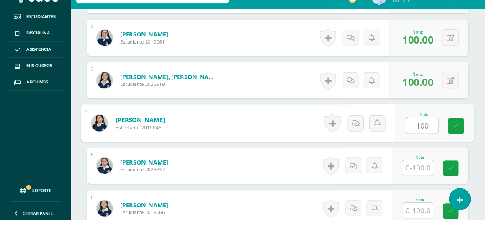
type input "100"
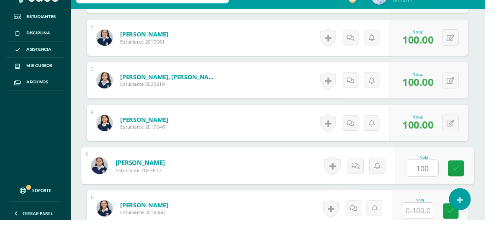
type input "100"
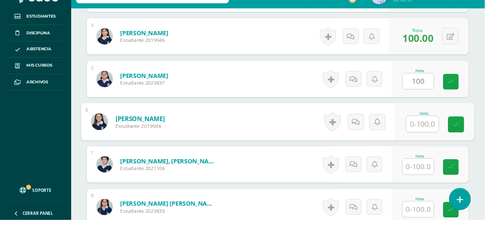
scroll to position [409, 0]
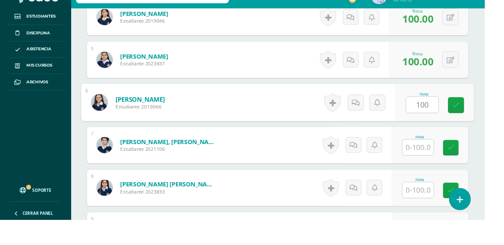
type input "100"
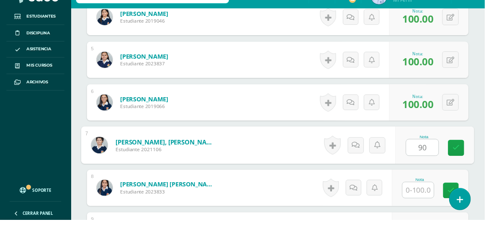
type input "90"
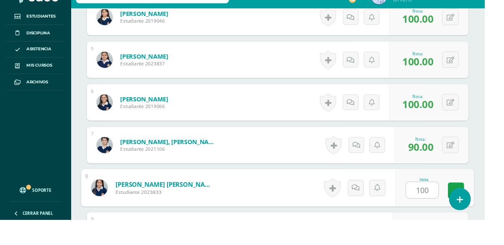
type input "100"
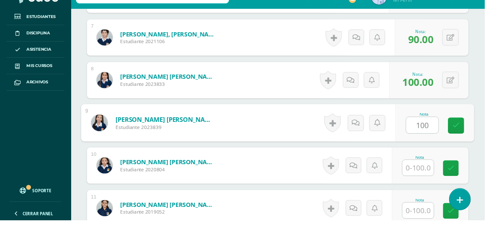
type input "100"
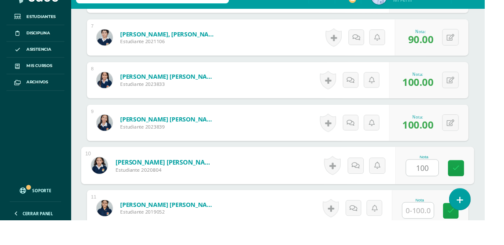
type input "100"
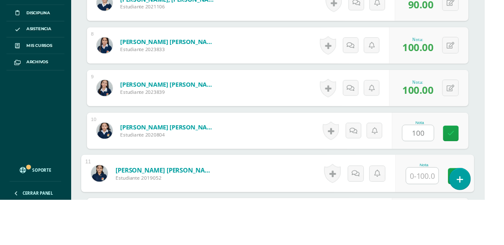
scroll to position [610, 0]
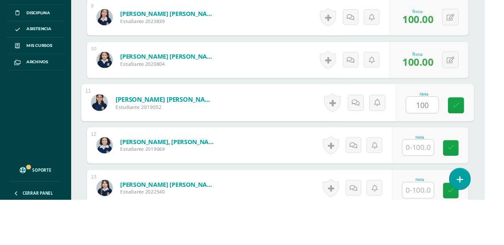
type input "100"
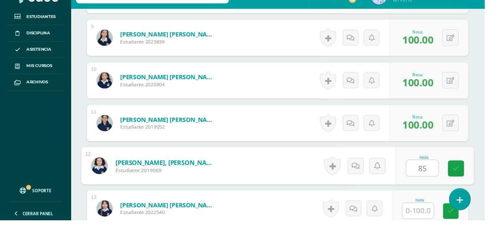
type input "85"
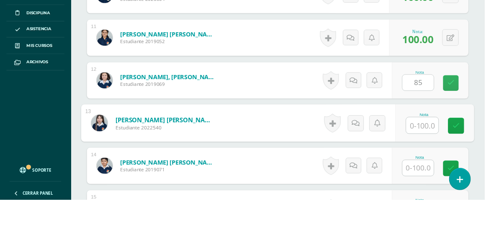
scroll to position [698, 0]
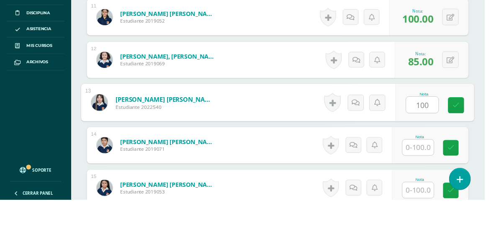
type input "100"
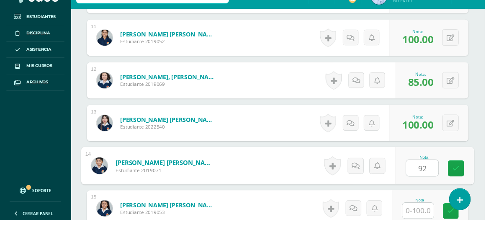
type input "92"
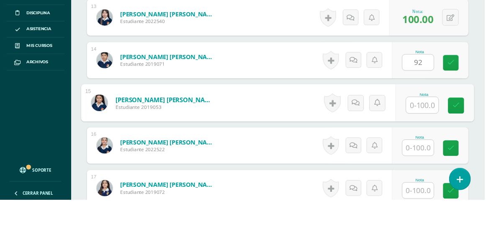
scroll to position [787, 0]
type input "50"
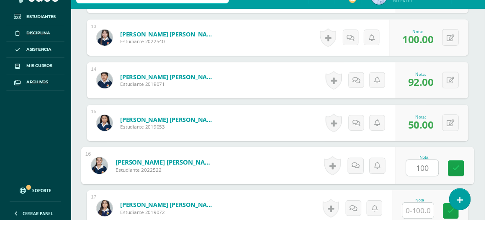
type input "100"
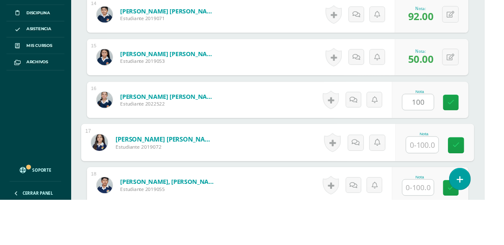
scroll to position [876, 0]
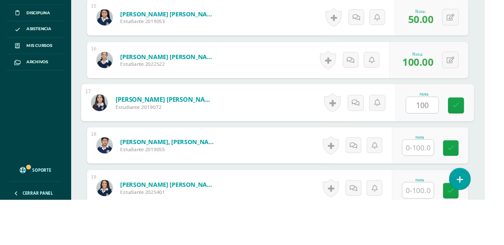
type input "100"
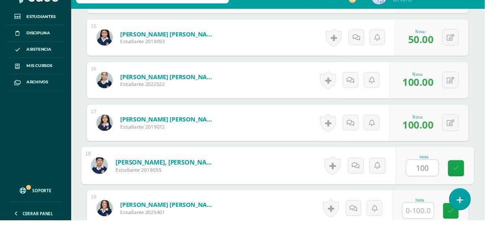
type input "100"
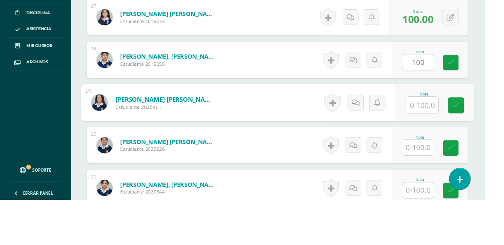
scroll to position [965, 0]
type input "100"
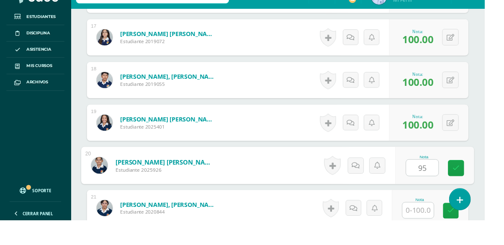
type input "95"
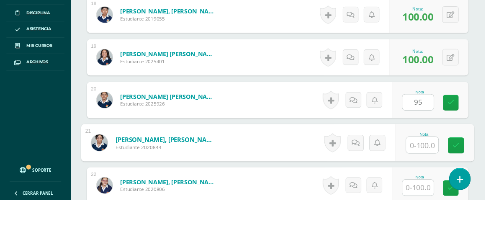
scroll to position [1053, 0]
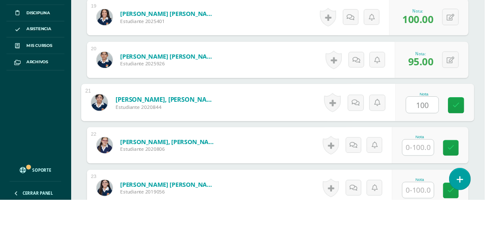
type input "100"
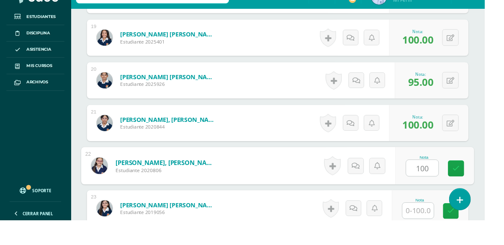
type input "100"
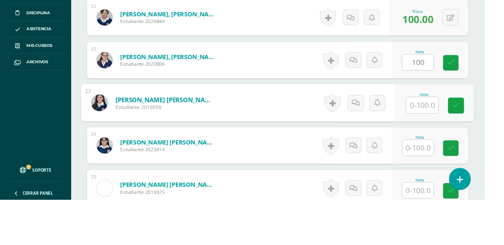
scroll to position [1142, 0]
type input "100"
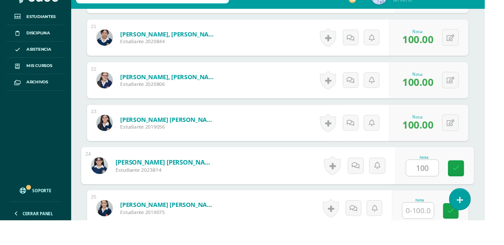
type input "100"
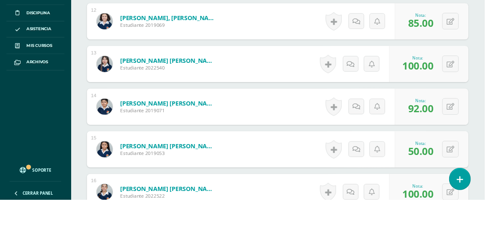
scroll to position [740, 0]
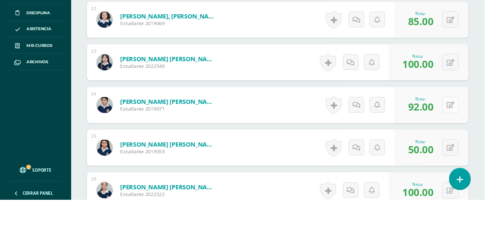
type input "90"
click at [473, 144] on button at bounding box center [468, 146] width 17 height 17
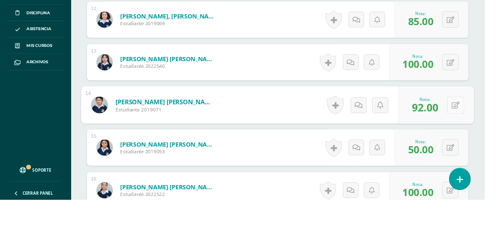
scroll to position [740, 0]
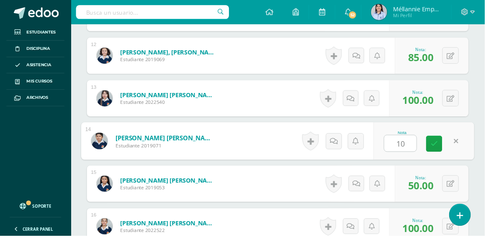
type input "100"
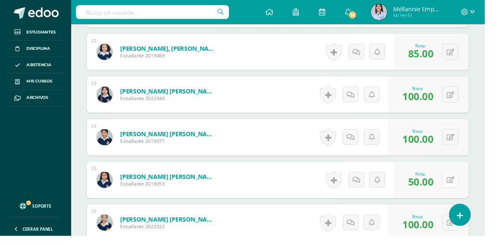
click at [467, 190] on icon at bounding box center [469, 187] width 8 height 7
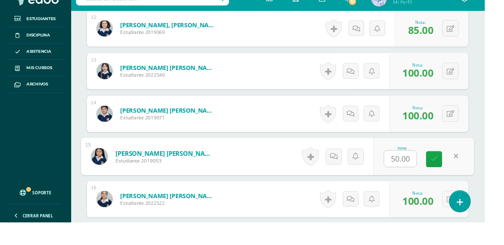
scroll to position [765, 0]
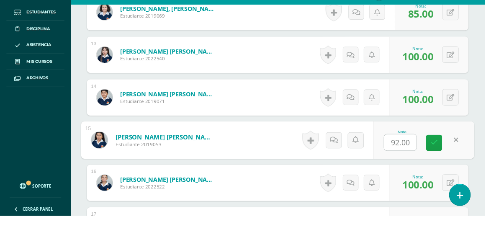
type input "92.00"
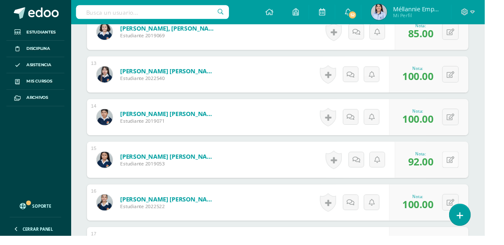
click at [473, 165] on button at bounding box center [468, 165] width 17 height 17
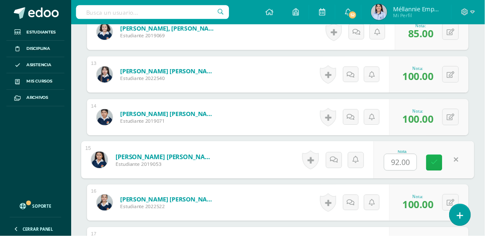
click at [456, 173] on link at bounding box center [451, 169] width 17 height 17
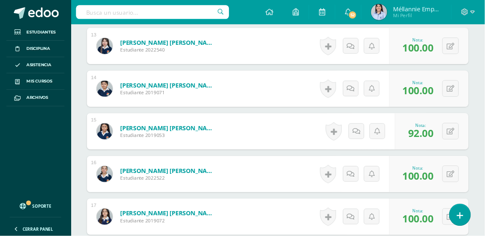
scroll to position [795, 0]
click at [473, 179] on button at bounding box center [468, 180] width 17 height 17
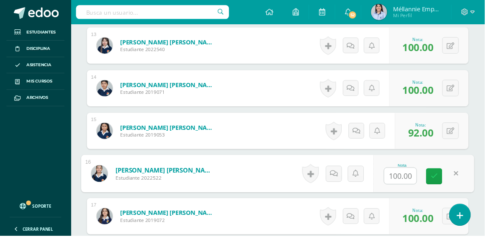
scroll to position [816, 0]
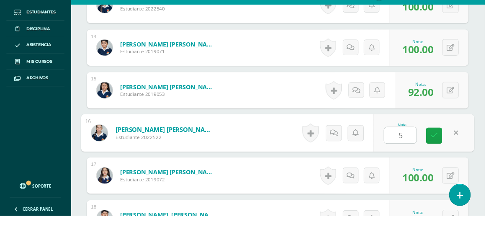
type input "50"
click at [452, 162] on icon at bounding box center [452, 161] width 8 height 7
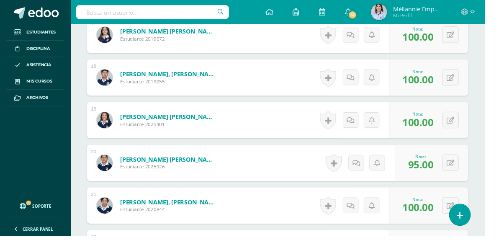
scroll to position [985, 0]
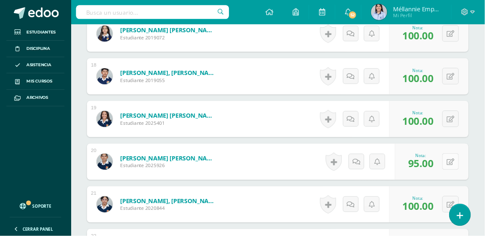
click at [473, 165] on button at bounding box center [468, 168] width 17 height 17
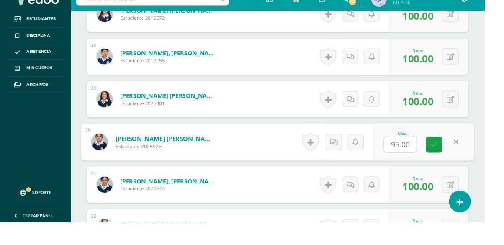
scroll to position [1006, 0]
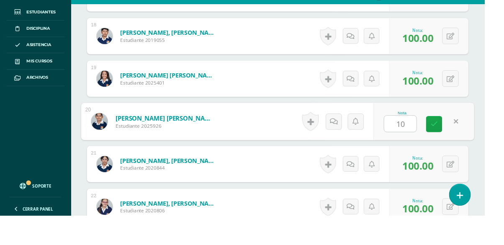
type input "100"
click at [456, 151] on link at bounding box center [451, 150] width 17 height 17
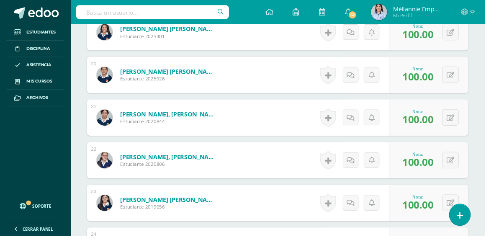
scroll to position [1083, 0]
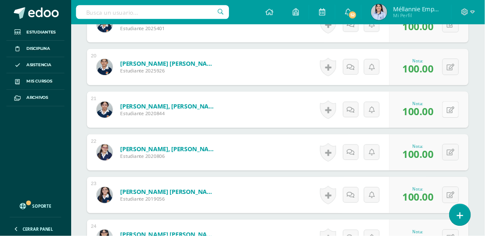
click at [468, 115] on icon at bounding box center [469, 114] width 8 height 7
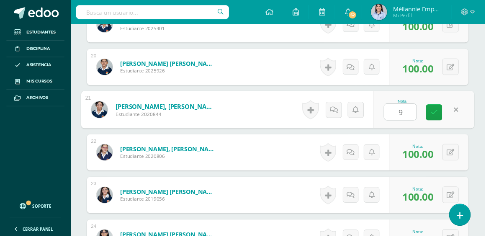
type input "95"
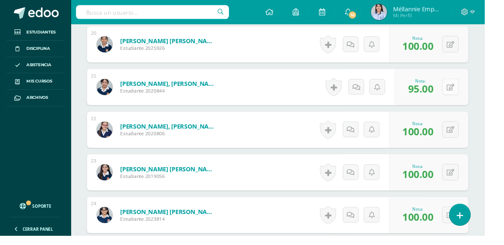
scroll to position [1107, 0]
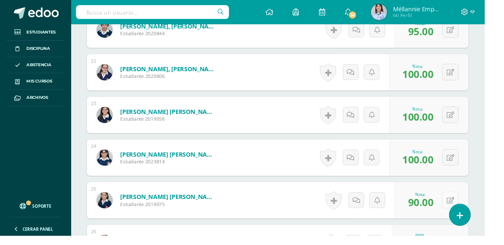
click at [474, 210] on button at bounding box center [468, 208] width 17 height 17
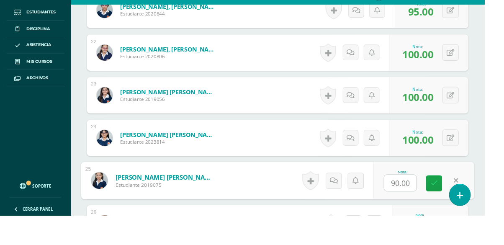
scroll to position [1187, 0]
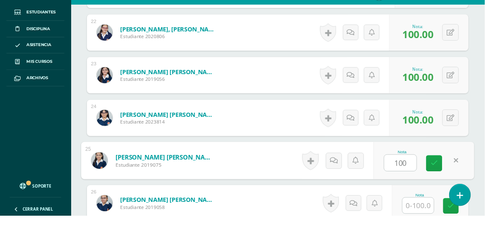
type input "100"
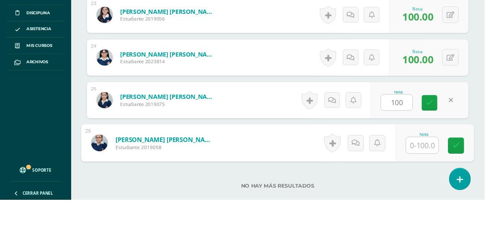
scroll to position [1275, 0]
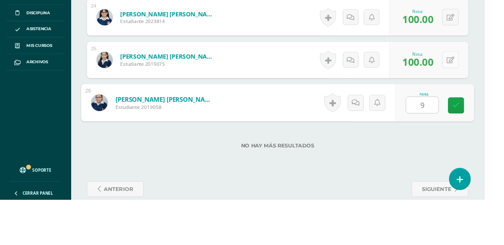
type input "90"
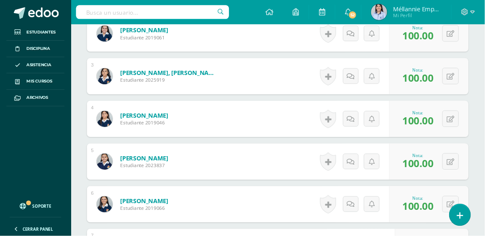
scroll to position [0, 0]
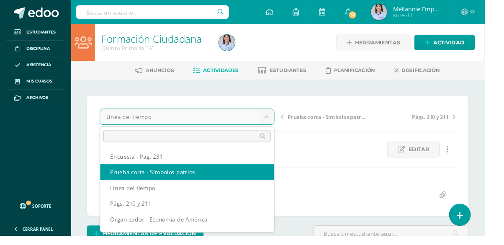
select select "/dashboard/teacher/grade-activity/129855/"
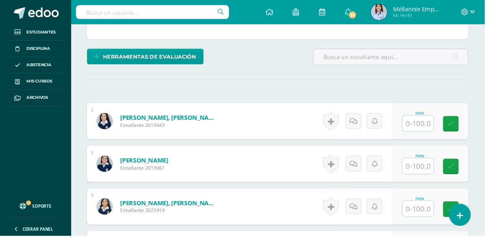
scroll to position [221, 0]
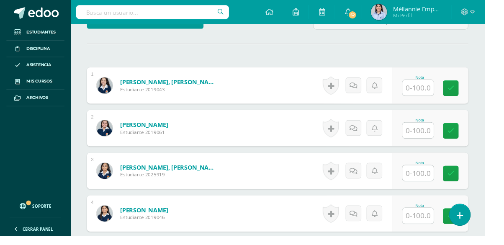
click at [440, 94] on input "text" at bounding box center [435, 91] width 33 height 16
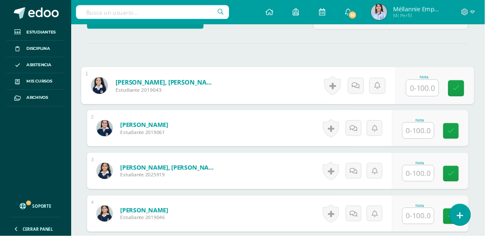
scroll to position [221, 0]
type input "80"
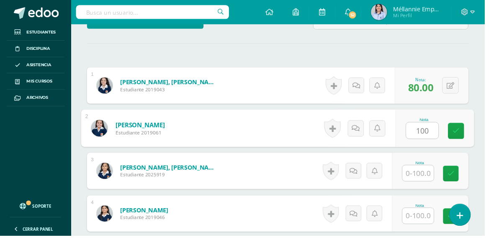
type input "100"
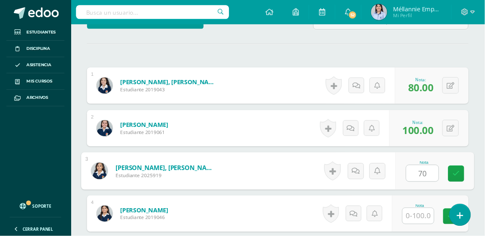
type input "70"
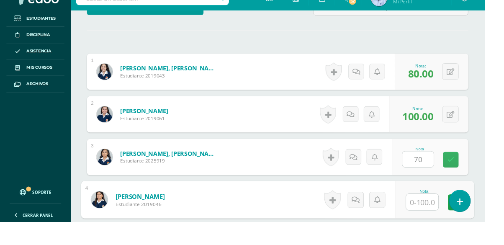
scroll to position [299, 0]
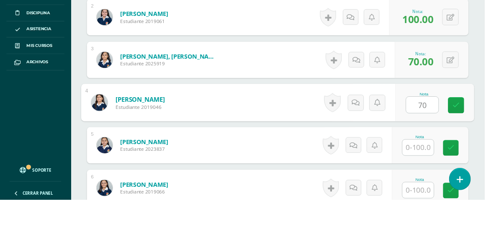
type input "70"
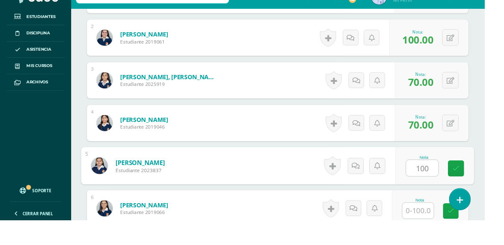
type input "100"
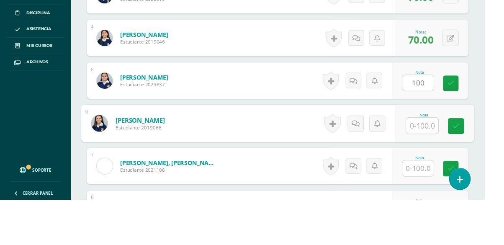
scroll to position [388, 0]
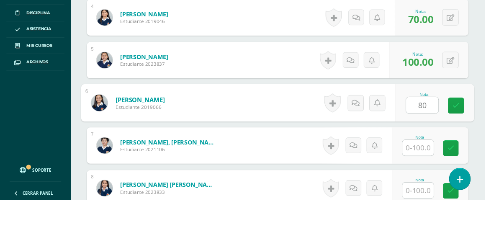
type input "80"
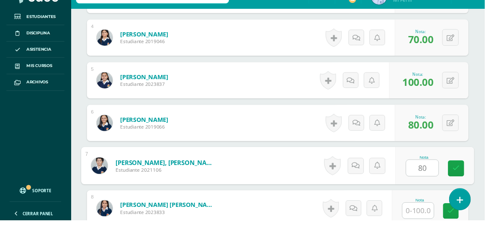
type input "80"
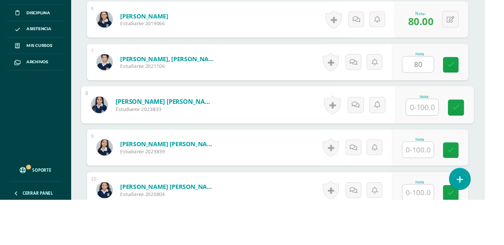
scroll to position [476, 0]
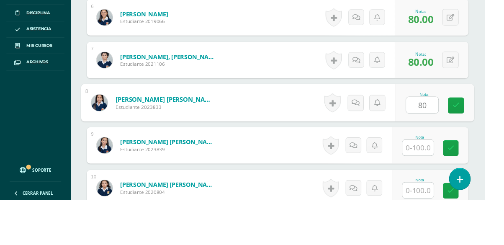
type input "80"
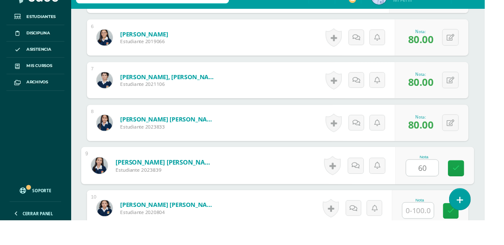
type input "60"
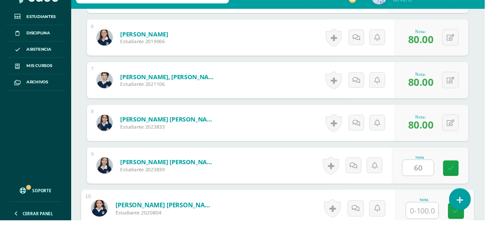
scroll to position [565, 0]
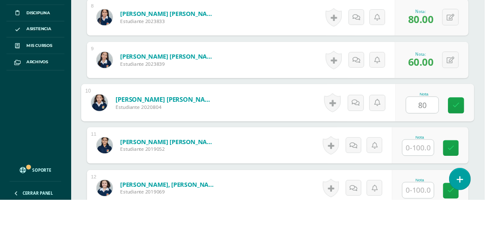
type input "80"
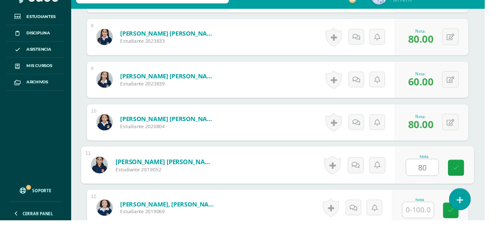
type input "80"
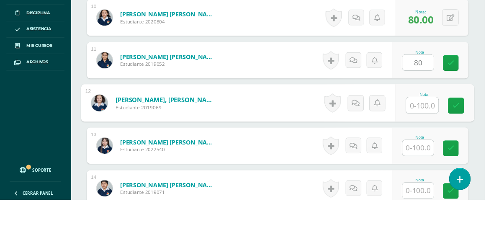
scroll to position [654, 0]
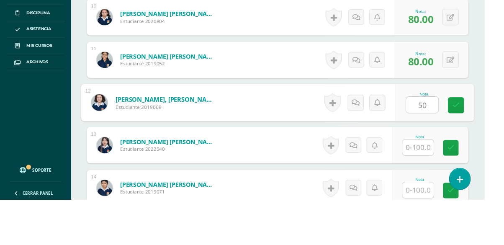
type input "50"
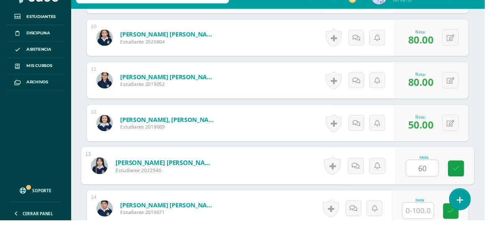
type input "60"
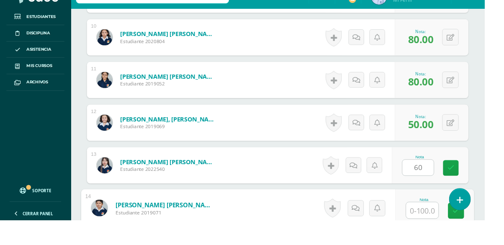
scroll to position [743, 0]
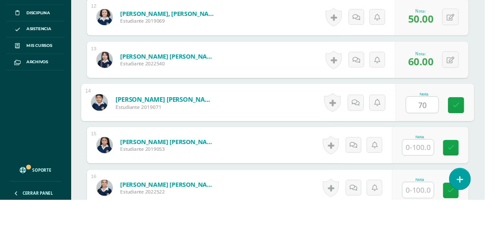
type input "70"
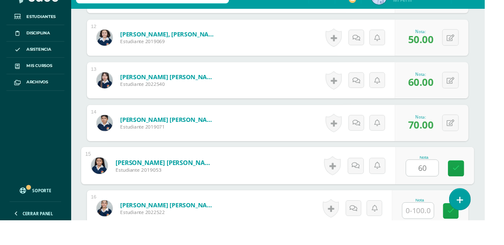
type input "60"
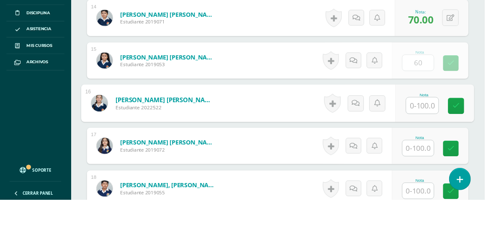
scroll to position [831, 0]
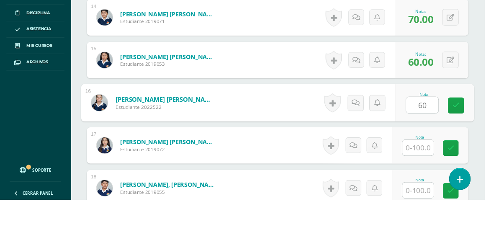
type input "60"
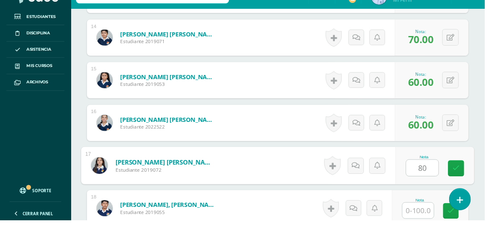
type input "80"
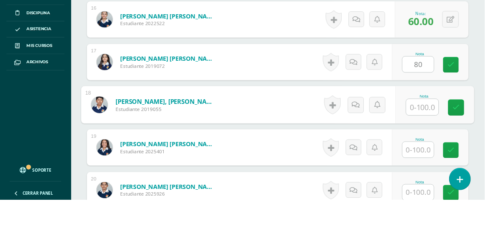
scroll to position [920, 0]
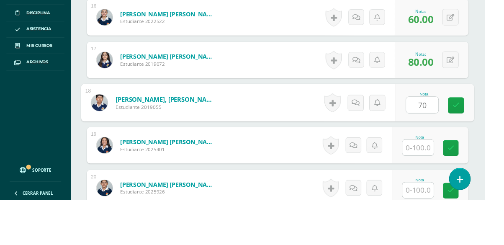
type input "70"
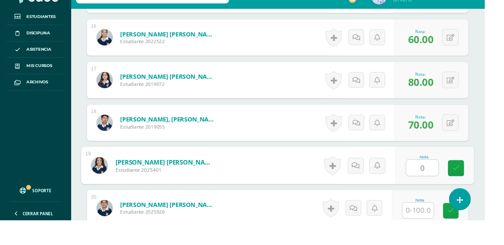
type input "0"
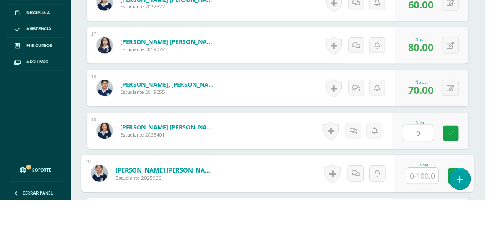
scroll to position [1009, 0]
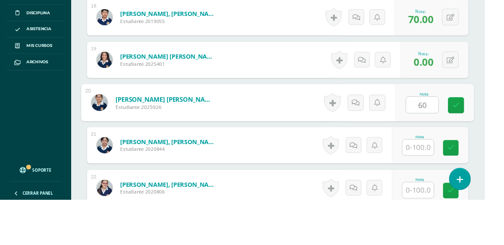
type input "60"
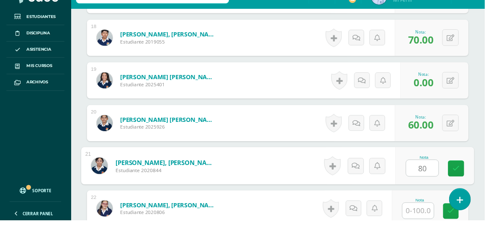
type input "80"
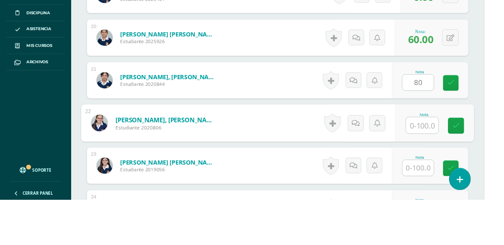
scroll to position [1098, 0]
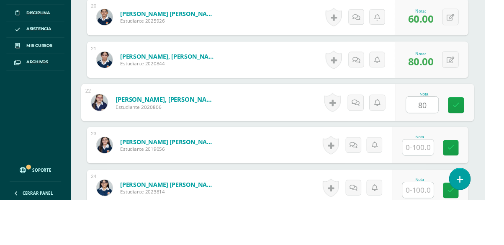
type input "80"
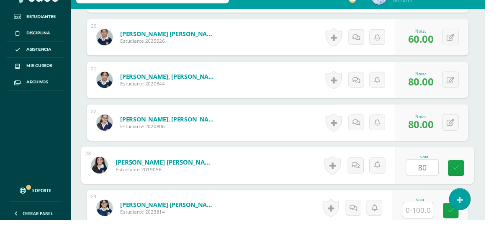
type input "80"
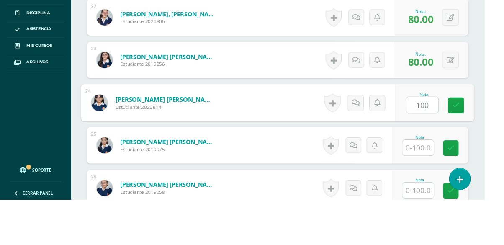
type input "100"
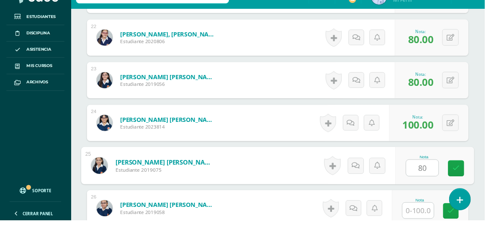
type input "80"
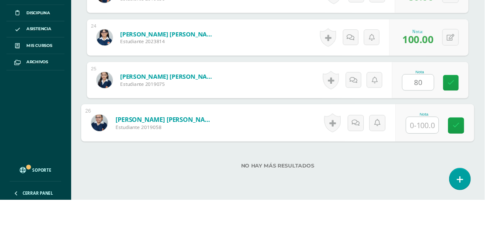
scroll to position [1259, 0]
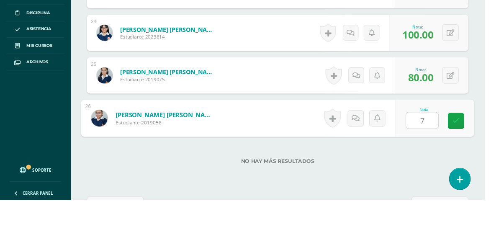
type input "70"
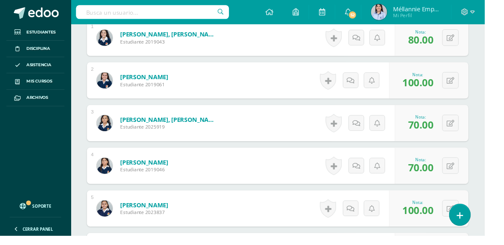
scroll to position [0, 0]
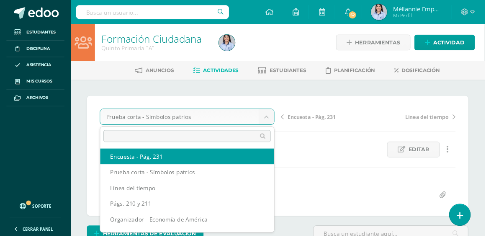
select select "/dashboard/teacher/grade-activity/129856/"
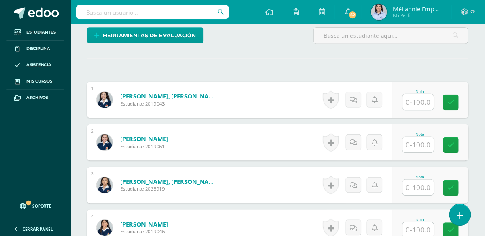
scroll to position [208, 0]
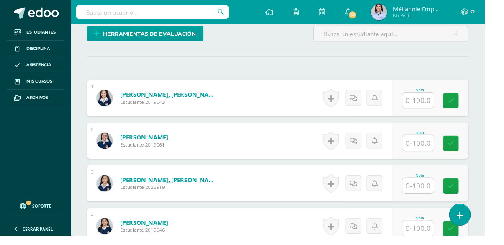
click at [434, 104] on input "text" at bounding box center [435, 104] width 33 height 16
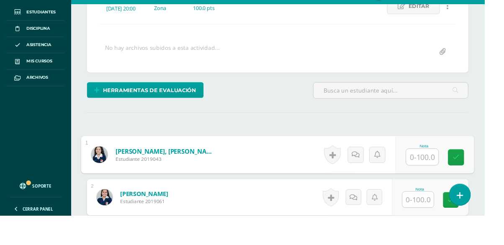
scroll to position [170, 0]
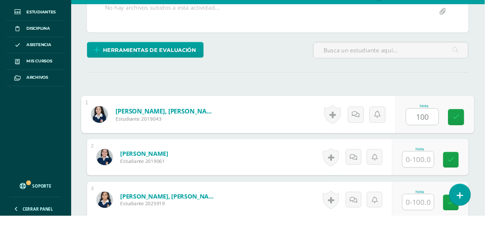
type input "100"
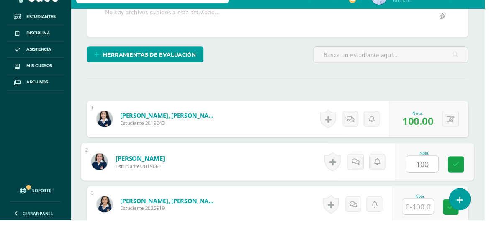
type input "100"
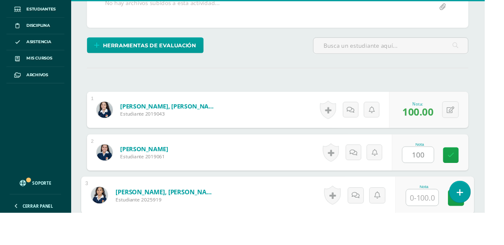
scroll to position [255, 0]
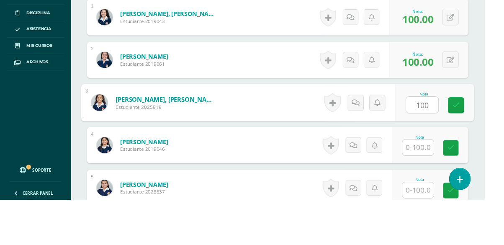
type input "100"
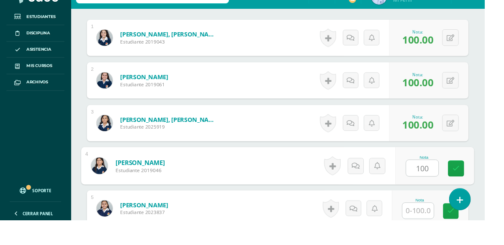
type input "100"
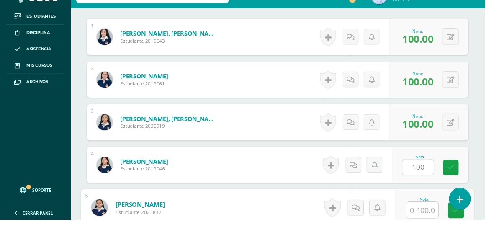
scroll to position [343, 0]
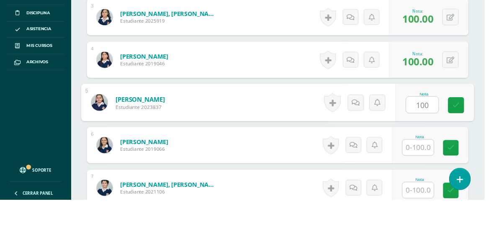
type input "100"
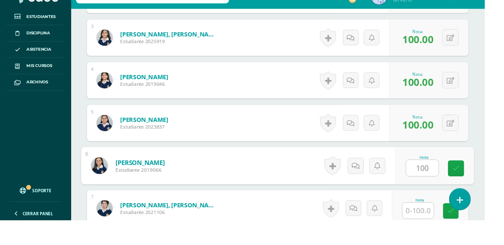
type input "100"
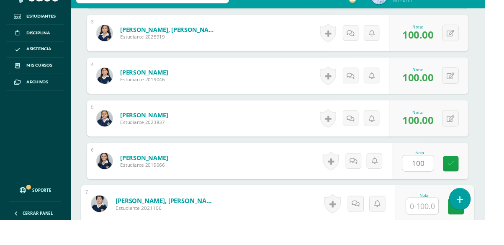
scroll to position [432, 0]
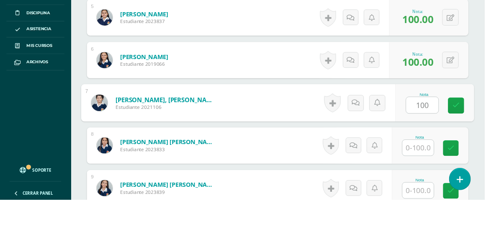
type input "100"
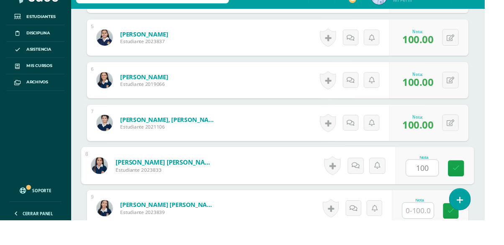
type input "100"
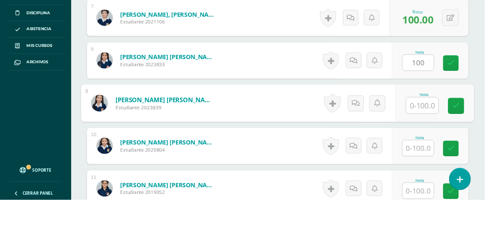
scroll to position [521, 0]
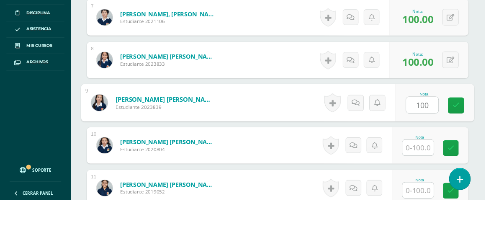
type input "100"
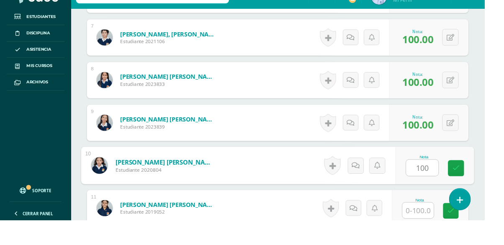
type input "100"
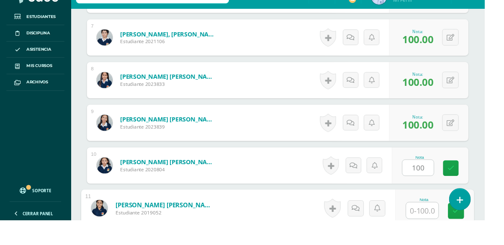
scroll to position [610, 0]
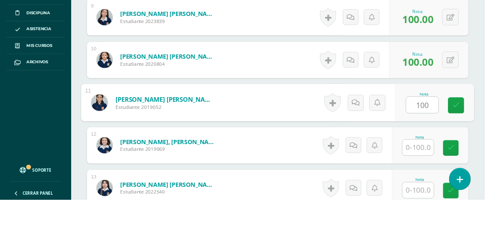
type input "100"
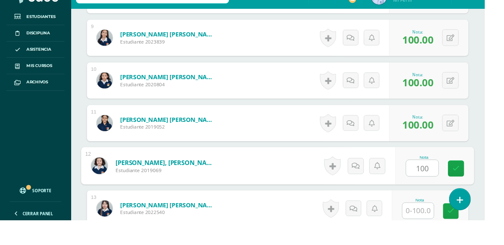
type input "100"
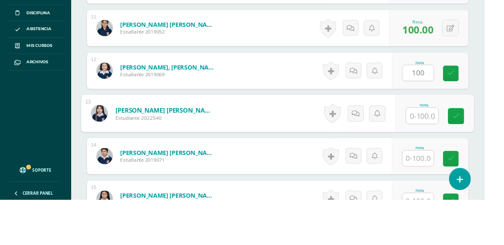
scroll to position [698, 0]
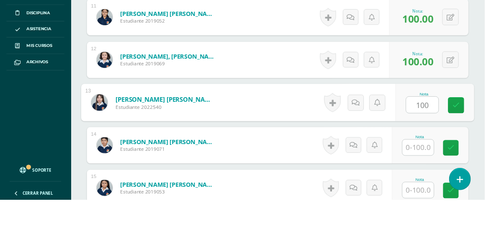
type input "100"
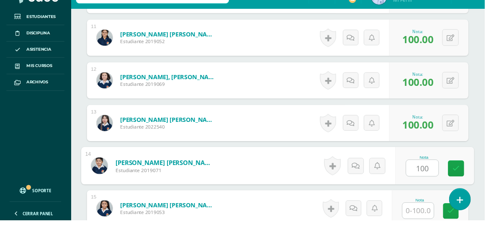
type input "100"
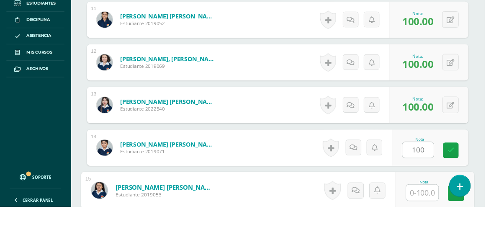
scroll to position [787, 0]
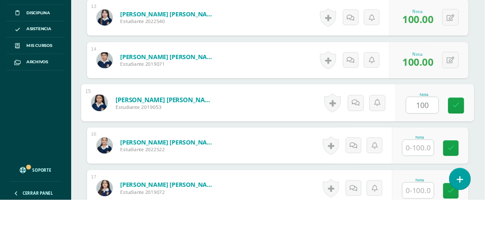
type input "100"
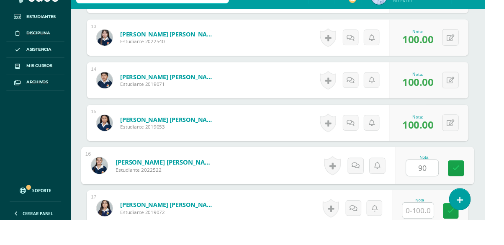
type input "90"
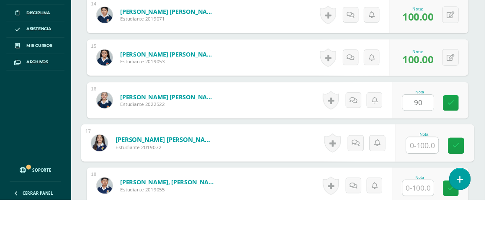
scroll to position [876, 0]
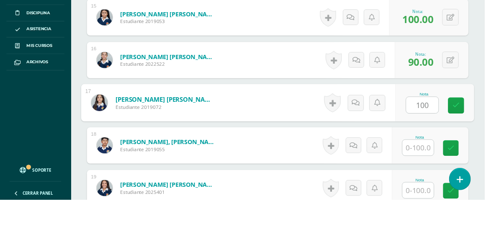
type input "100"
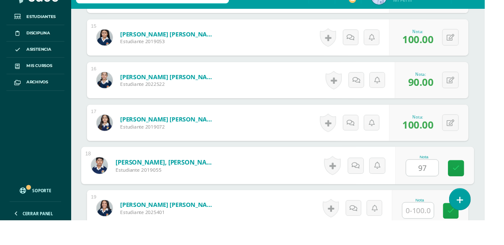
type input "97"
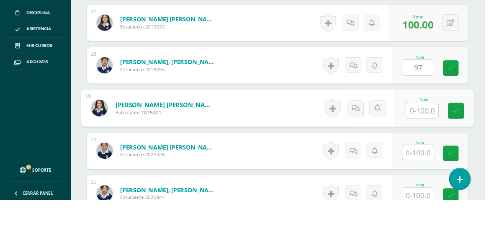
scroll to position [965, 0]
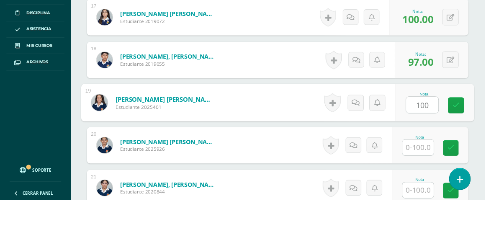
type input "100"
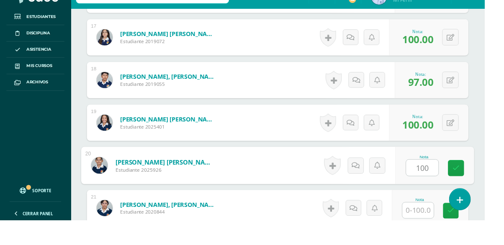
type input "100"
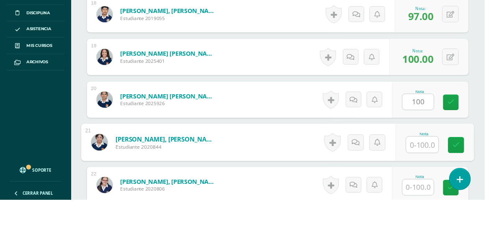
scroll to position [1053, 0]
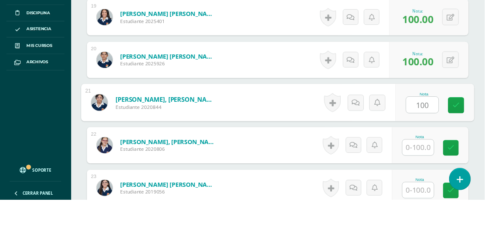
type input "100"
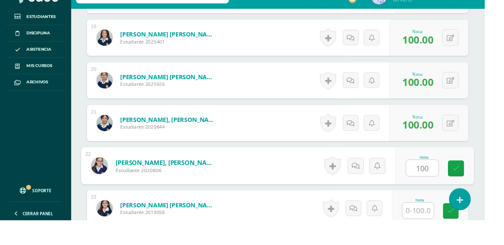
type input "100"
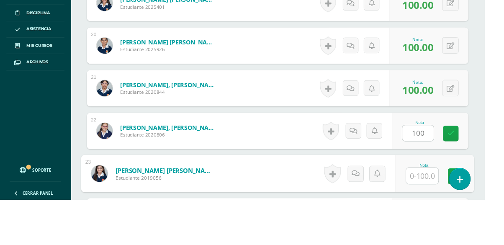
scroll to position [1142, 0]
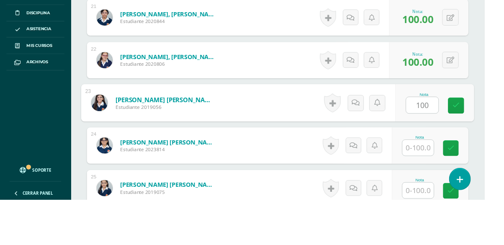
type input "100"
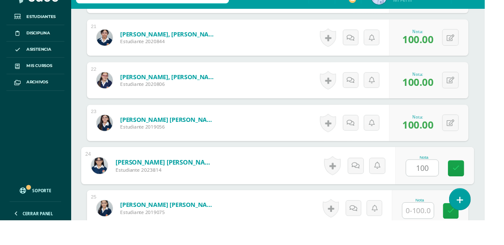
type input "100"
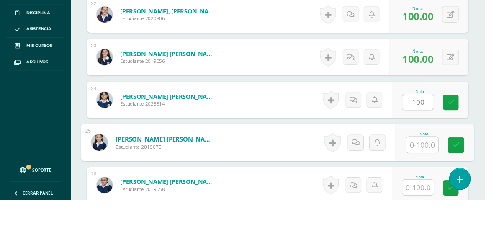
scroll to position [1231, 0]
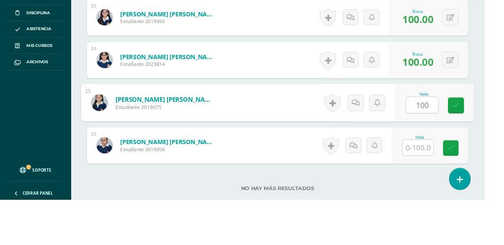
type input "100"
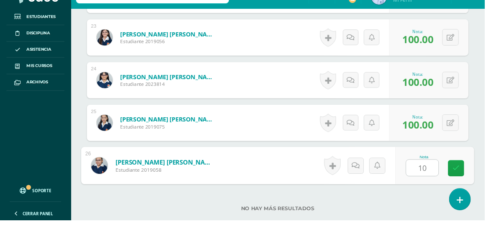
type input "100"
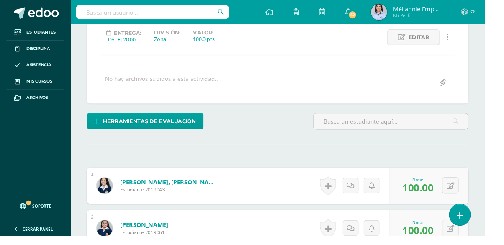
scroll to position [0, 0]
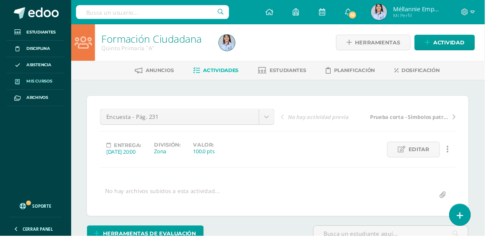
click at [54, 85] on span "Mis cursos" at bounding box center [41, 84] width 27 height 7
